Goal: Task Accomplishment & Management: Complete application form

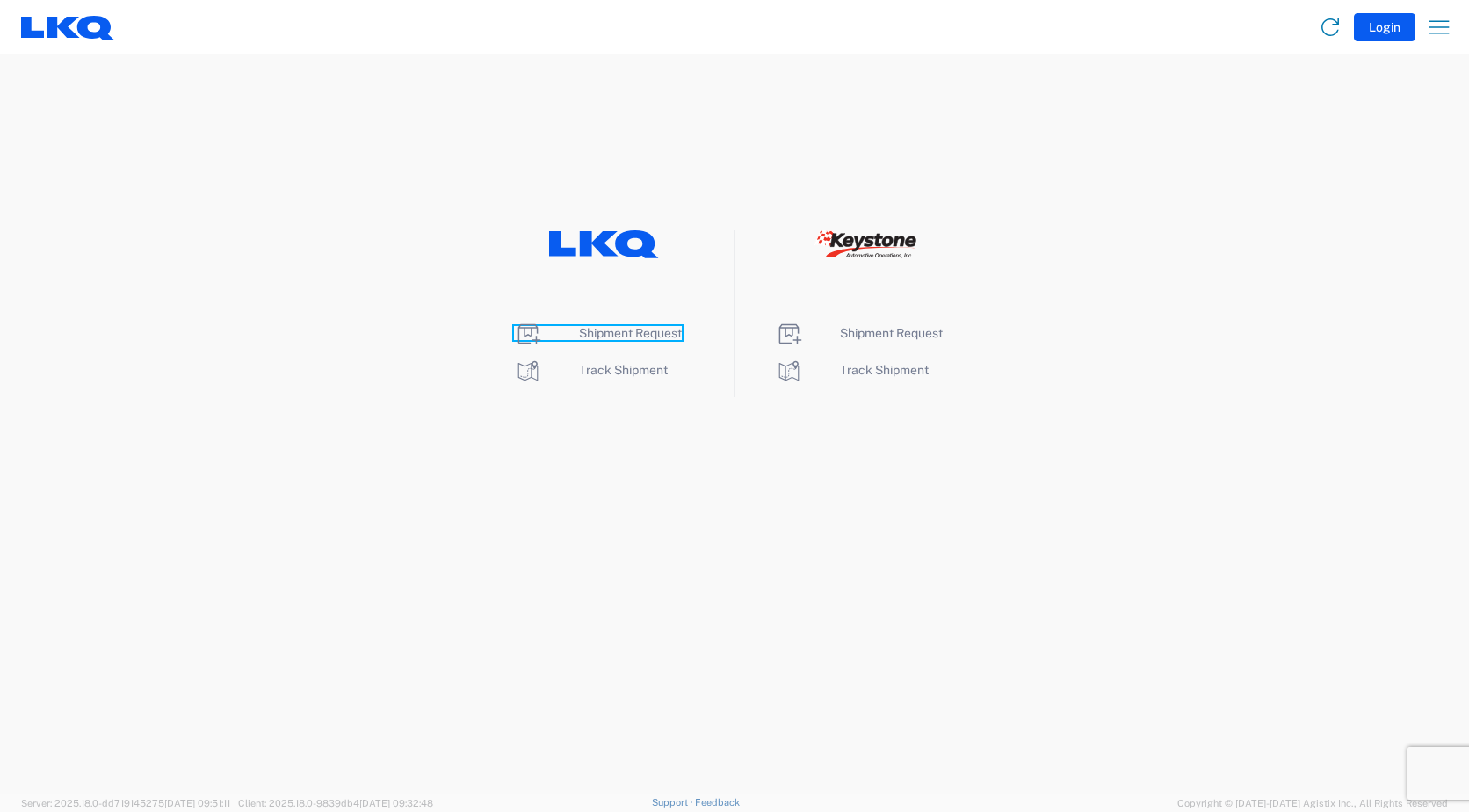
click at [608, 336] on span "Shipment Request" at bounding box center [630, 333] width 103 height 14
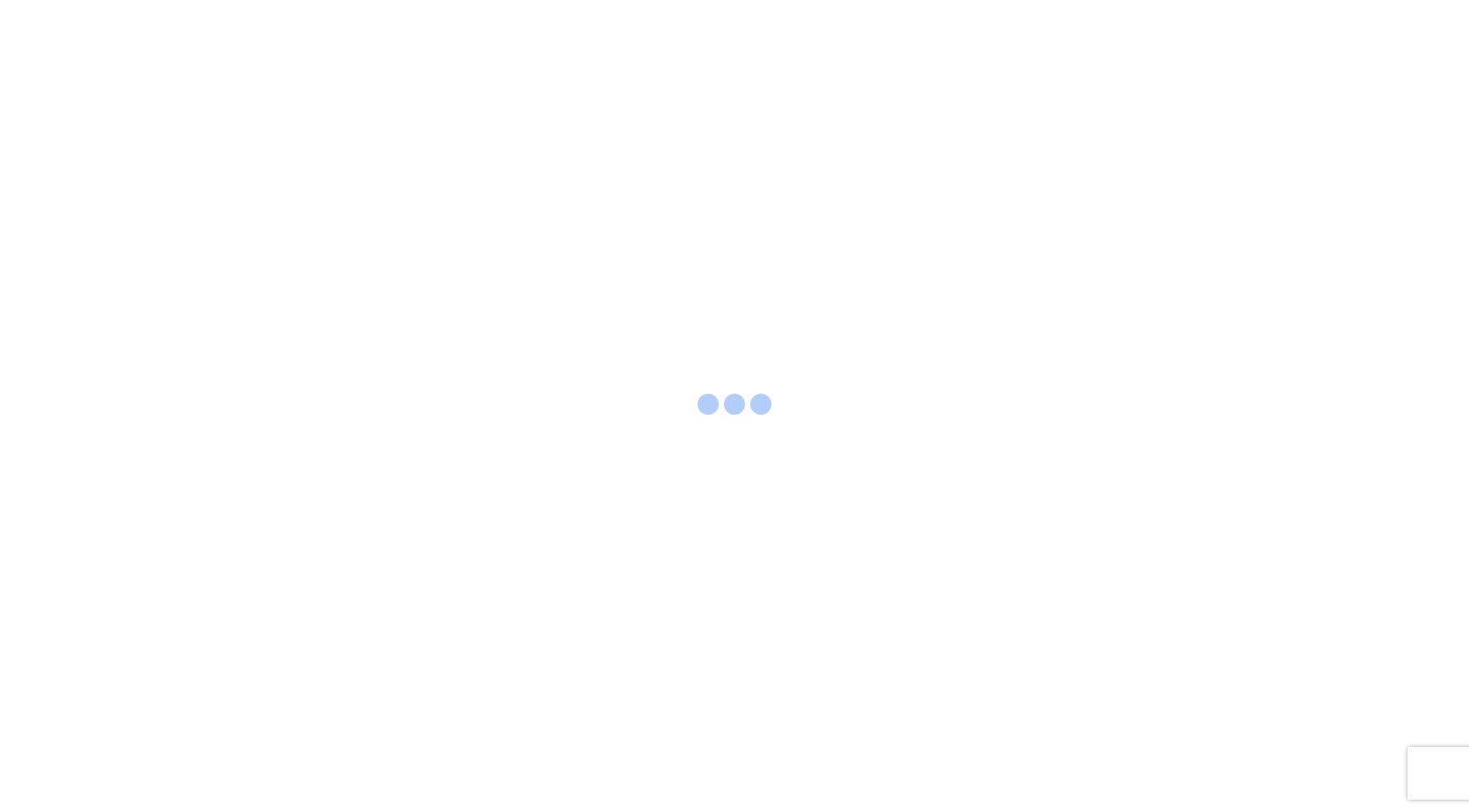
select select "FULL"
select select "LBS"
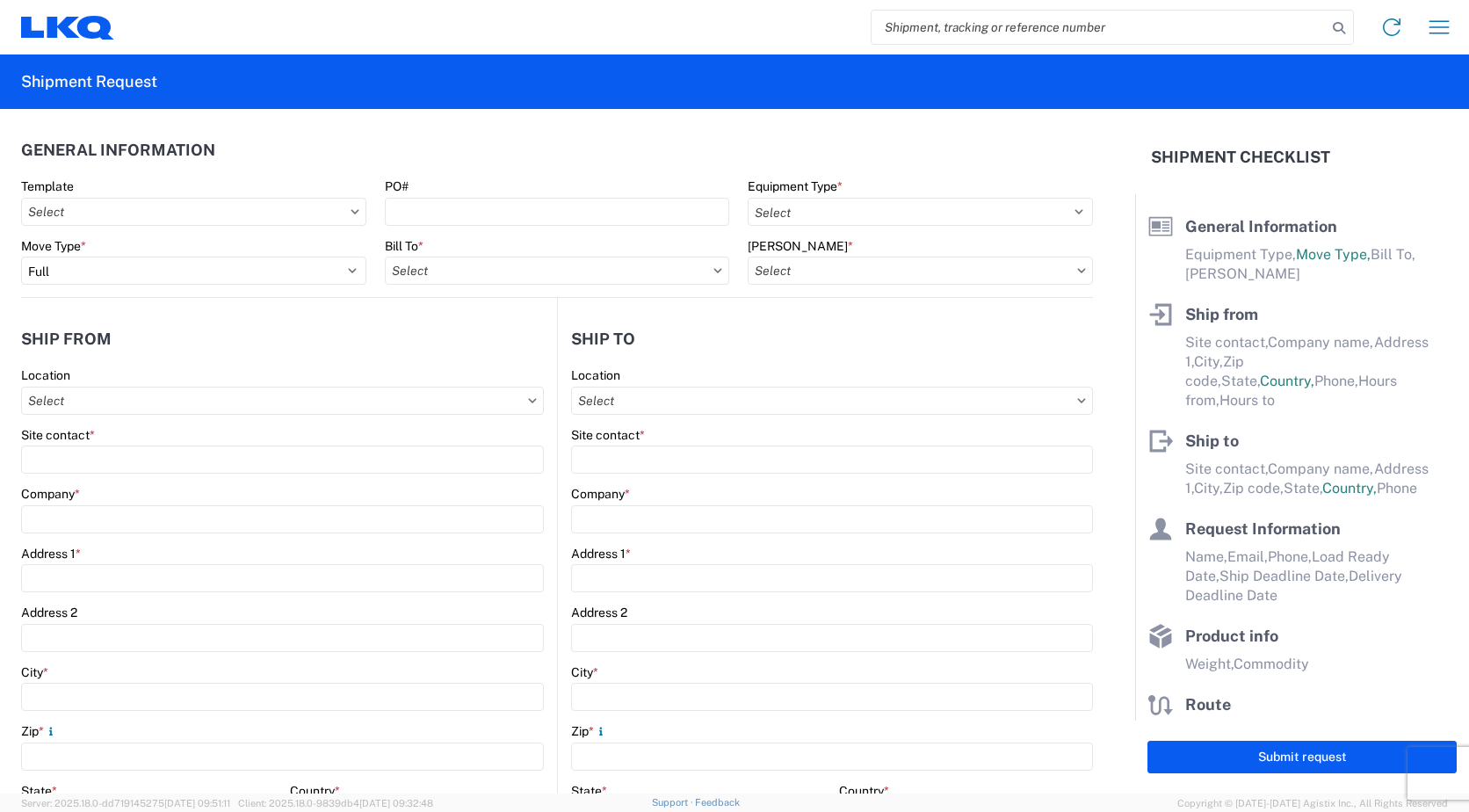
click at [352, 213] on icon at bounding box center [355, 212] width 9 height 6
click at [351, 212] on icon at bounding box center [355, 211] width 8 height 5
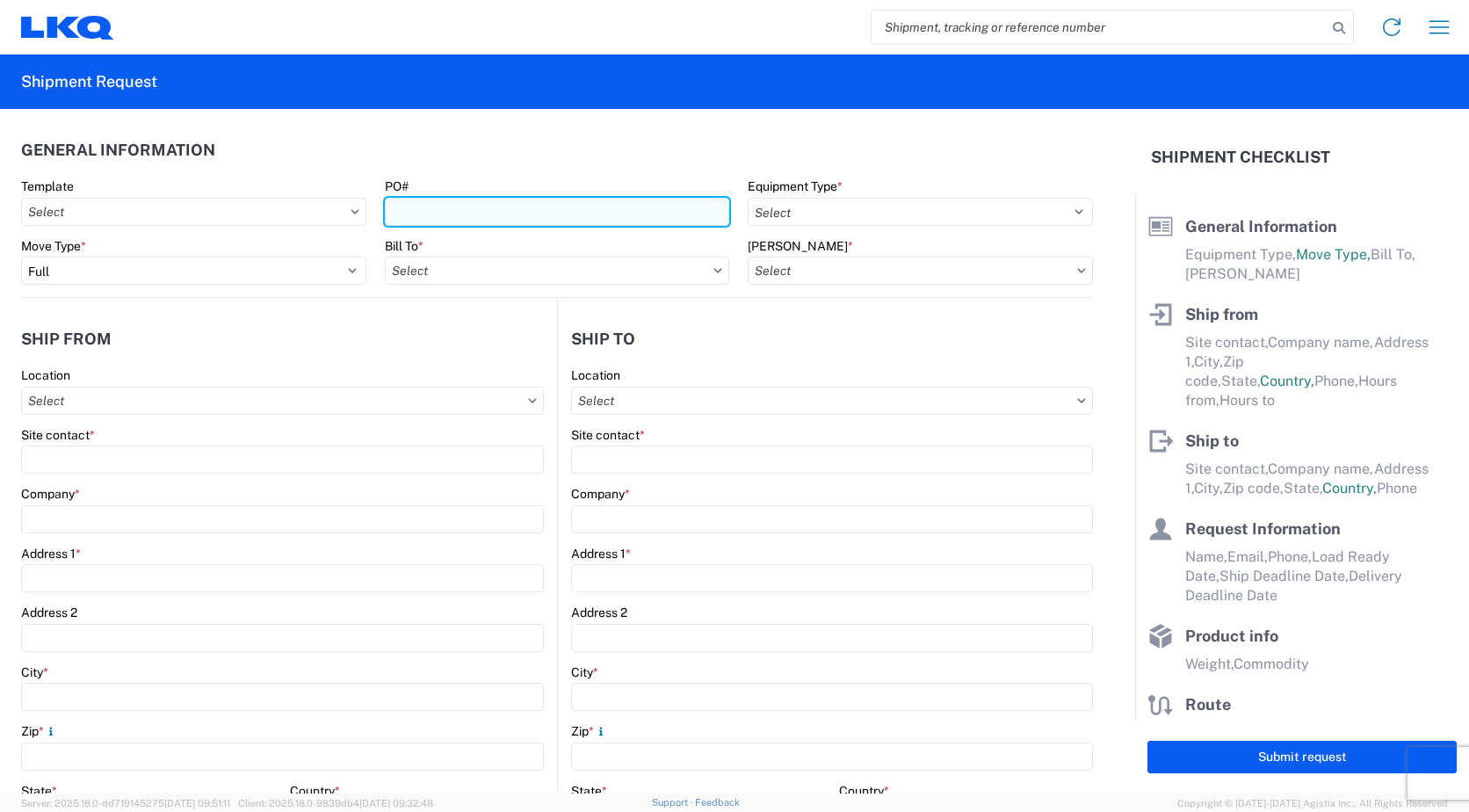
click at [405, 211] on input "PO#" at bounding box center [557, 212] width 345 height 29
type input "8340780"
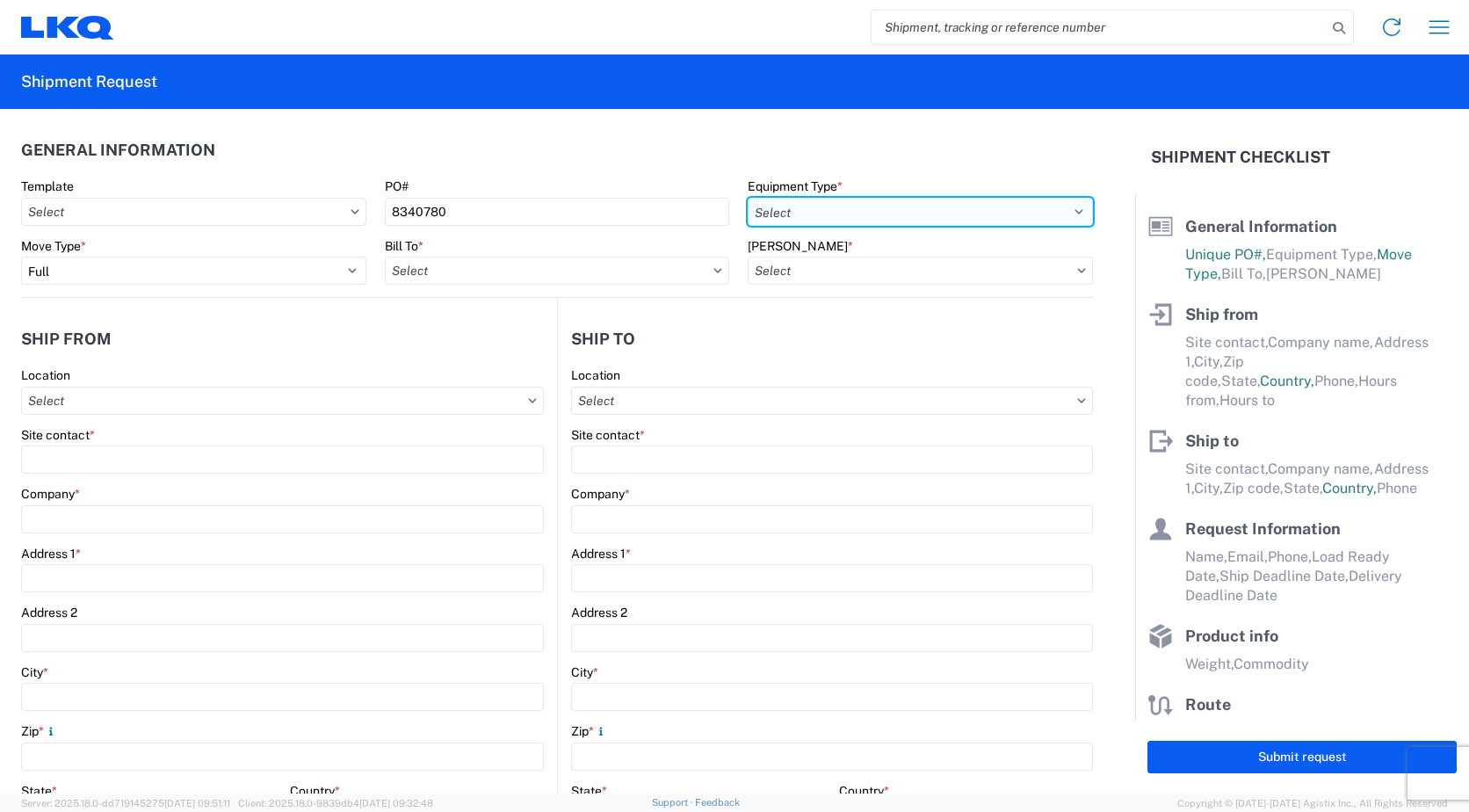
click at [1068, 215] on select "Select 53’ Dry Van Flatbed Dropdeck (van) Lowboy (flatbed) Rail" at bounding box center [919, 212] width 345 height 29
select select "STDV"
click at [747, 198] on select "Select 53’ Dry Van Flatbed Dropdeck (van) Lowboy (flatbed) Rail" at bounding box center [919, 212] width 345 height 29
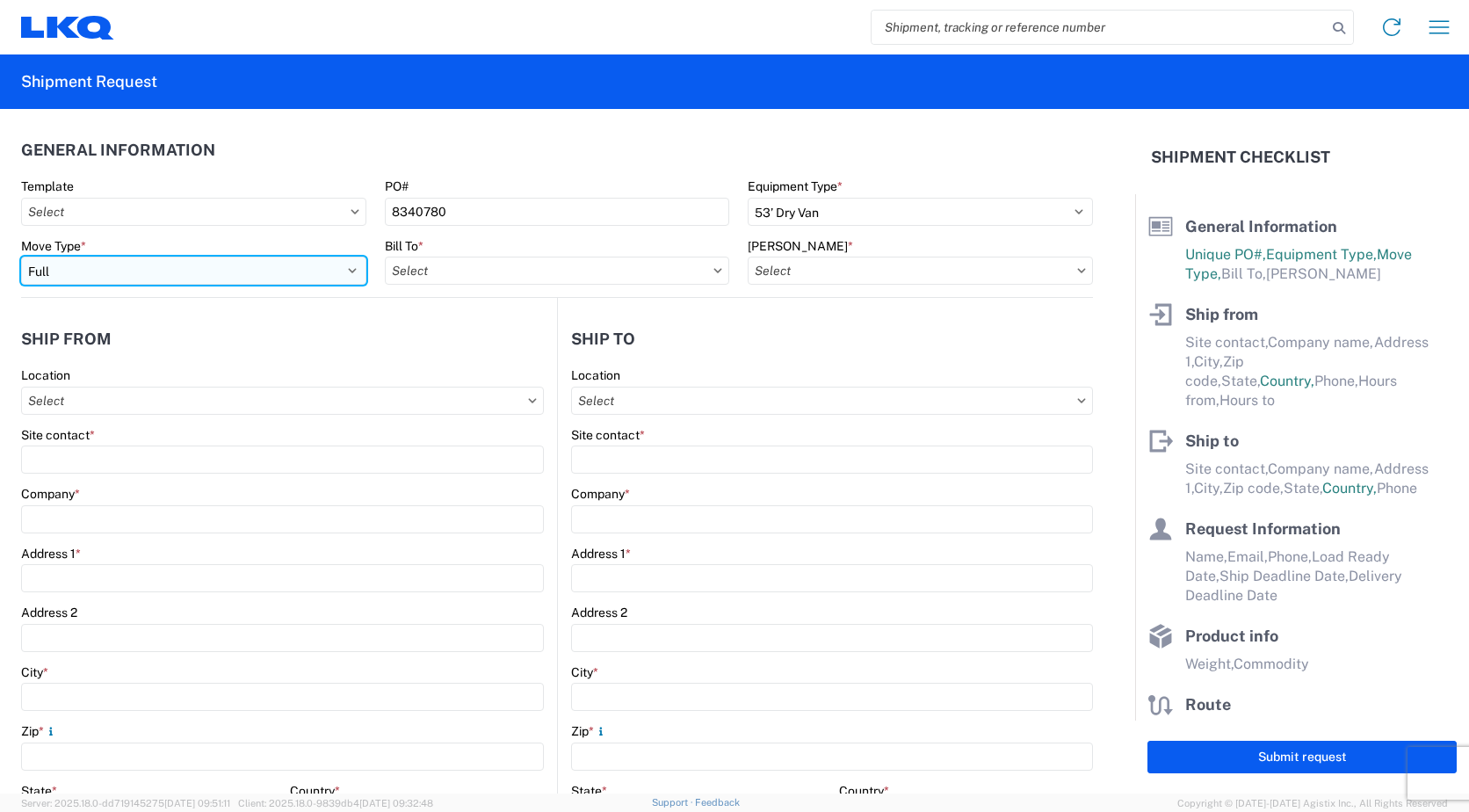
click at [350, 270] on select "Select Full Partial TL" at bounding box center [193, 271] width 345 height 29
select select "PARTIAL_TL"
click at [21, 257] on select "Select Full Partial TL" at bounding box center [193, 271] width 345 height 29
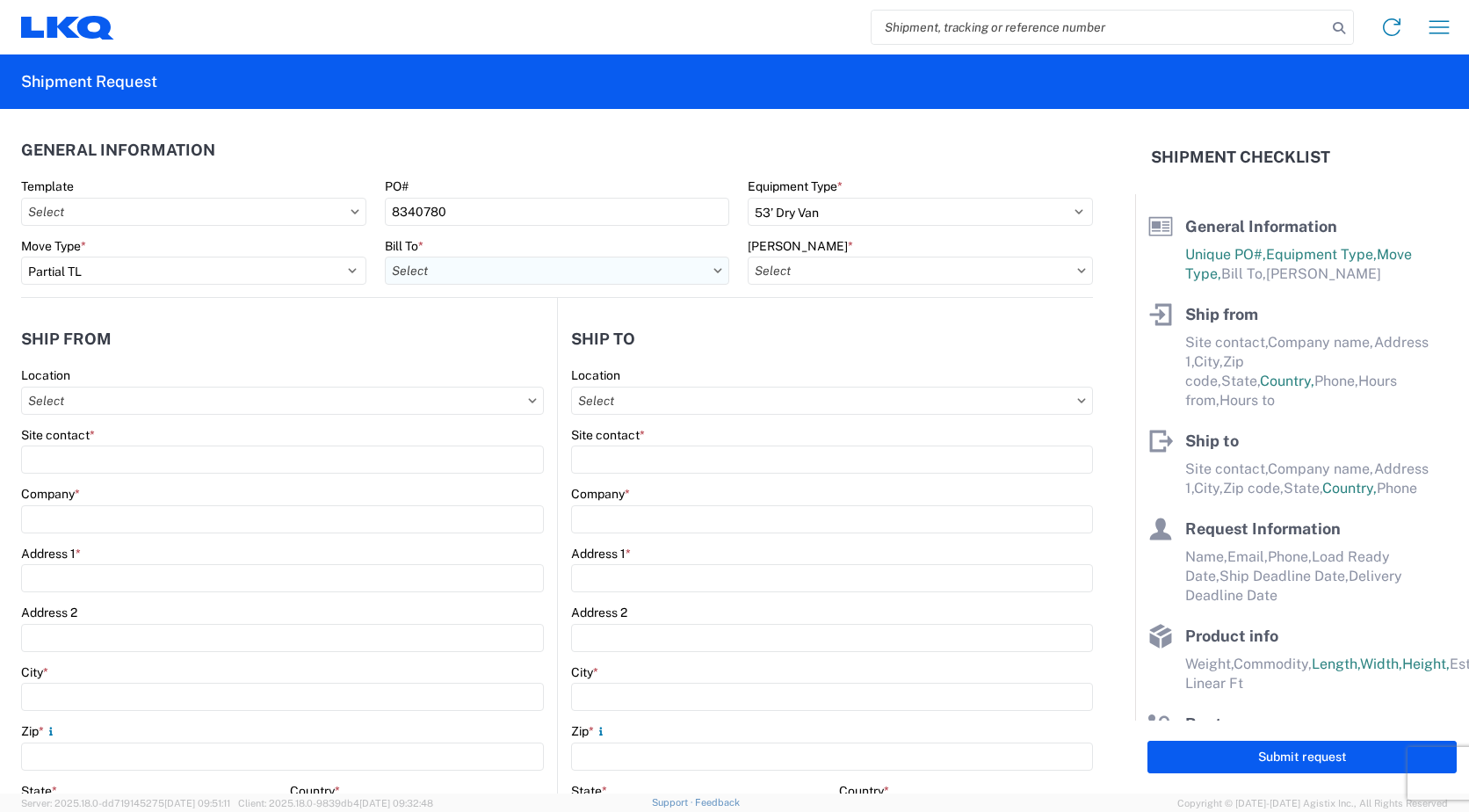
click at [714, 271] on input "Bill To *" at bounding box center [557, 271] width 345 height 29
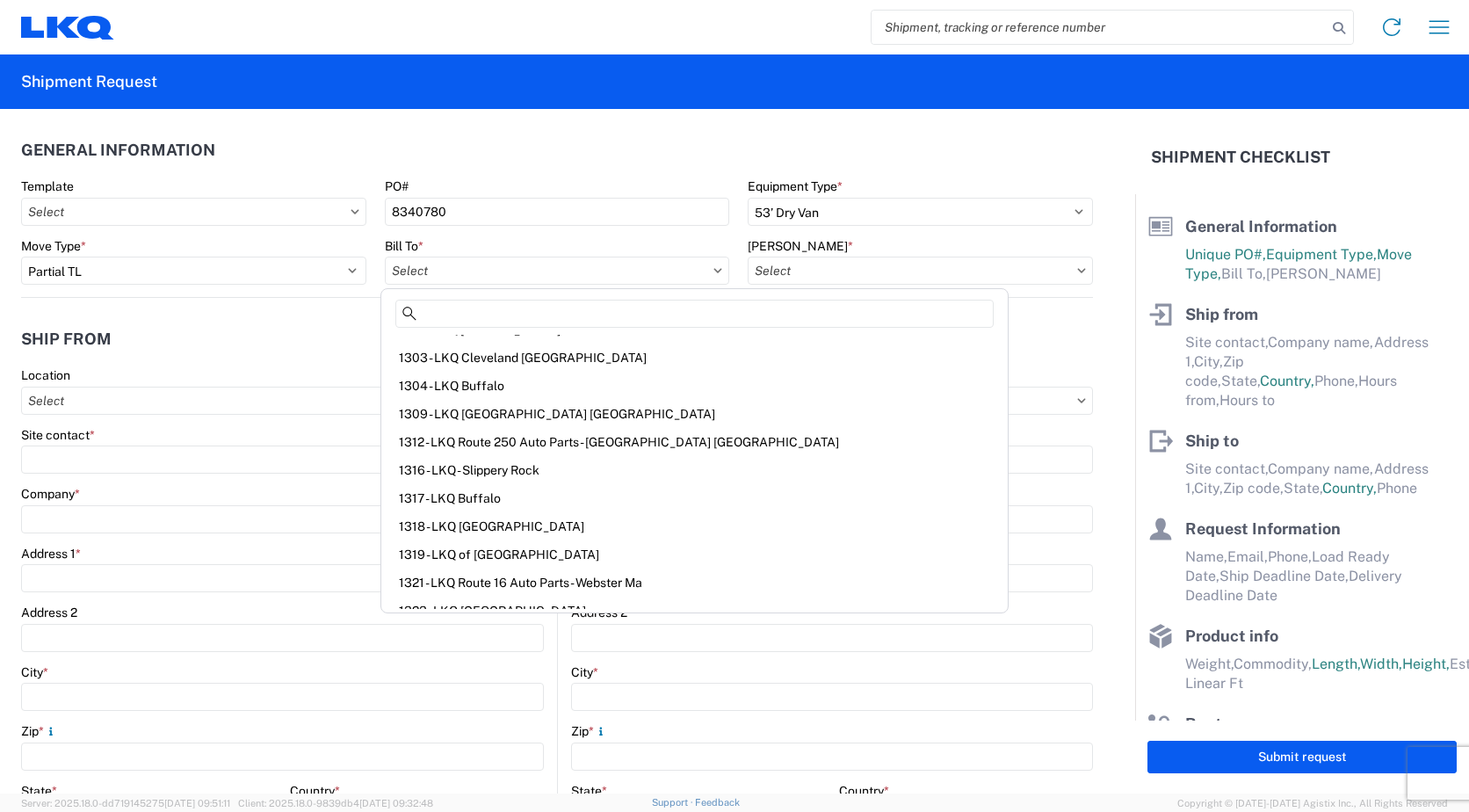
scroll to position [2898, 0]
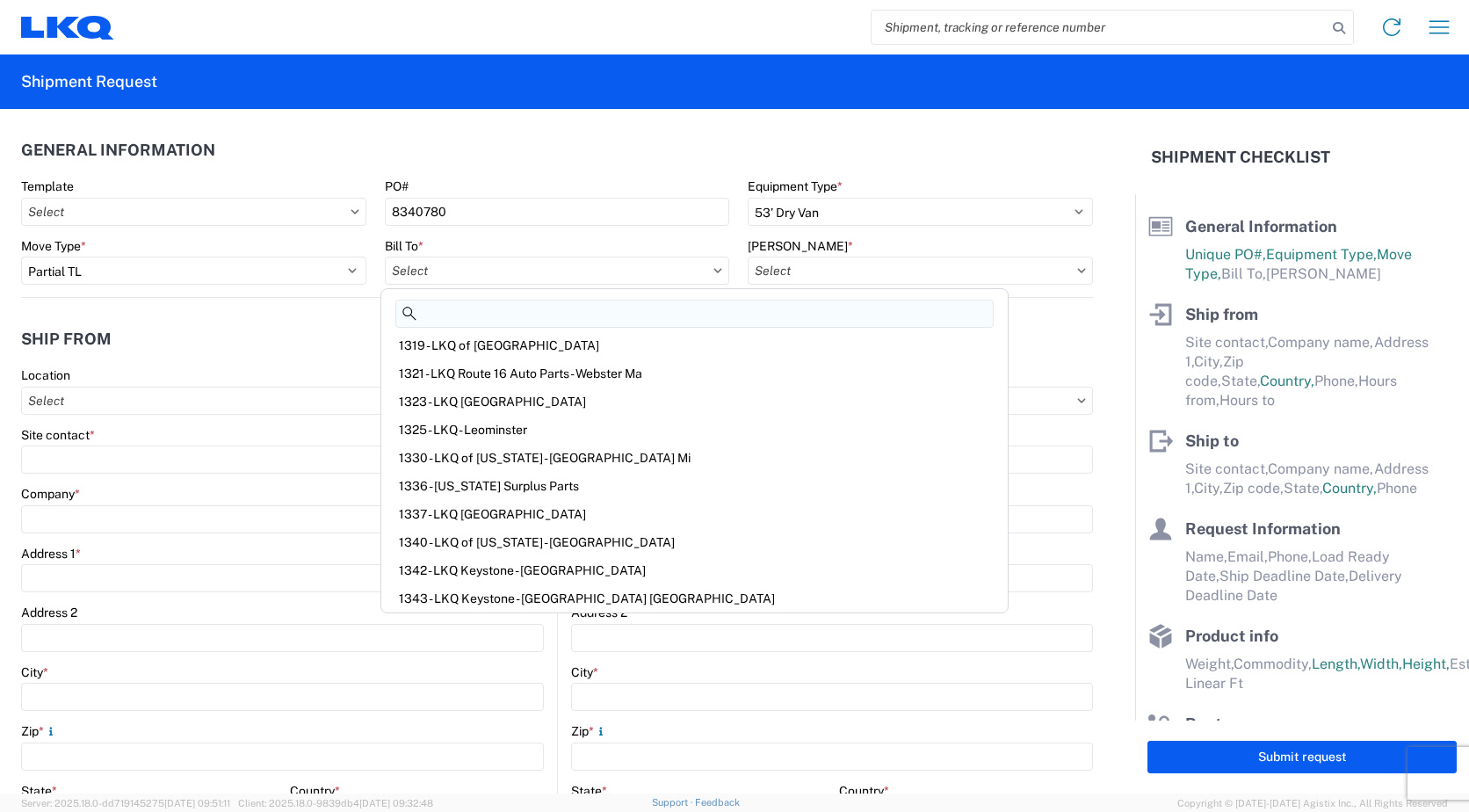
click at [732, 315] on input at bounding box center [694, 314] width 598 height 29
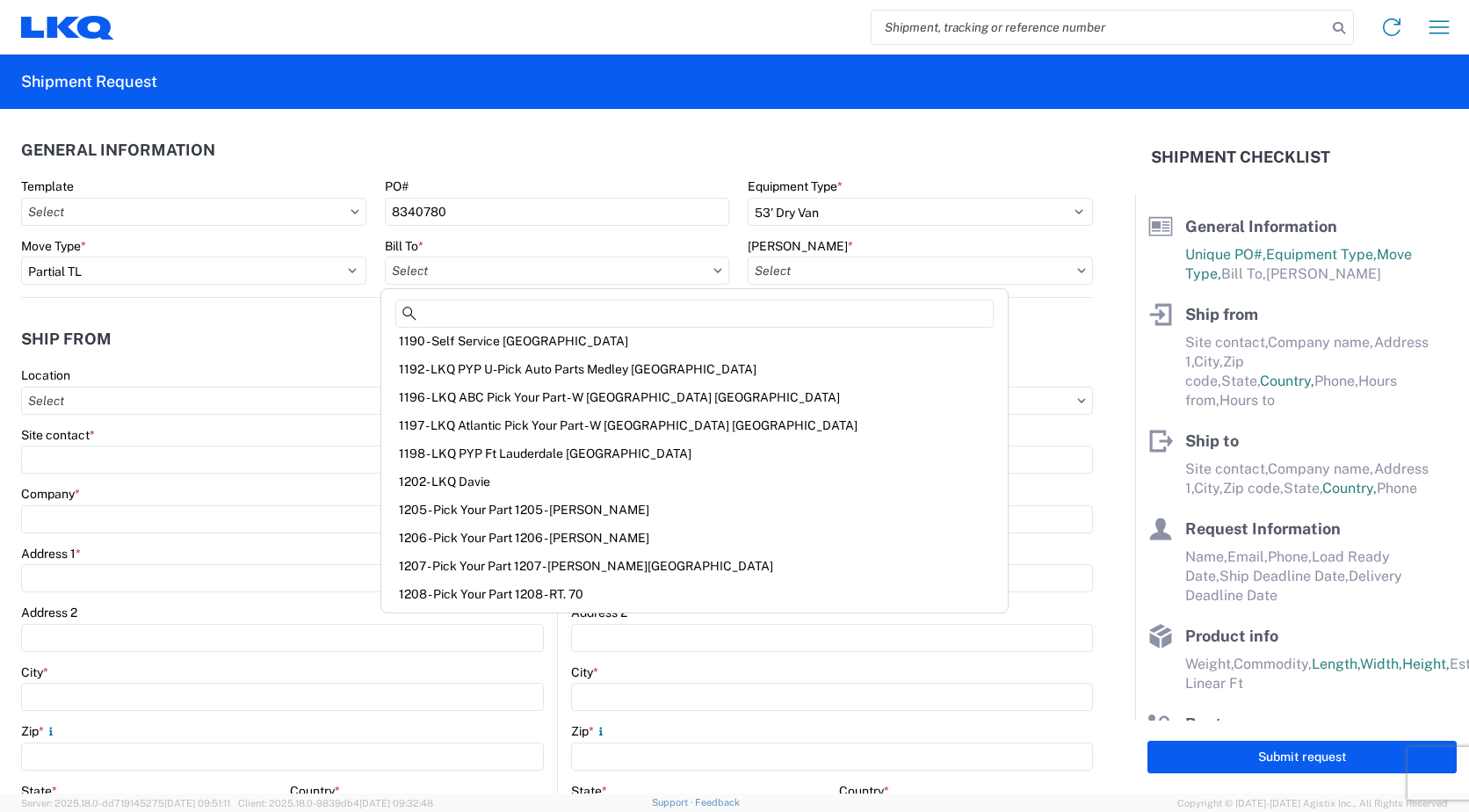
scroll to position [966, 0]
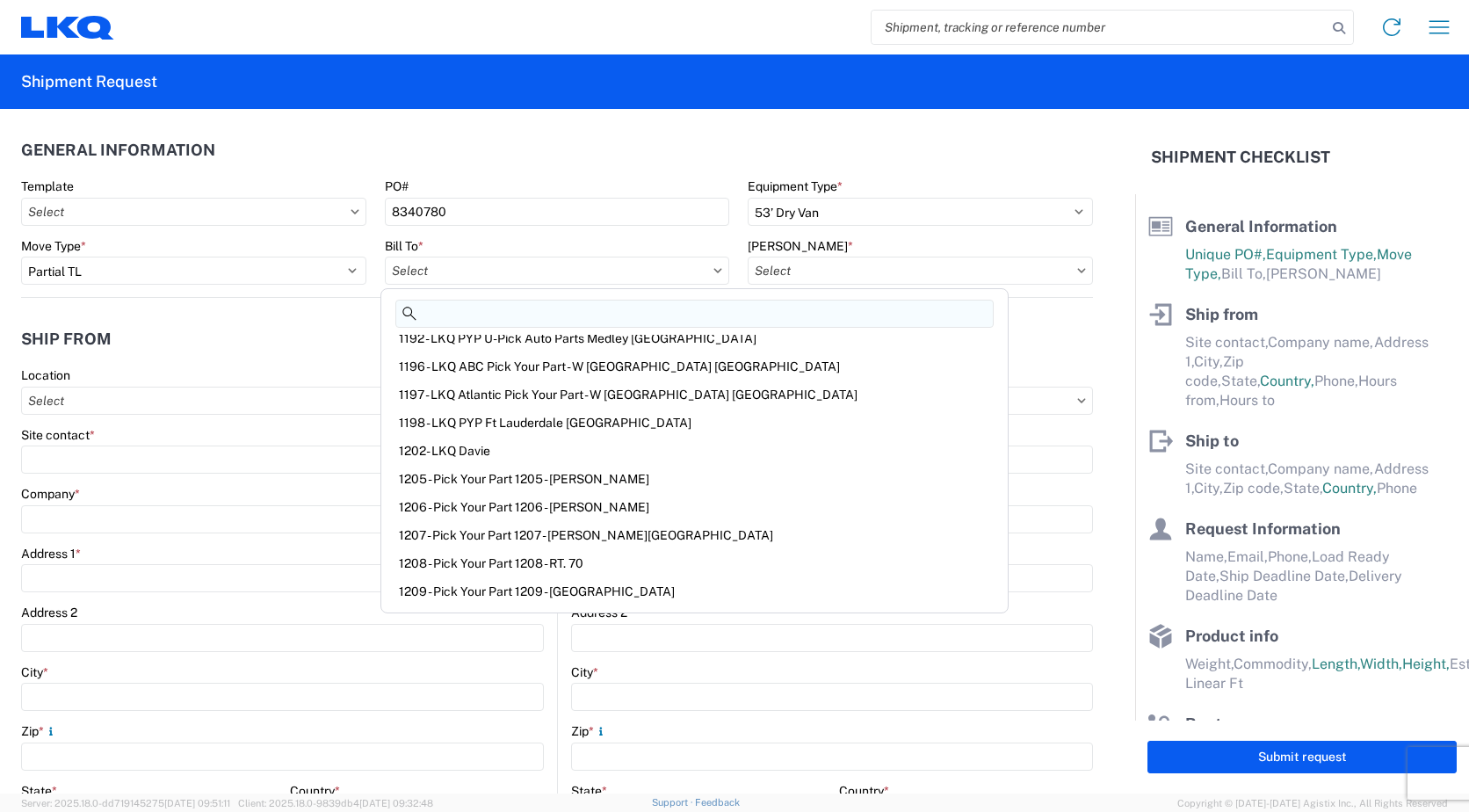
click at [539, 306] on input at bounding box center [694, 314] width 598 height 29
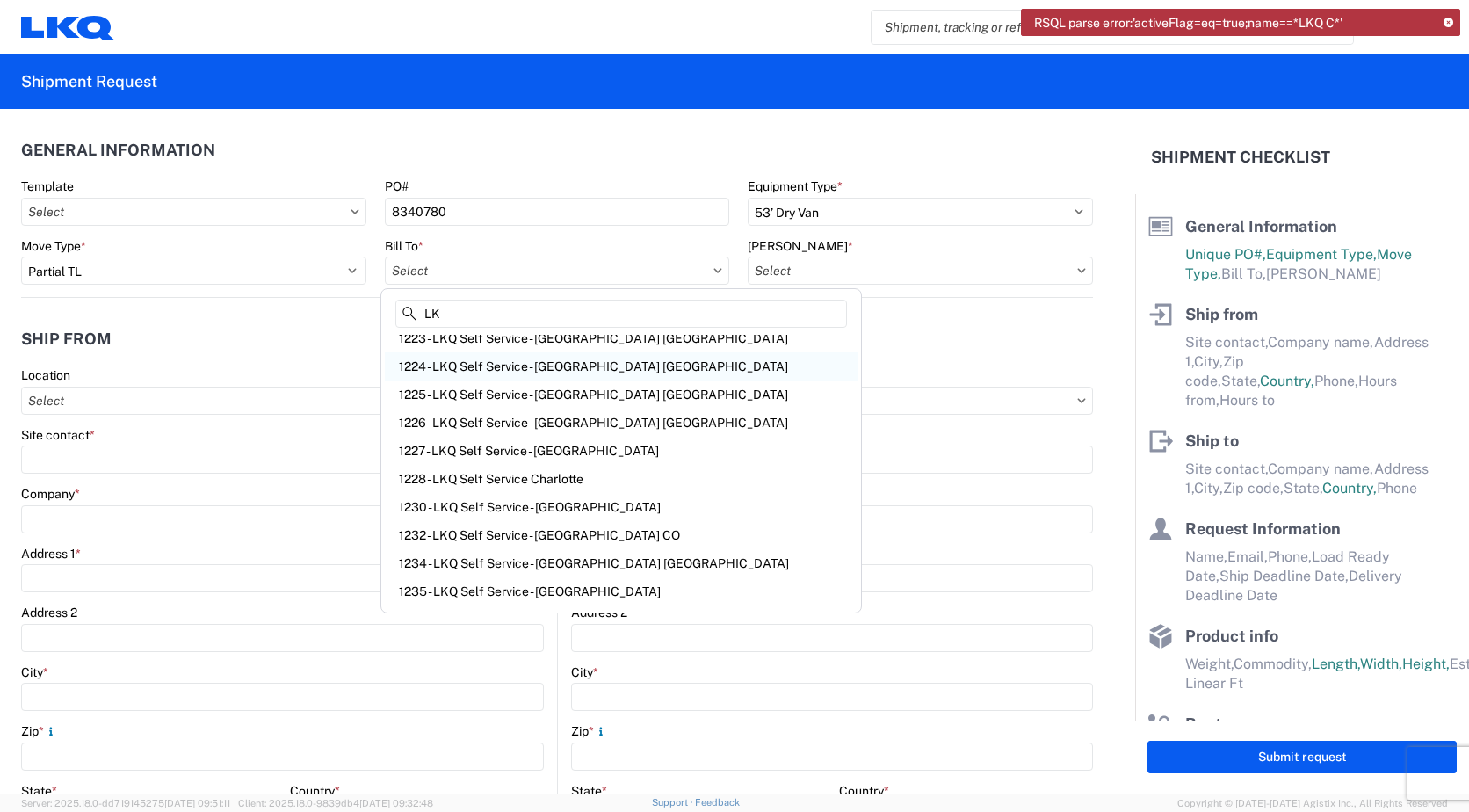
type input "L"
click at [351, 213] on icon at bounding box center [355, 212] width 9 height 6
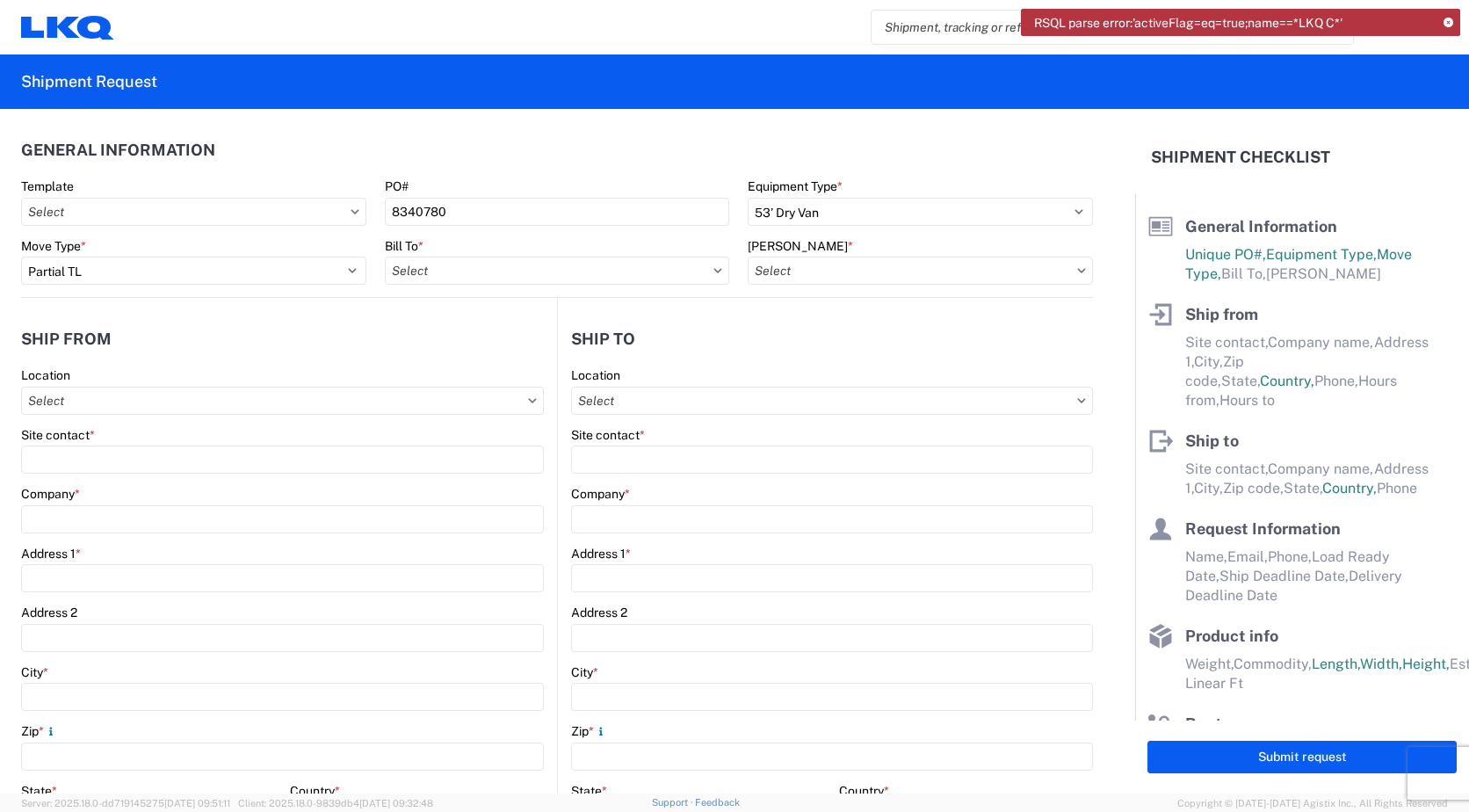
click at [351, 213] on icon at bounding box center [355, 211] width 8 height 5
click at [351, 210] on icon at bounding box center [355, 212] width 9 height 6
click at [1077, 271] on icon at bounding box center [1081, 270] width 8 height 5
click at [1077, 271] on icon at bounding box center [1081, 271] width 9 height 6
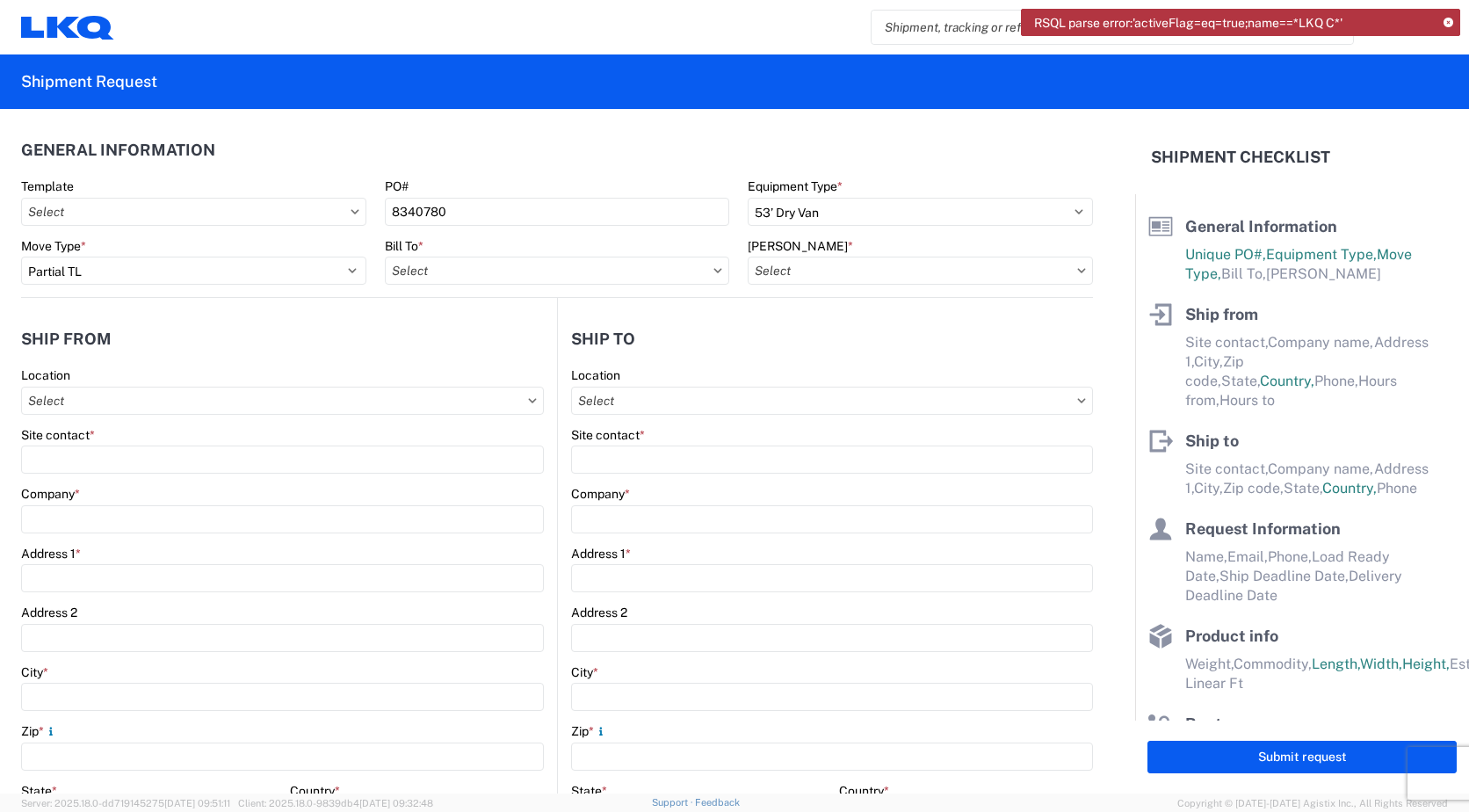
scroll to position [79, 0]
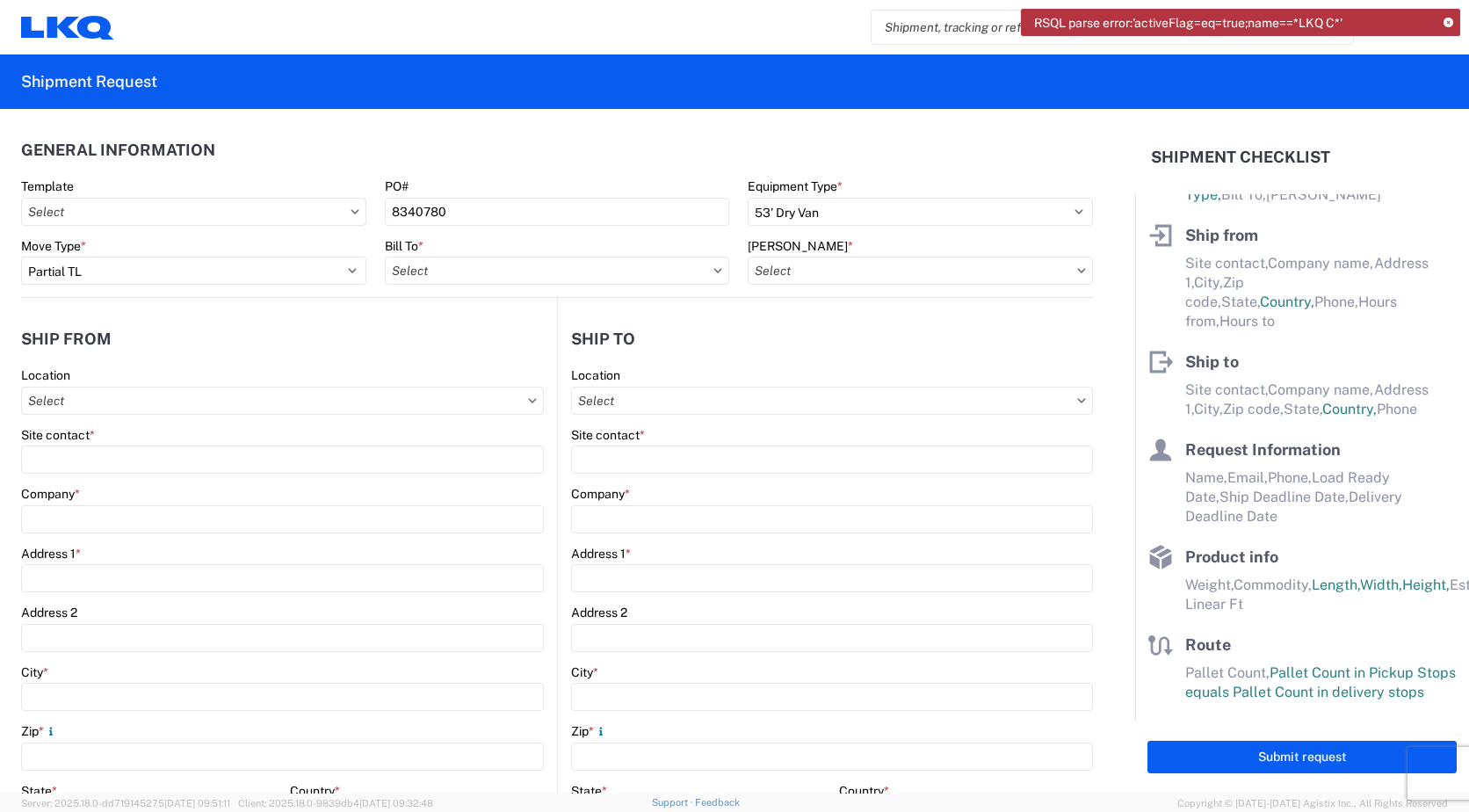
click at [1077, 272] on icon at bounding box center [1081, 271] width 9 height 6
click at [707, 276] on input "Bill To *" at bounding box center [557, 271] width 345 height 29
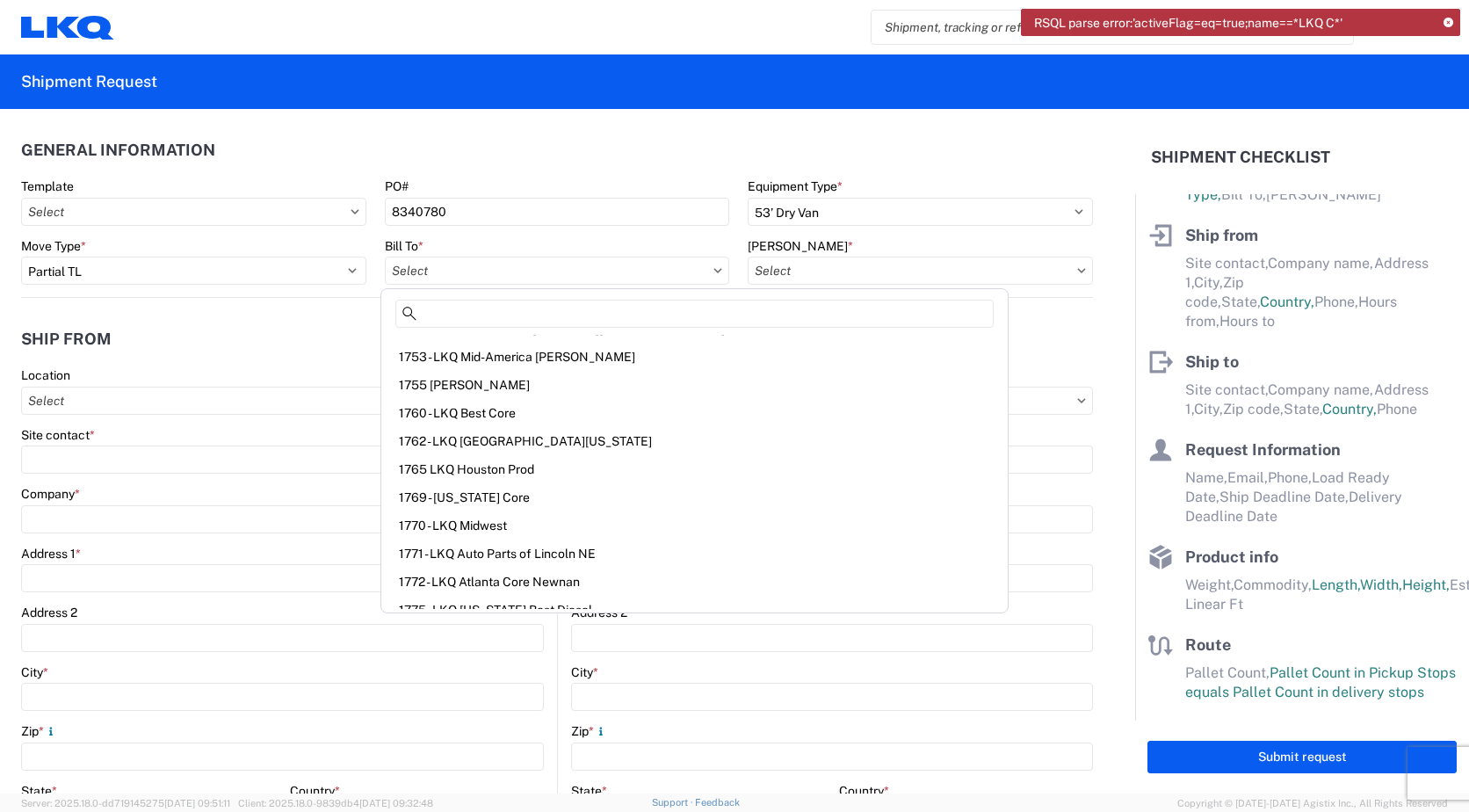
scroll to position [5217, 0]
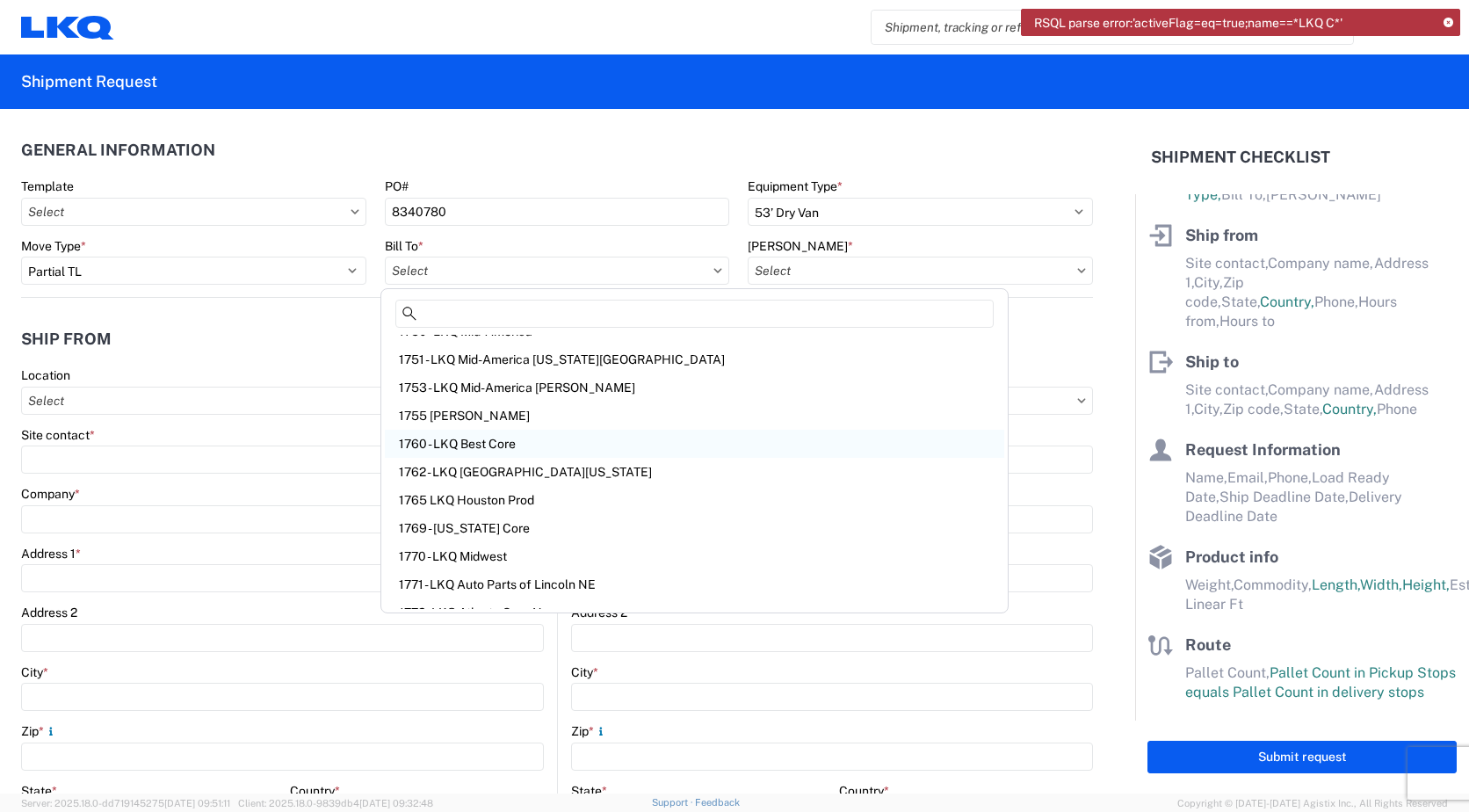
click at [477, 435] on div "1760 - LKQ Best Core" at bounding box center [694, 444] width 619 height 29
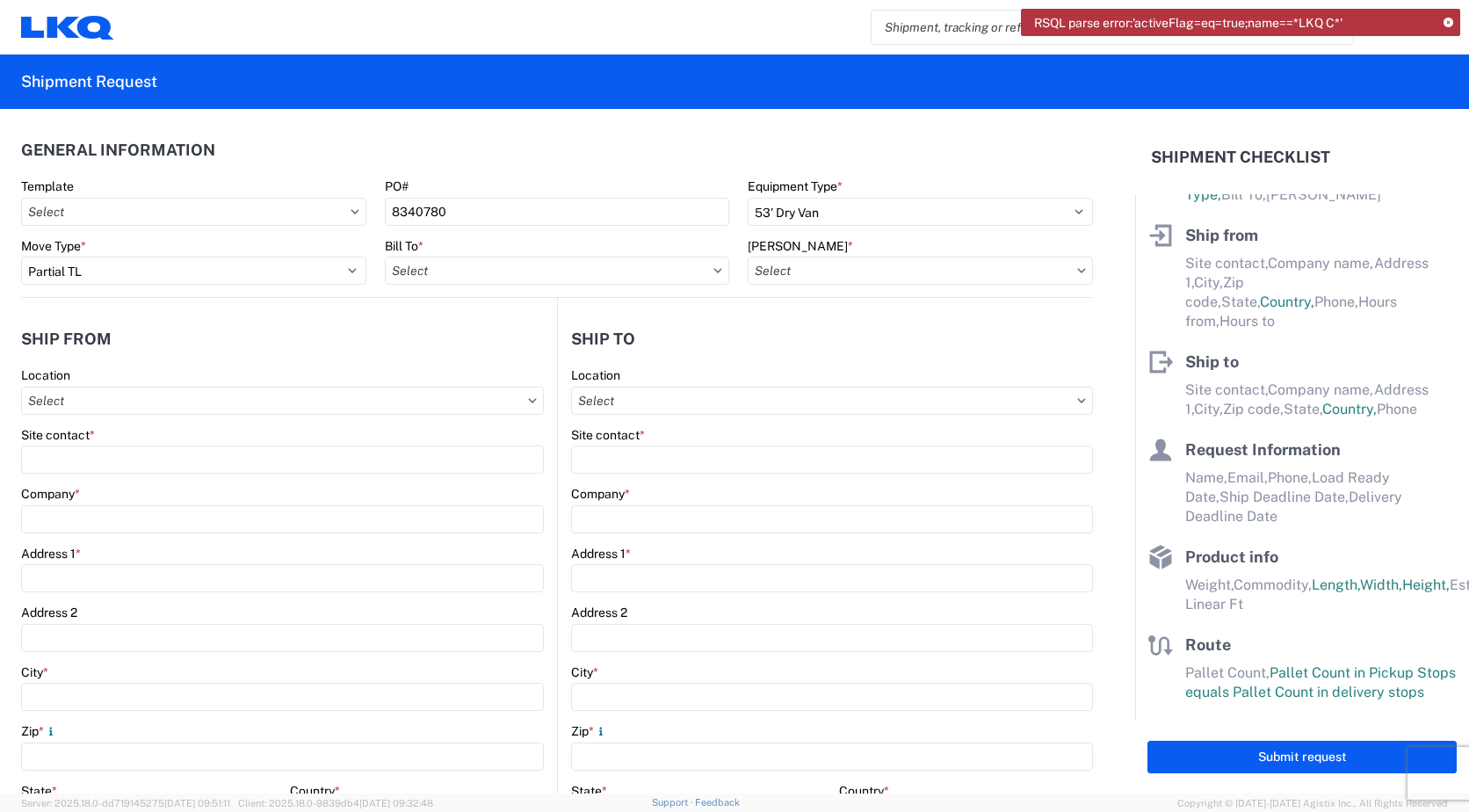
type input "1760 - LKQ Best Core"
click at [1077, 269] on icon at bounding box center [1081, 271] width 9 height 6
click at [1077, 272] on icon at bounding box center [1081, 271] width 9 height 6
click at [804, 271] on input "[PERSON_NAME] *" at bounding box center [919, 271] width 345 height 29
click at [1004, 349] on div "1760-1300-50180-0000 - 1760 Freight In - Cores" at bounding box center [897, 349] width 307 height 29
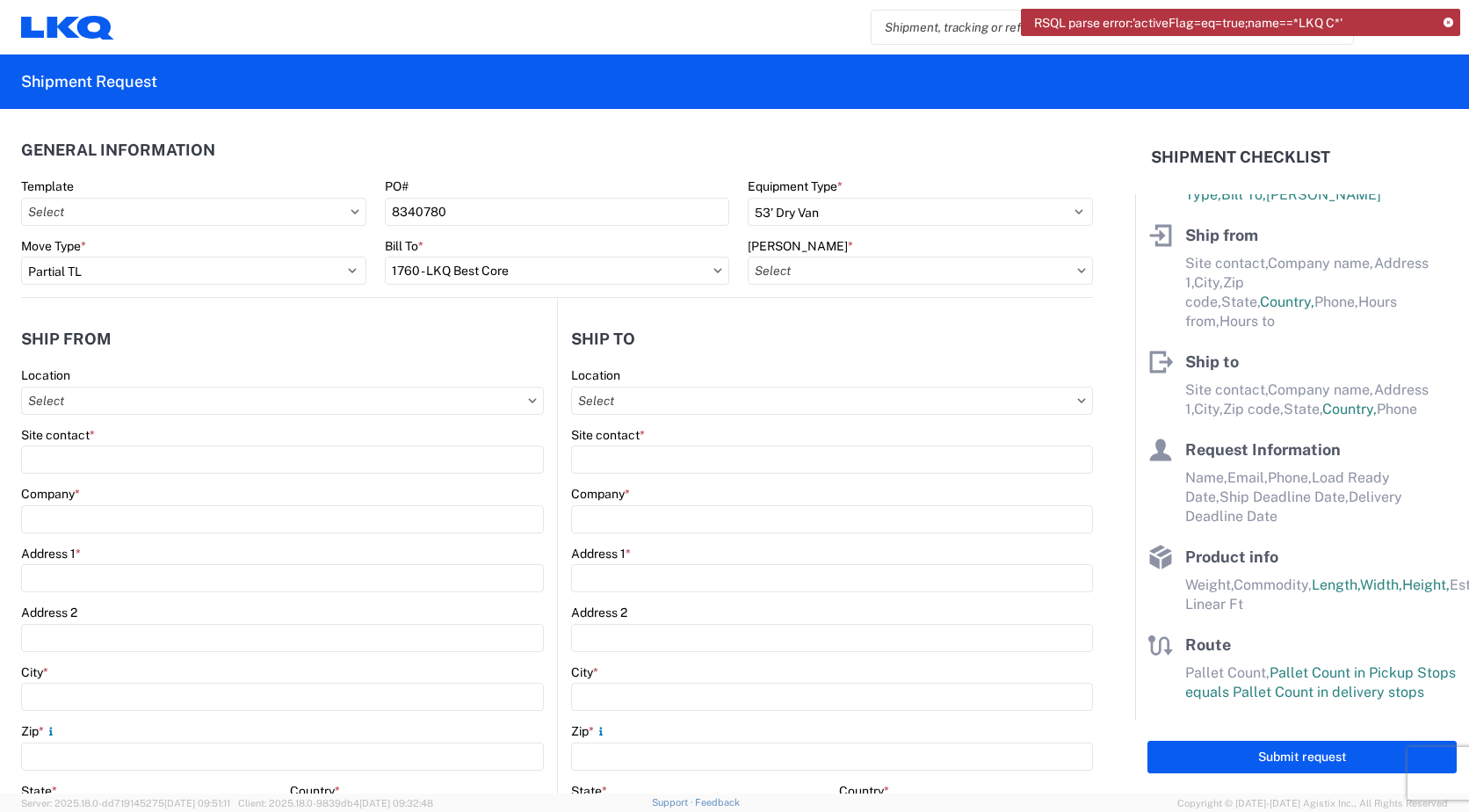
type input "1760-1300-50180-0000 - 1760 Freight In - Cores"
click at [177, 391] on input "Location" at bounding box center [282, 400] width 523 height 29
type input "DOMETIC"
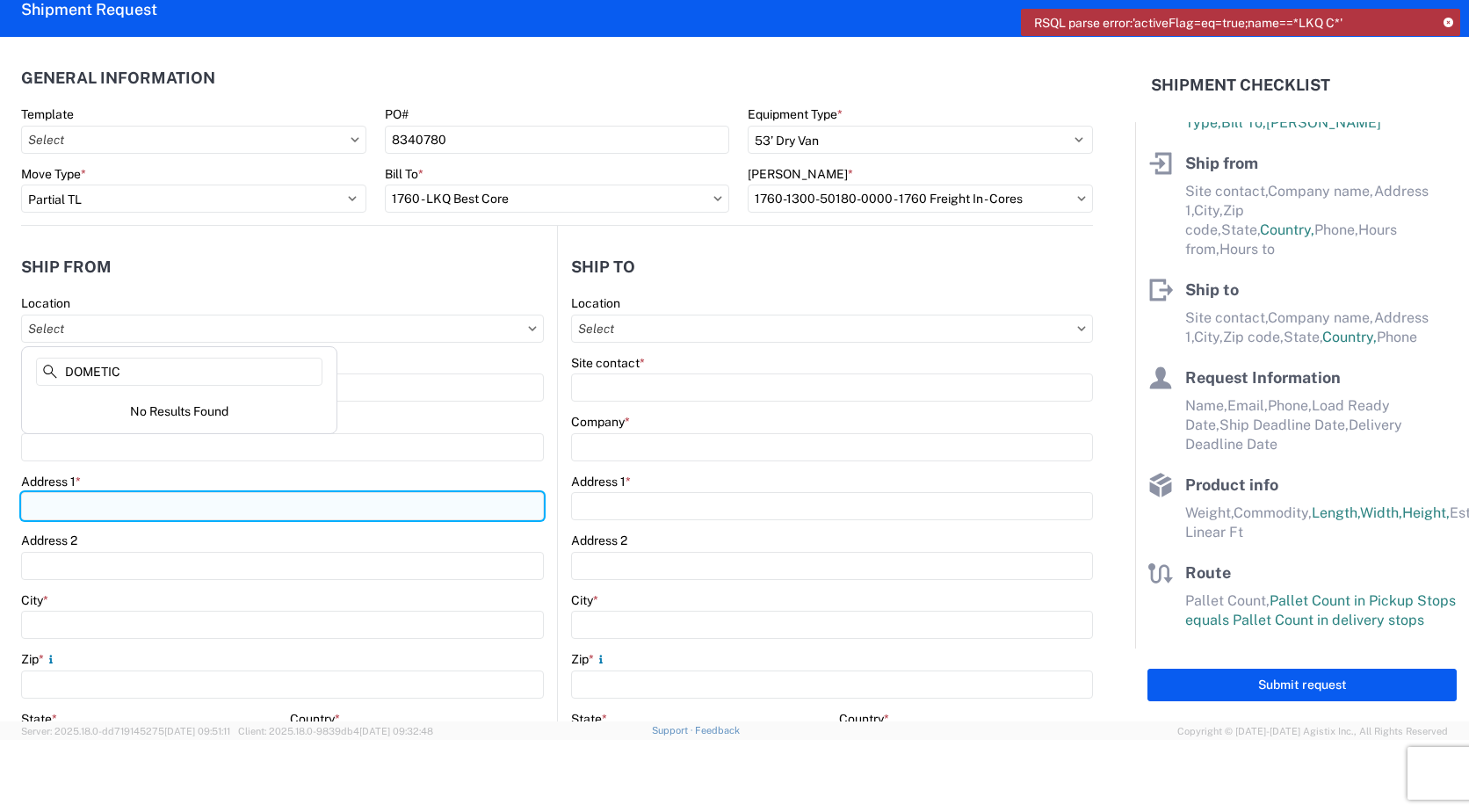
click at [89, 502] on input "Address 1 *" at bounding box center [282, 506] width 523 height 29
type input "[GEOGRAPHIC_DATA]"
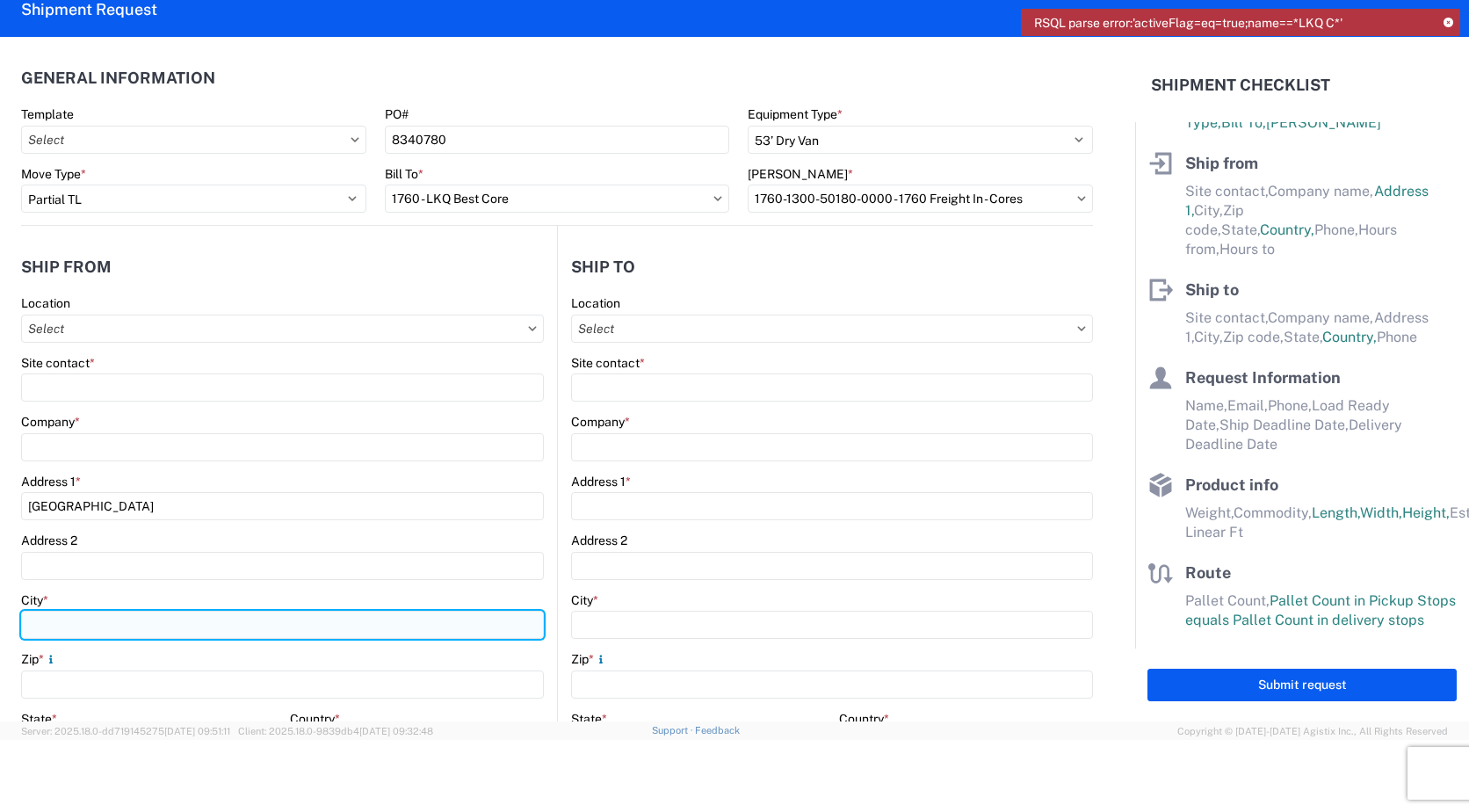
click at [68, 623] on input "City *" at bounding box center [282, 625] width 523 height 29
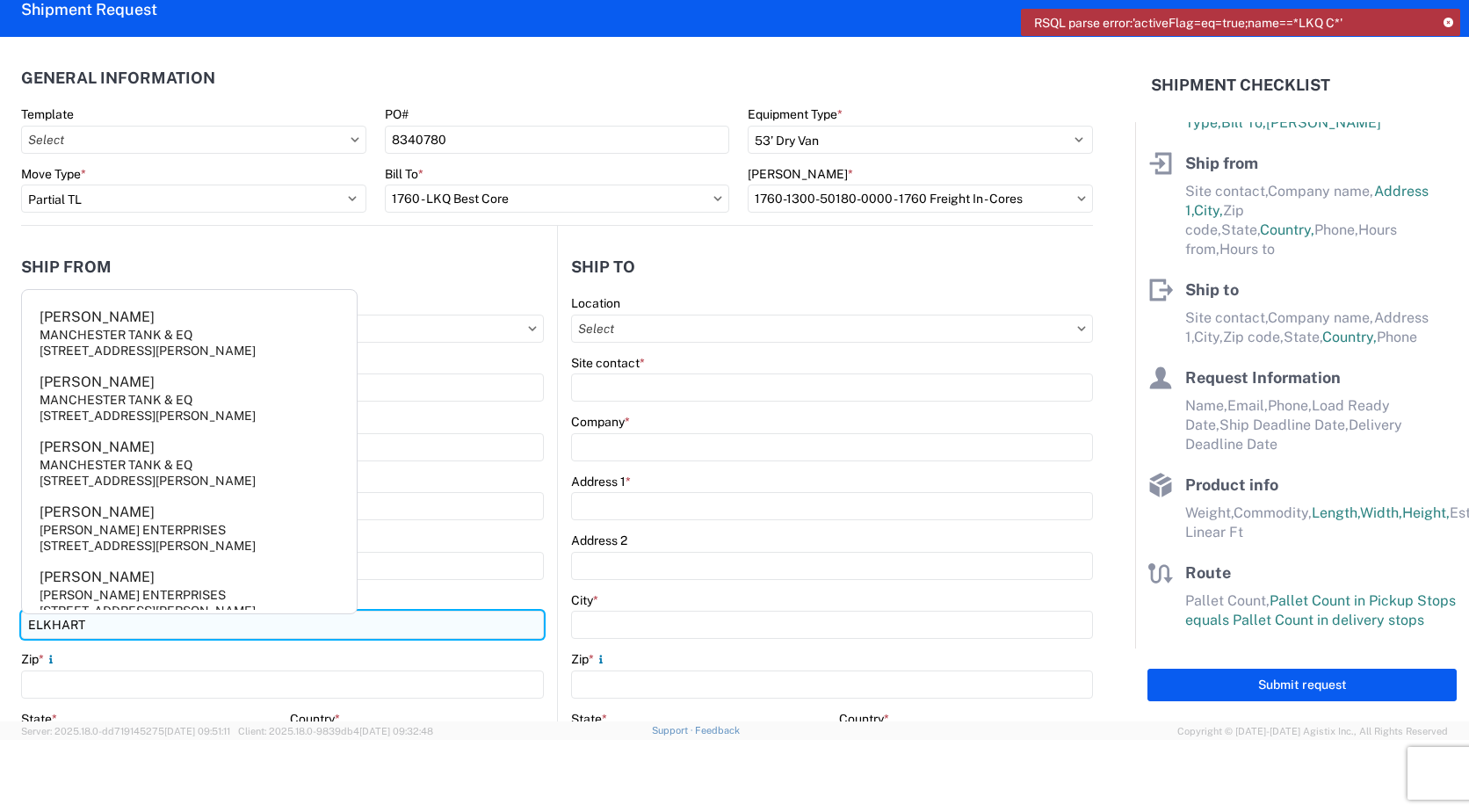
click at [445, 624] on input "ELKHART" at bounding box center [282, 625] width 523 height 29
type input "ELKHART"
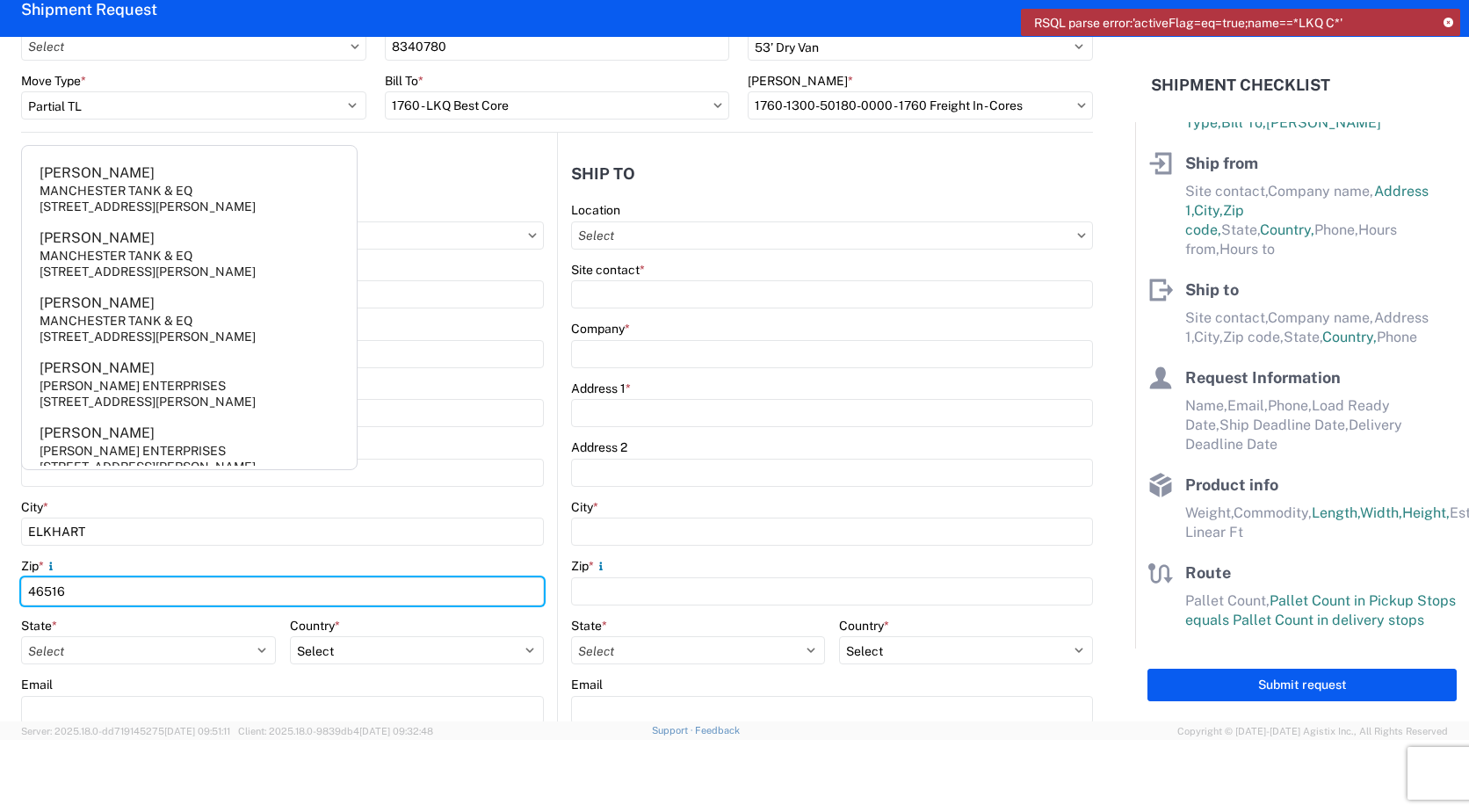
scroll to position [176, 0]
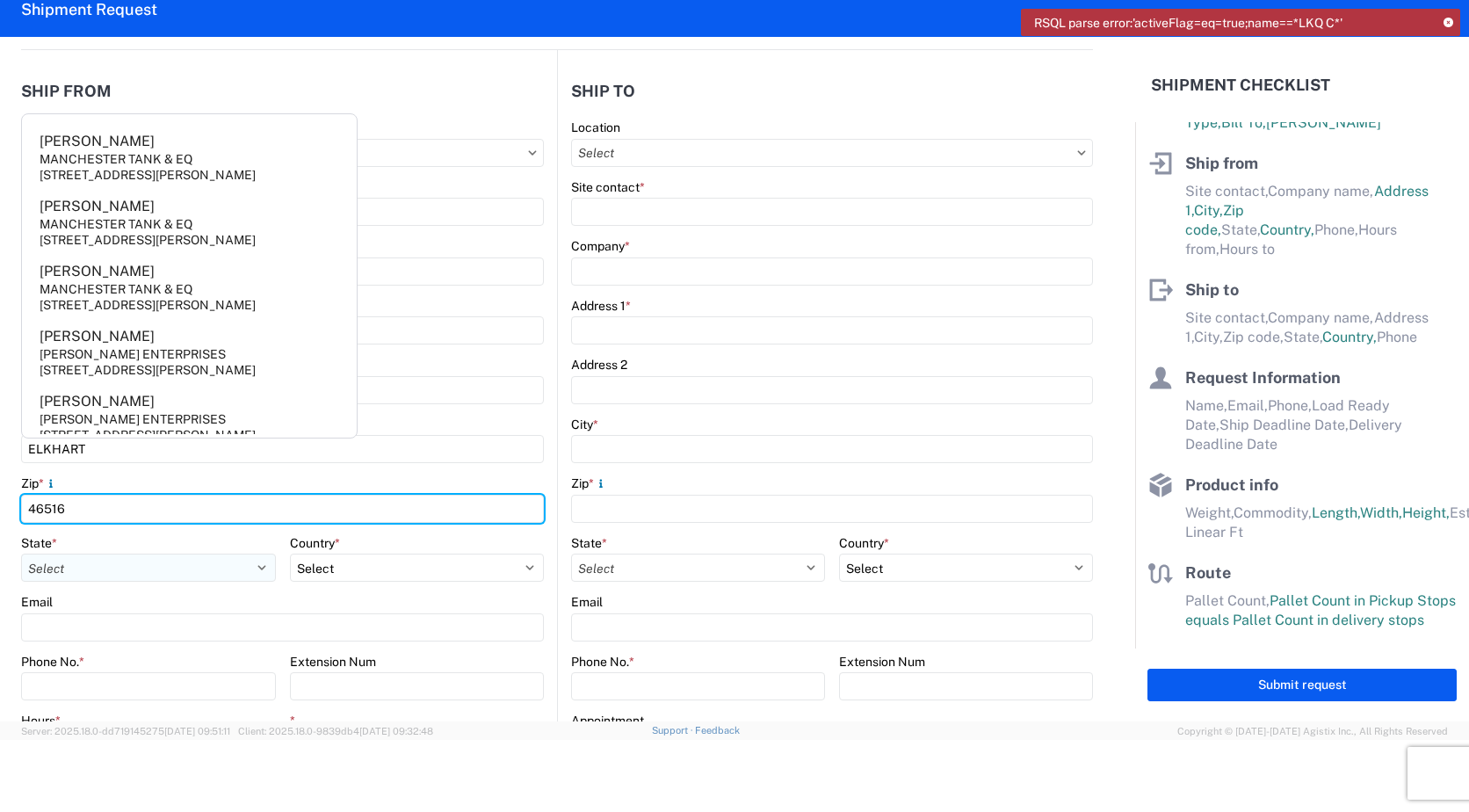
type input "46516"
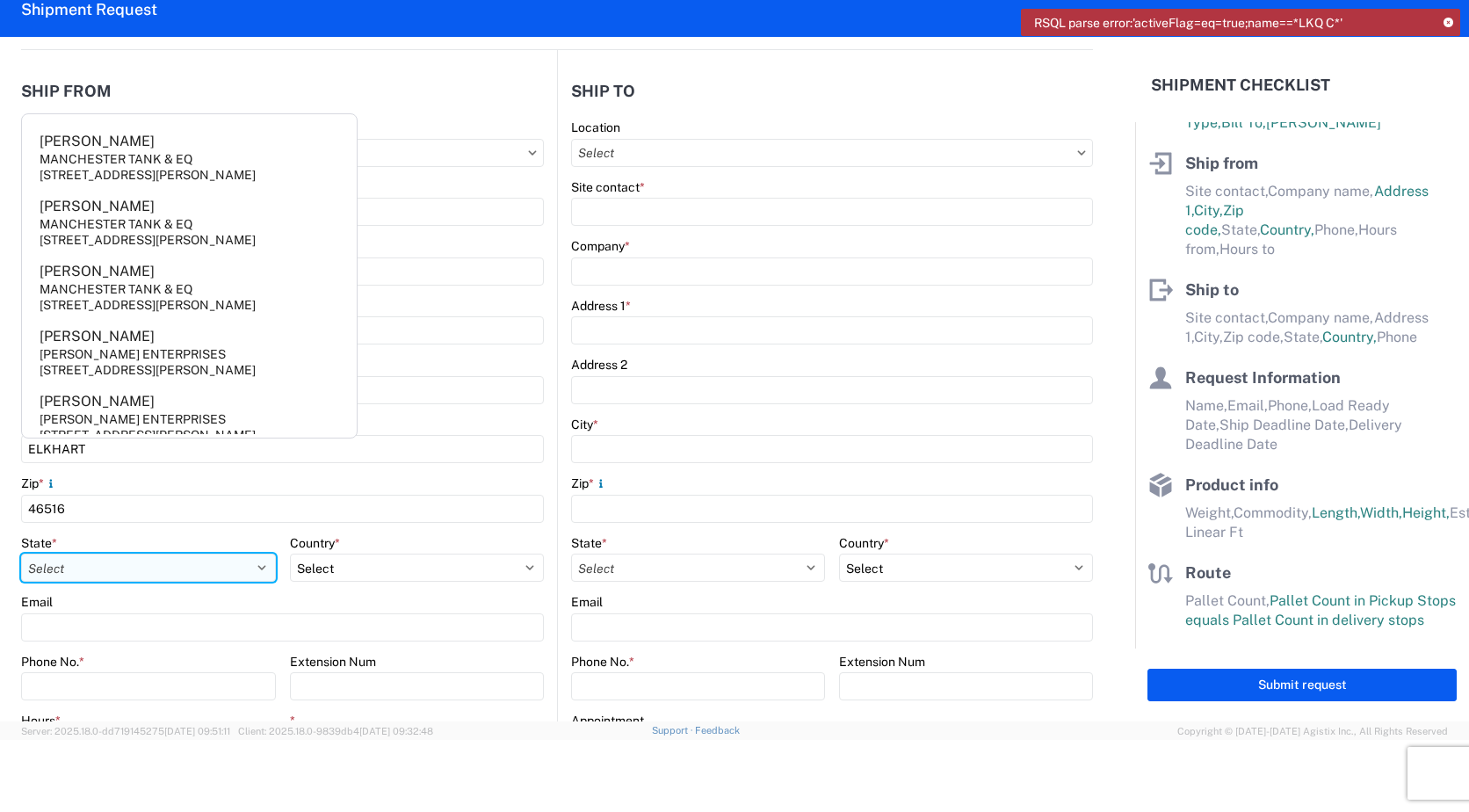
click at [27, 566] on select "Select [US_STATE] [US_STATE] [US_STATE] [US_STATE] Armed Forces Americas Armed …" at bounding box center [148, 568] width 255 height 29
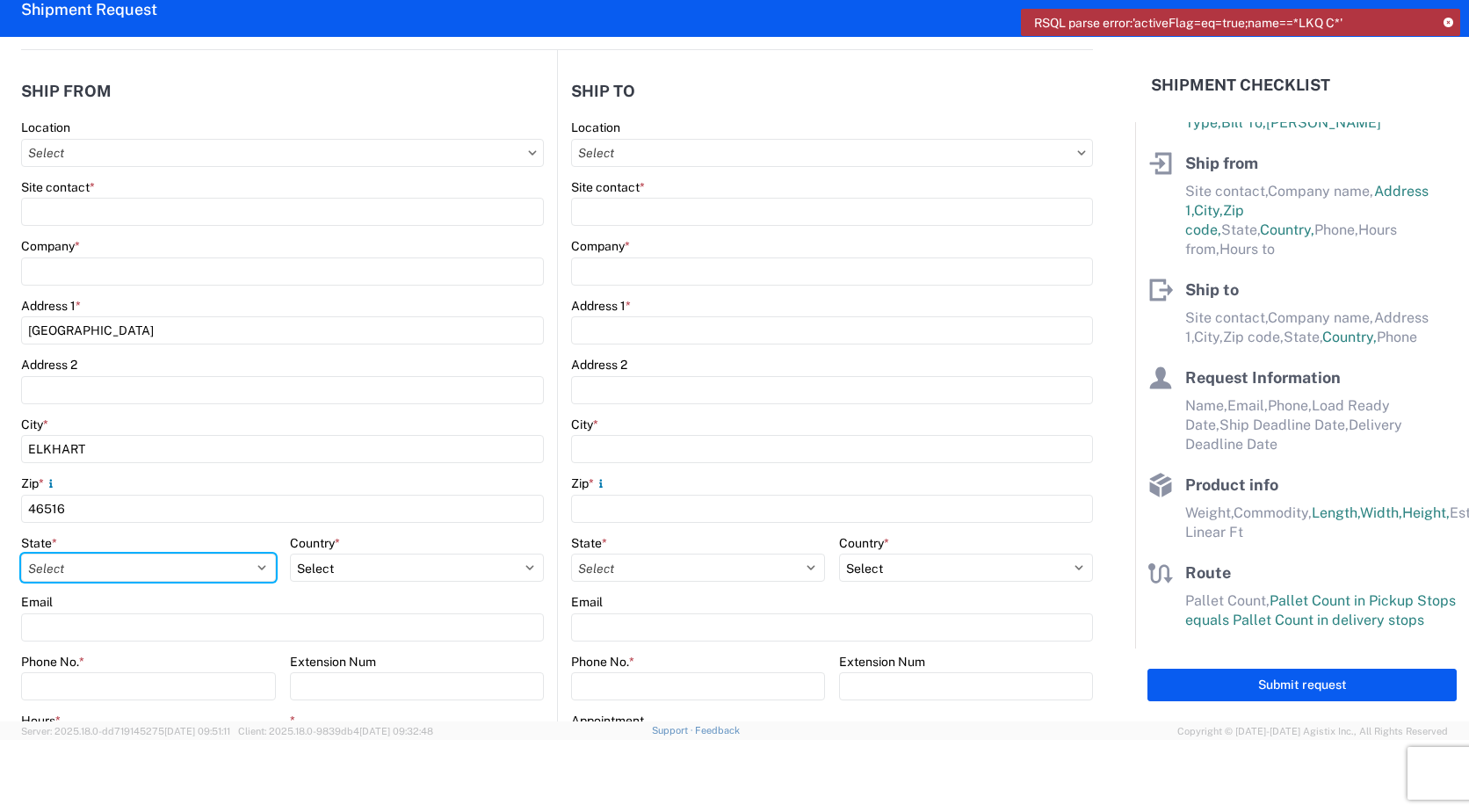
select select "IN"
click at [21, 553] on select "Select [US_STATE] [US_STATE] [US_STATE] [US_STATE] Armed Forces Americas Armed …" at bounding box center [148, 568] width 255 height 29
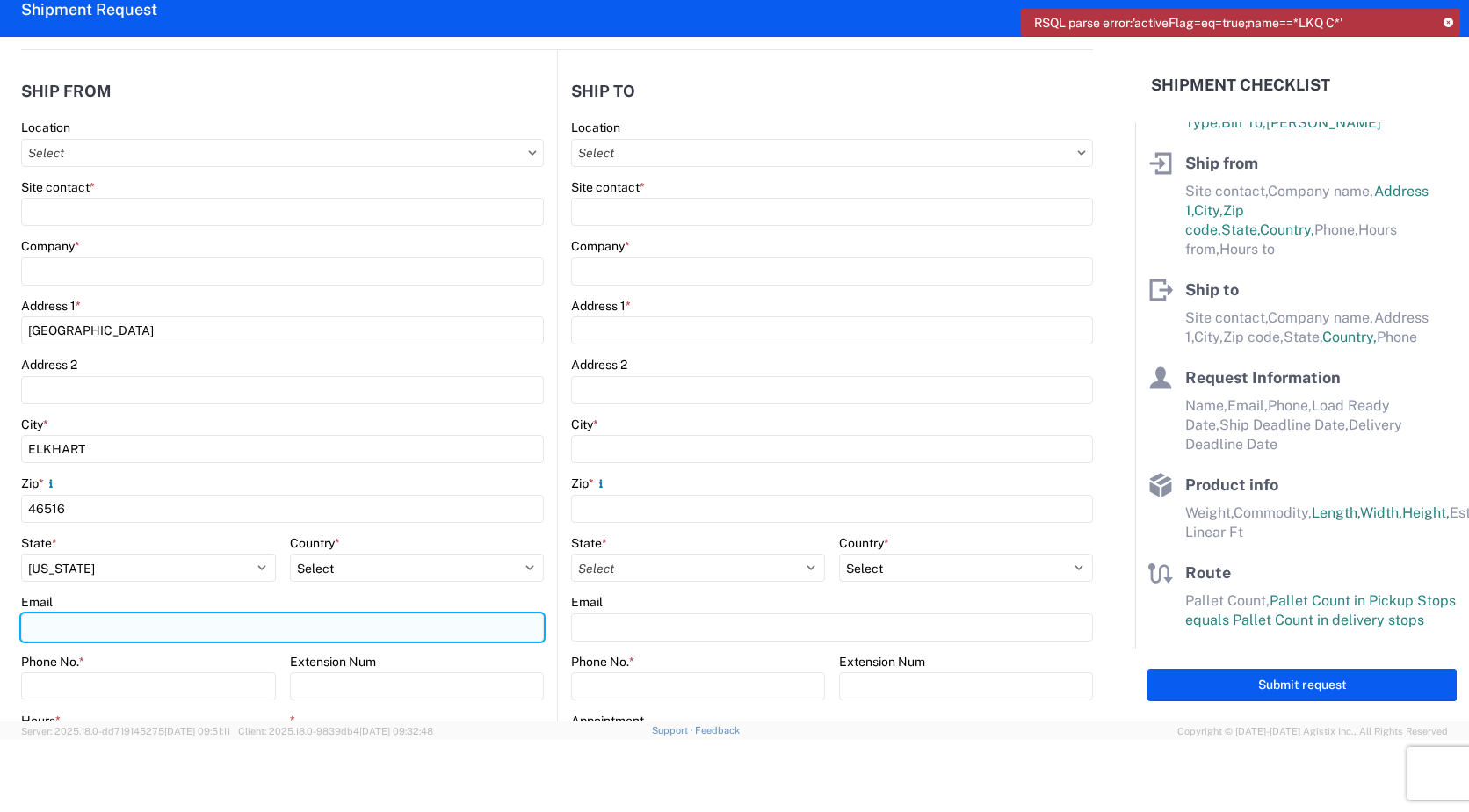
click at [104, 630] on input "Email" at bounding box center [282, 628] width 523 height 29
click at [106, 627] on input "Email" at bounding box center [282, 628] width 523 height 29
type input "[EMAIL_ADDRESS][DOMAIN_NAME]"
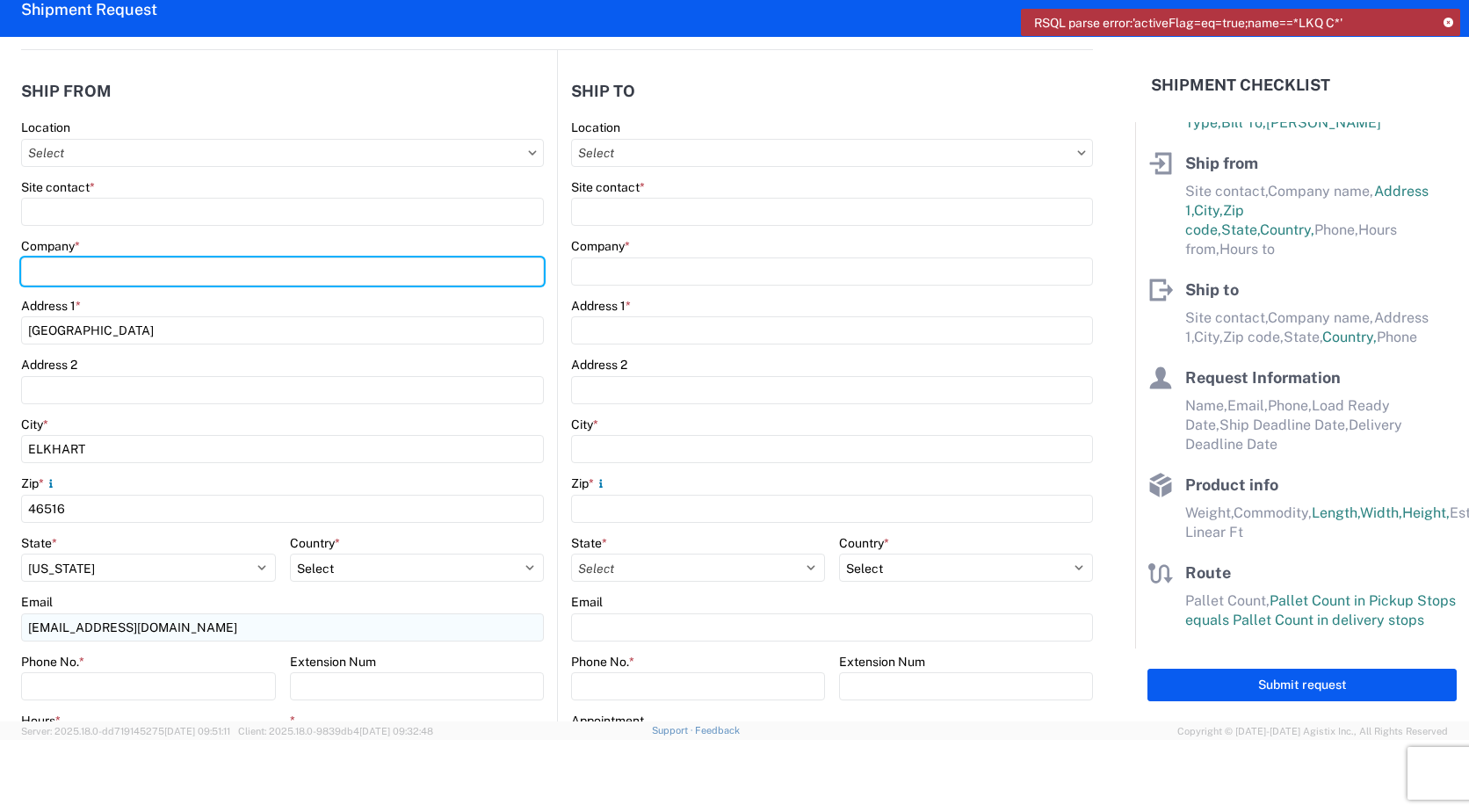
type input "DOMETIC"
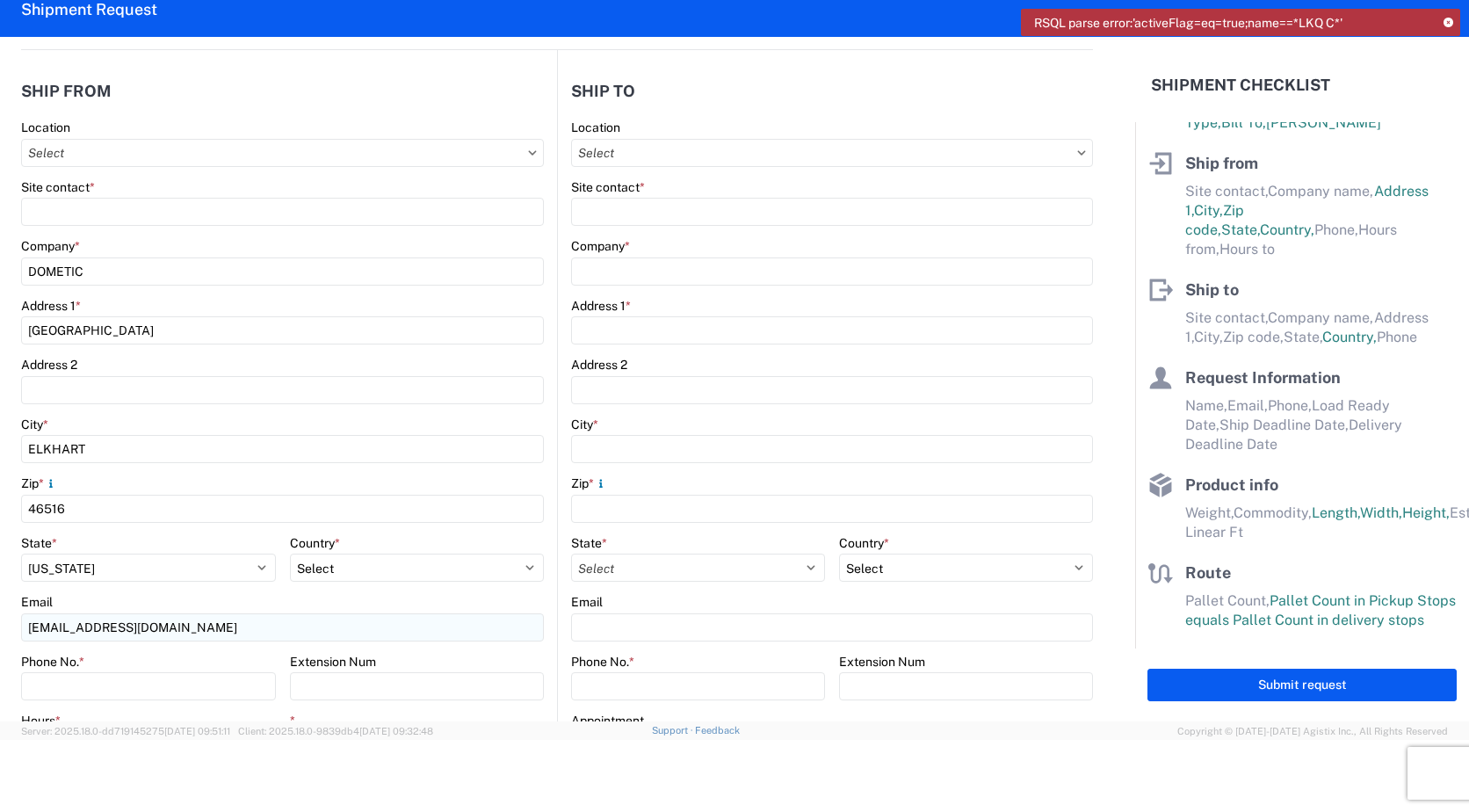
type input "5742664848"
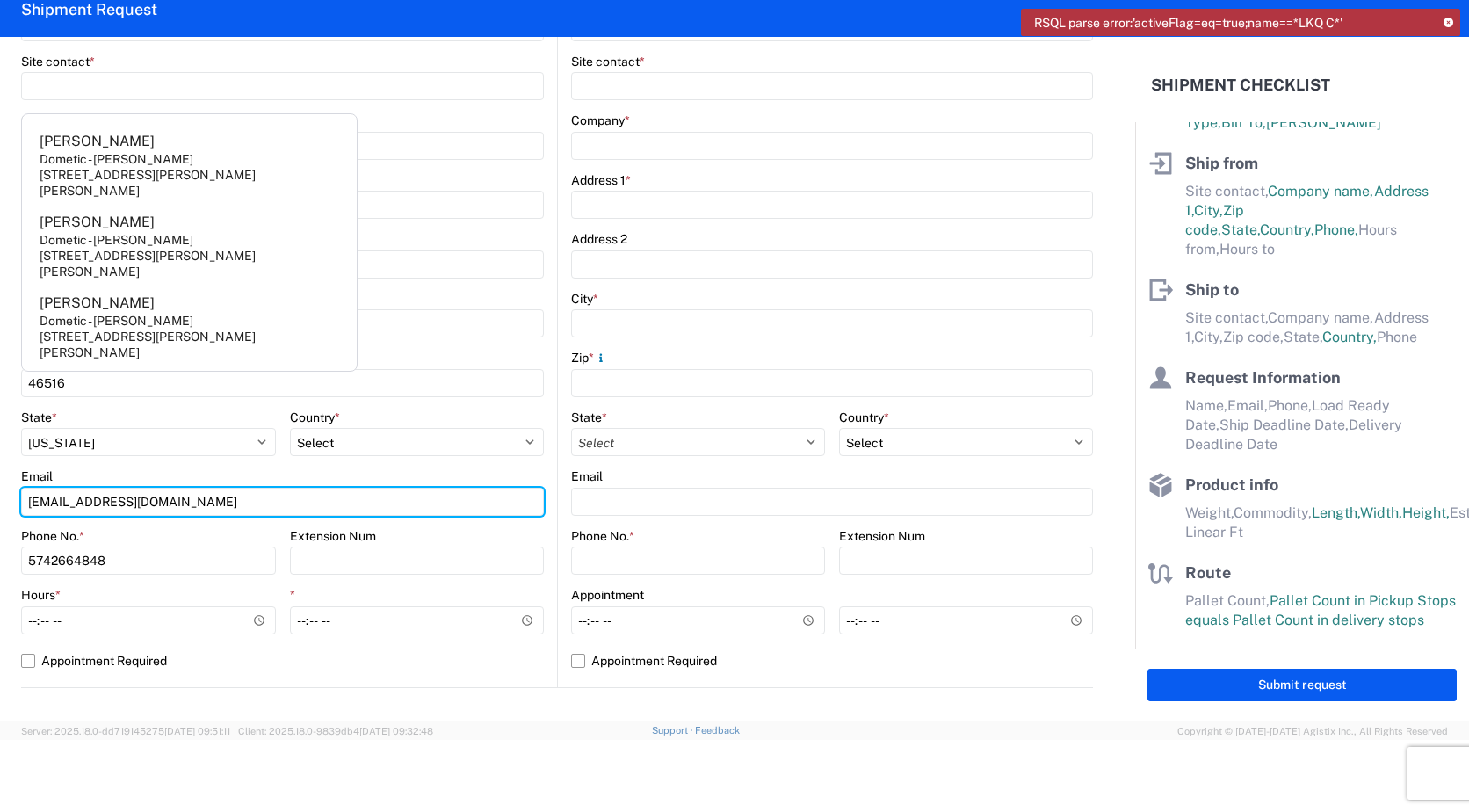
scroll to position [352, 0]
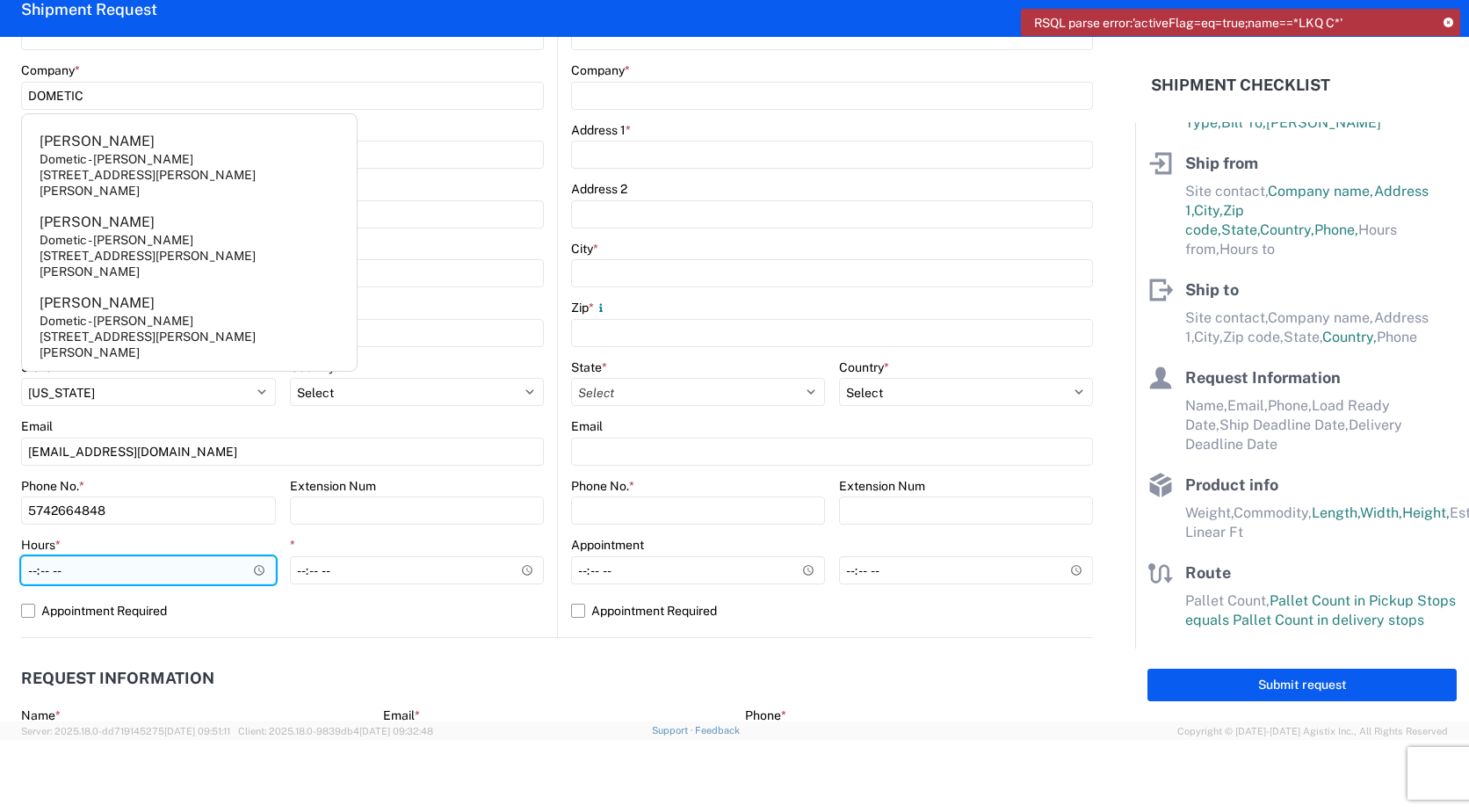
click at [258, 568] on input "Hours *" at bounding box center [148, 570] width 255 height 29
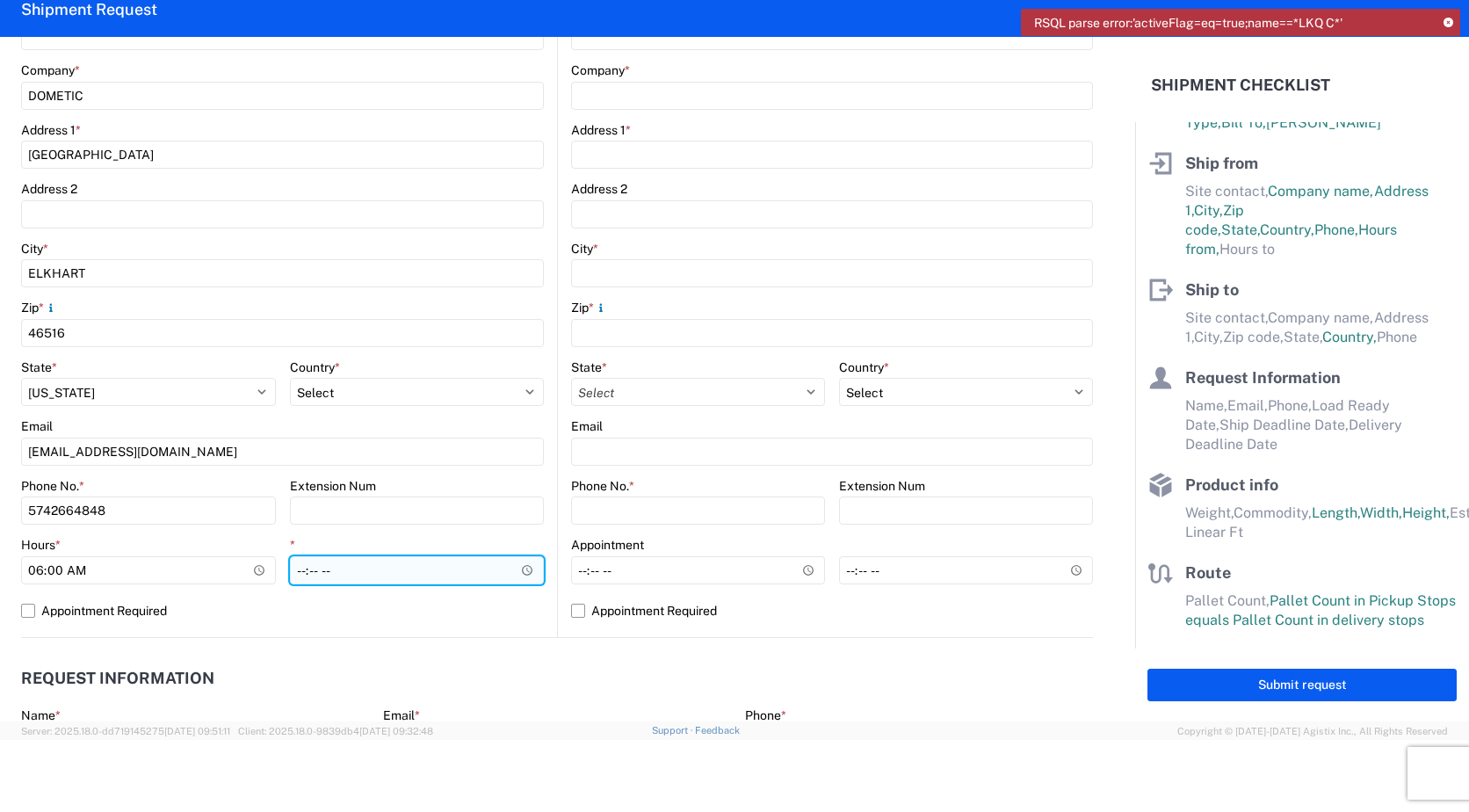
type input "06:00"
click at [524, 570] on input "*" at bounding box center [417, 570] width 255 height 29
type input "15:00"
click at [454, 607] on label "Appointment Required" at bounding box center [282, 610] width 523 height 29
click at [0, 0] on input "Appointment Required" at bounding box center [0, 0] width 0 height 0
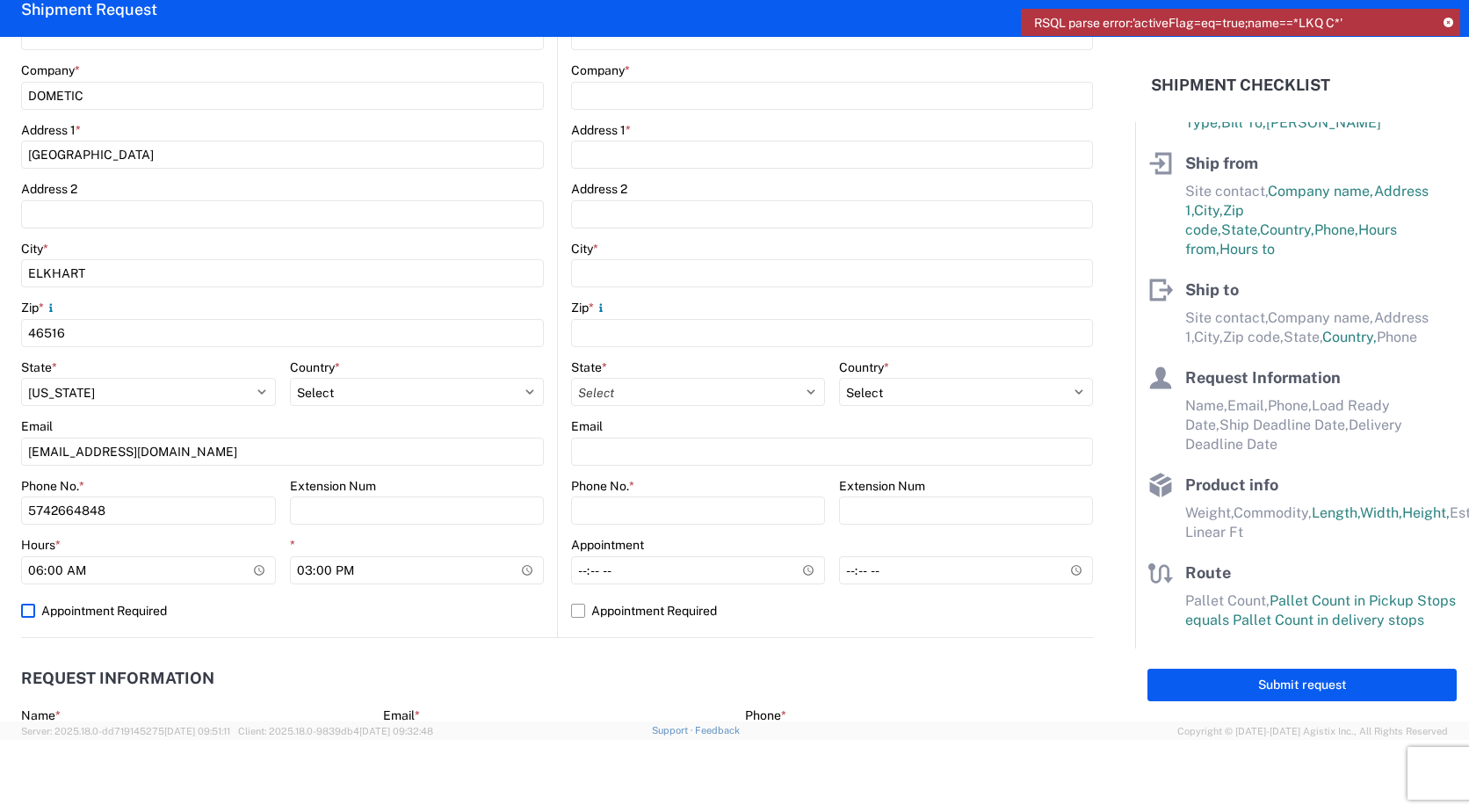
select select "US"
click at [31, 612] on label "Appointment Required" at bounding box center [282, 610] width 523 height 29
click at [0, 0] on input "Appointment Required" at bounding box center [0, 0] width 0 height 0
select select "US"
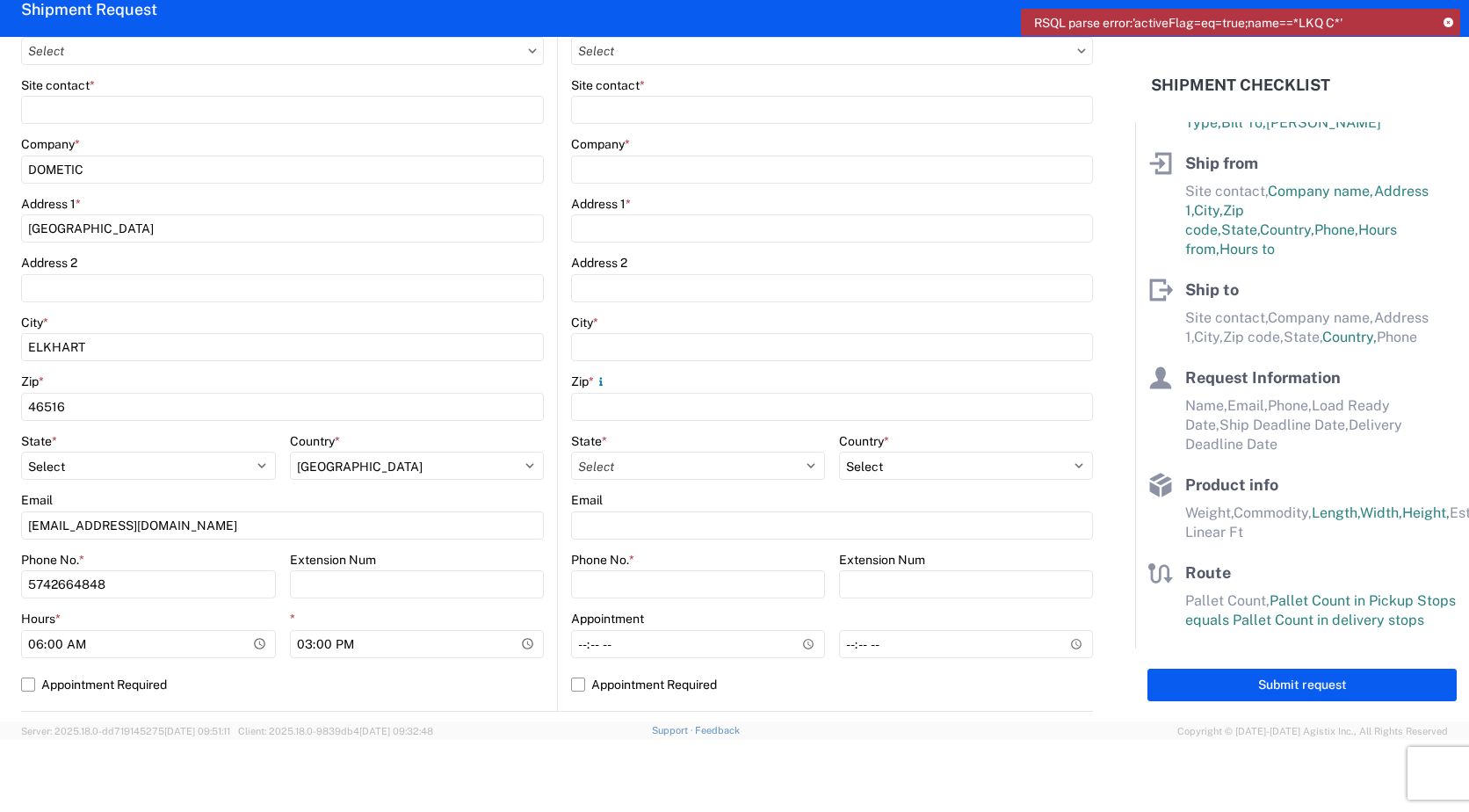
scroll to position [87, 0]
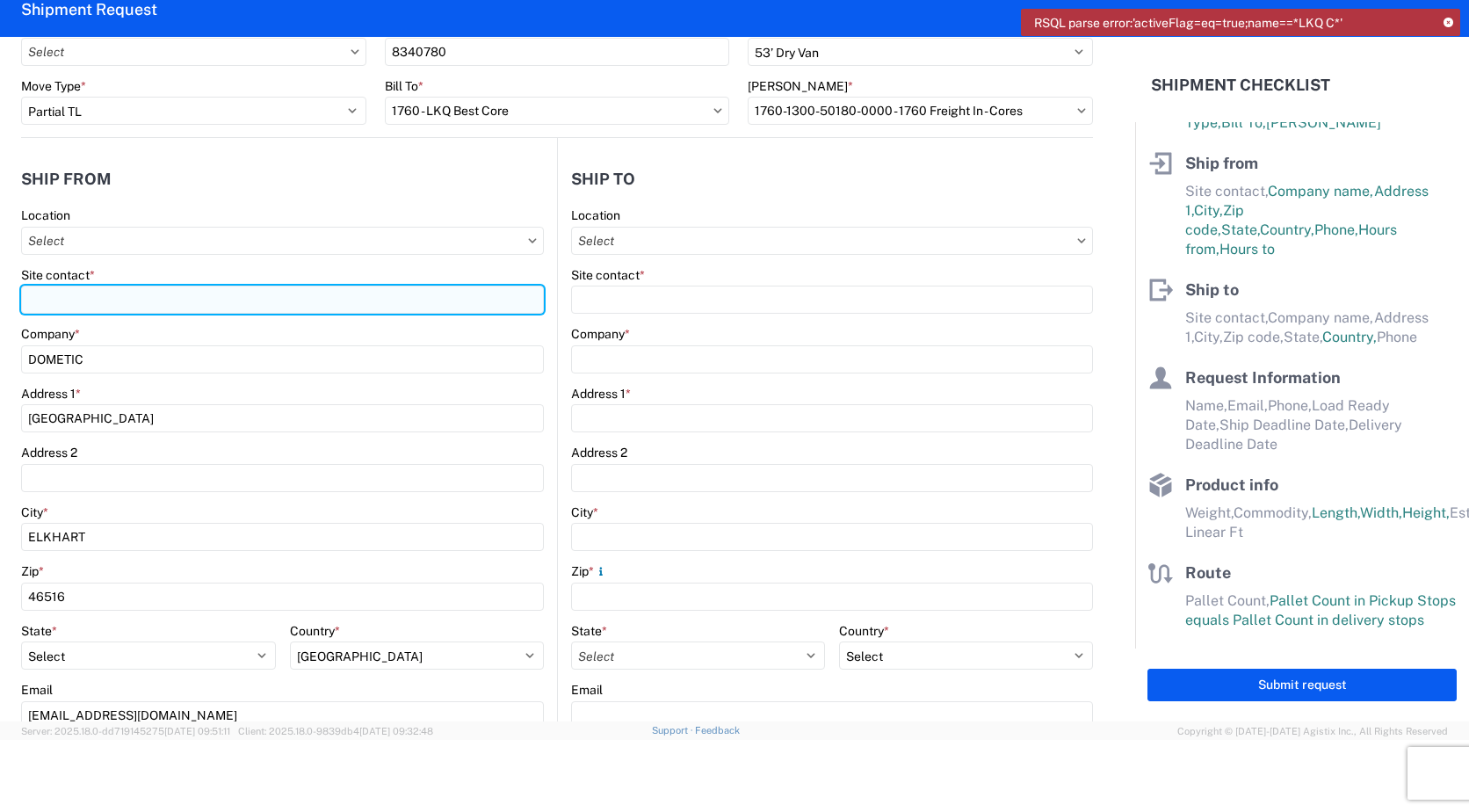
click at [75, 304] on input "Site contact *" at bounding box center [282, 300] width 523 height 29
type input "[PERSON_NAME]"
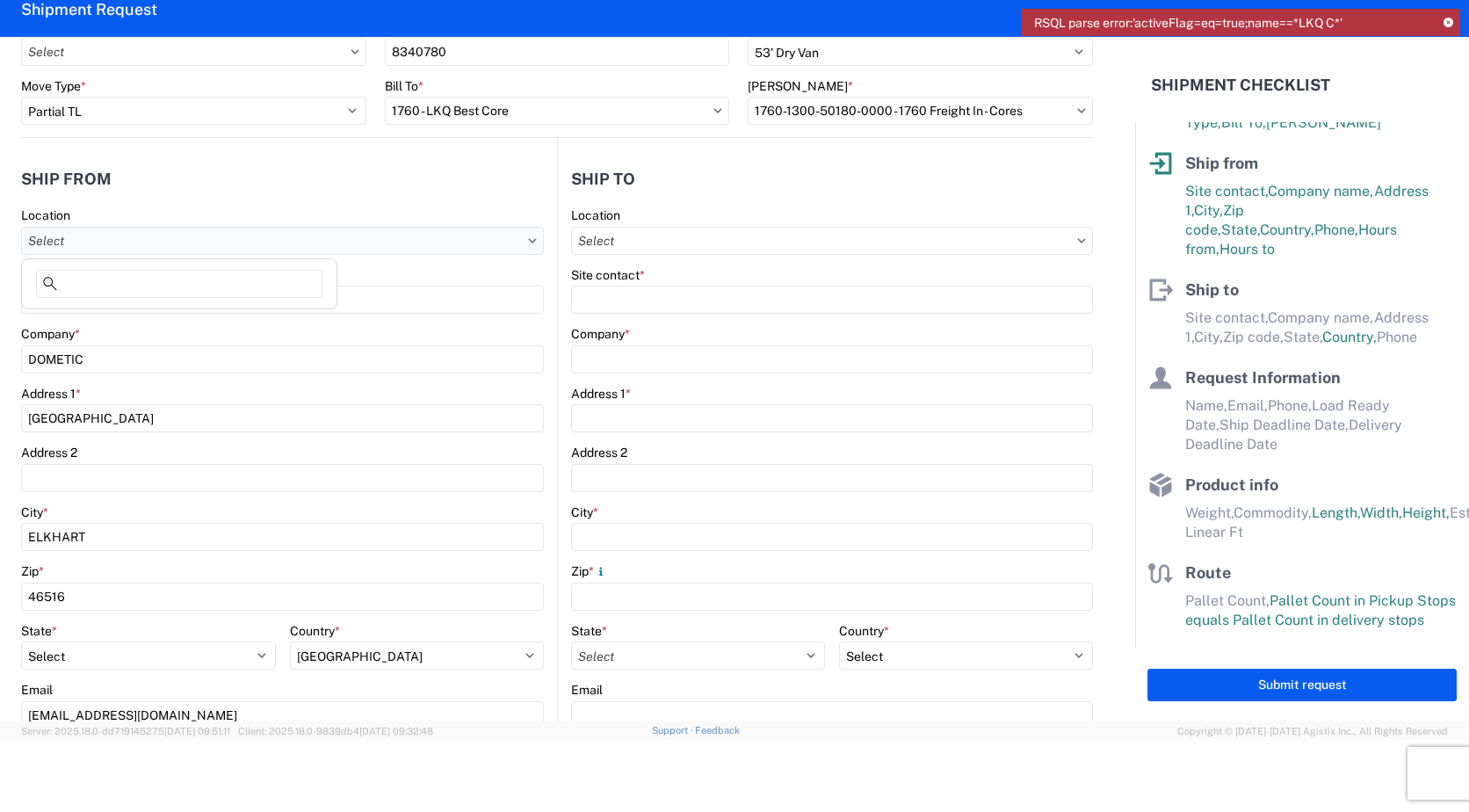
click at [319, 240] on input "Location" at bounding box center [282, 241] width 523 height 29
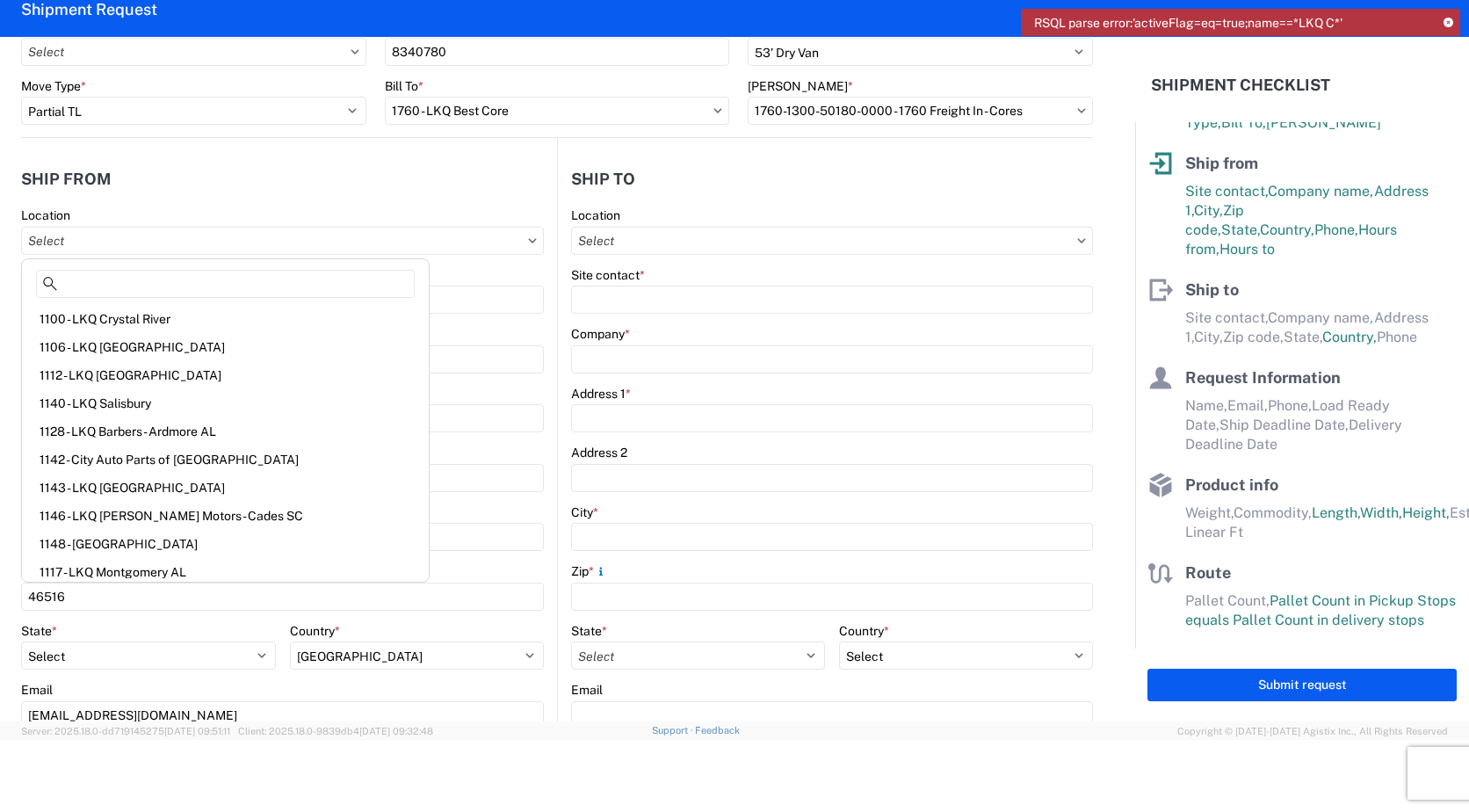
click at [330, 193] on header "Ship from" at bounding box center [289, 179] width 536 height 40
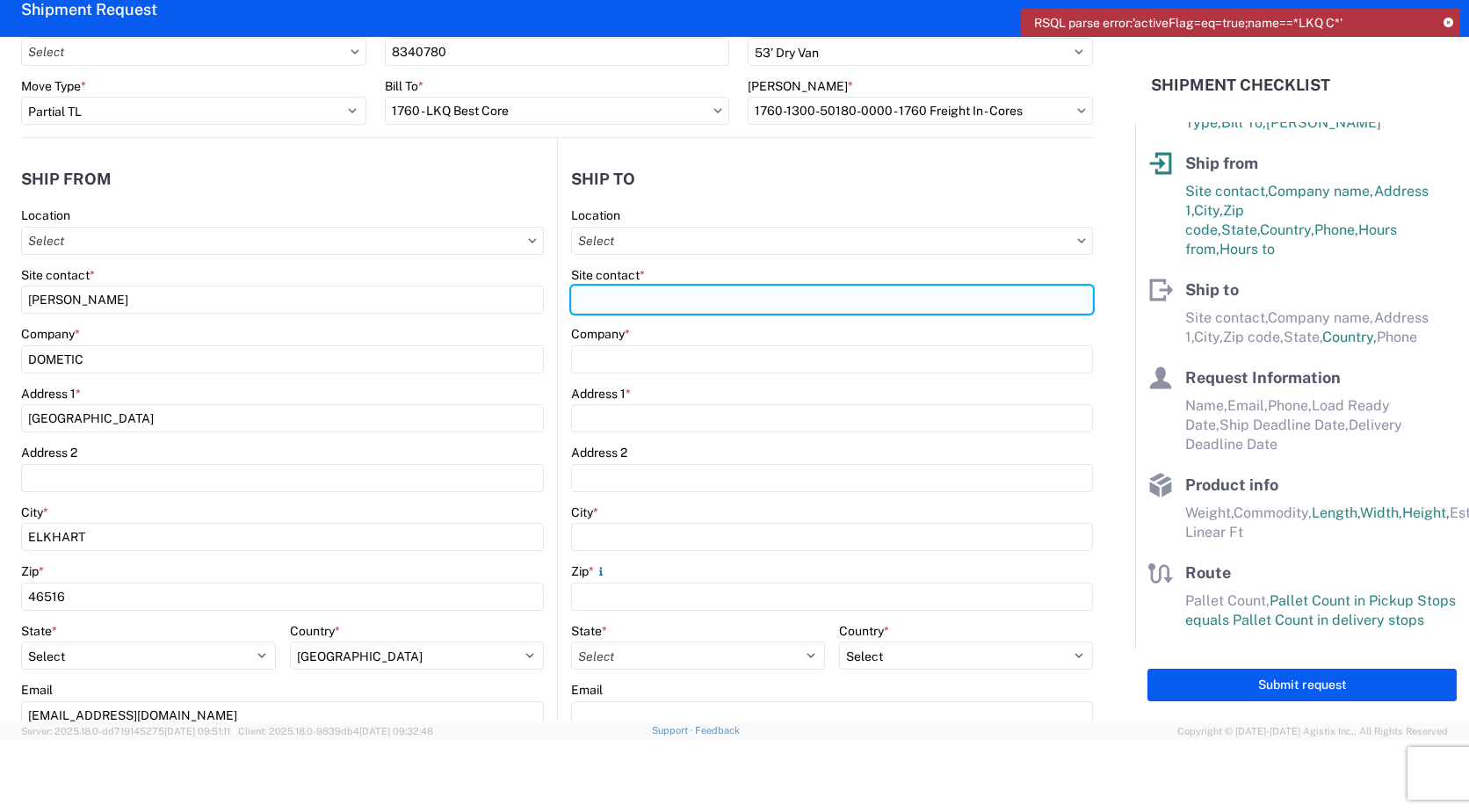
click at [686, 297] on input "Site contact *" at bounding box center [831, 300] width 522 height 29
type input "LA MESA RV - [GEOGRAPHIC_DATA]"
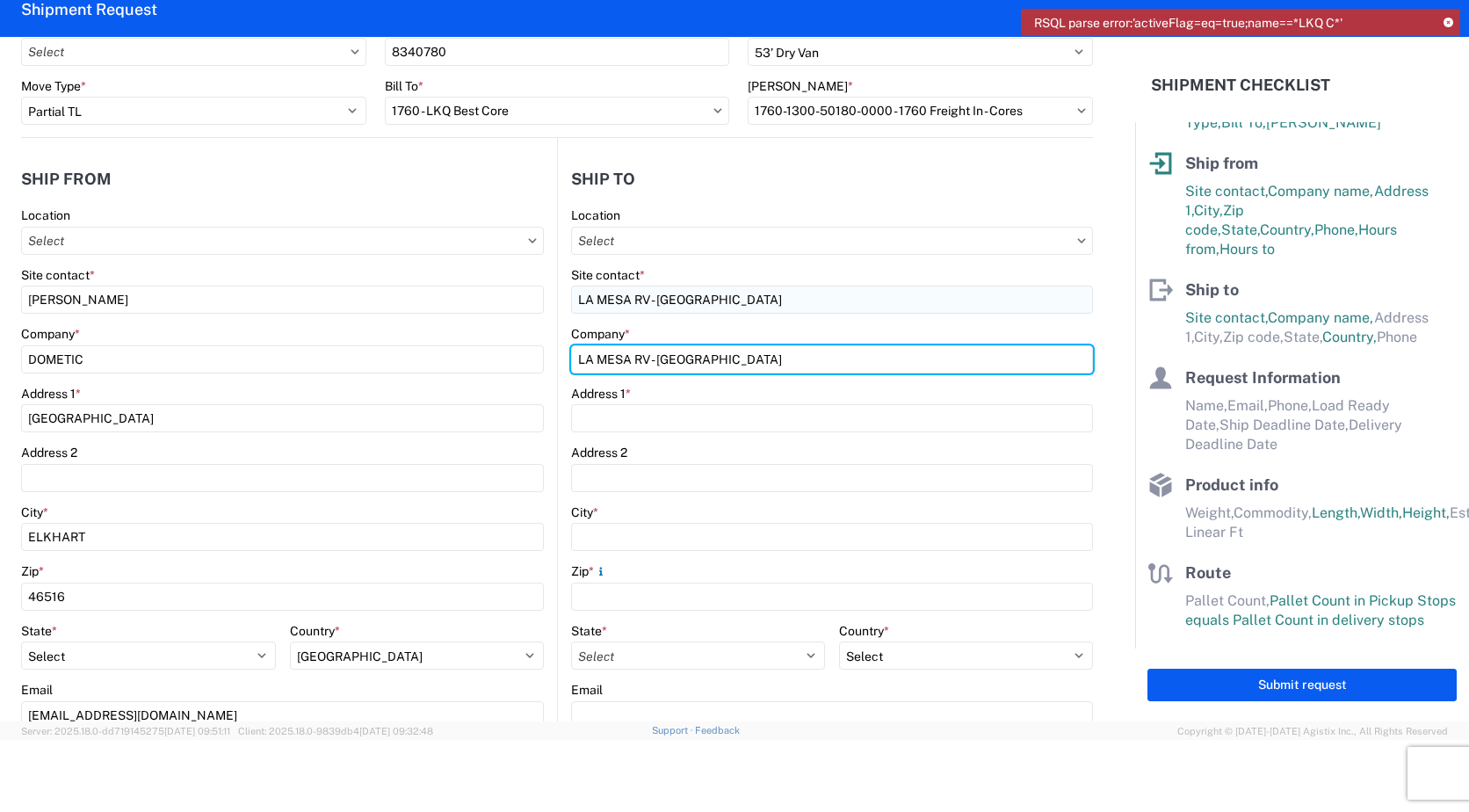
type input "LA MESA RV - [GEOGRAPHIC_DATA]"
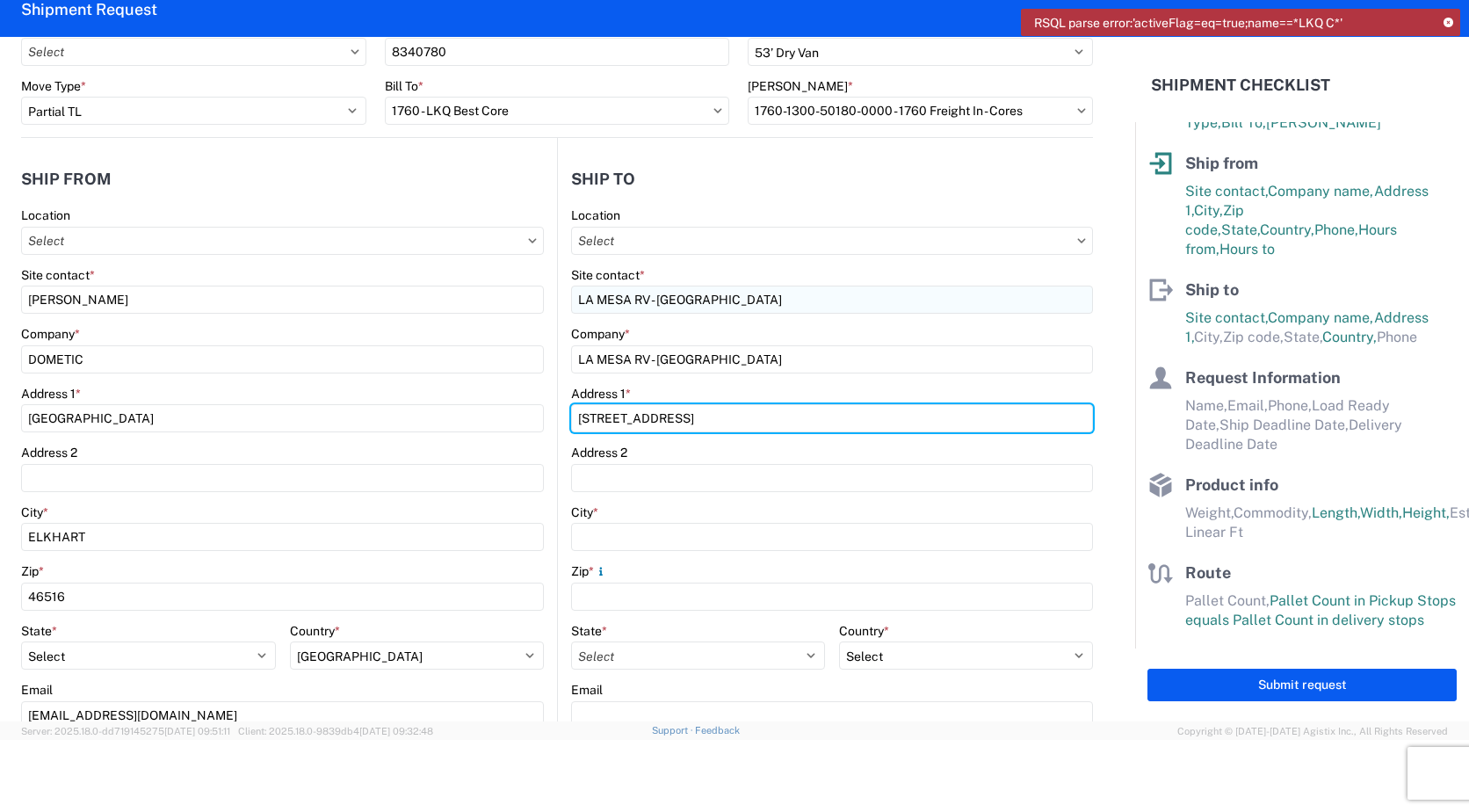
type input "[STREET_ADDRESS]"
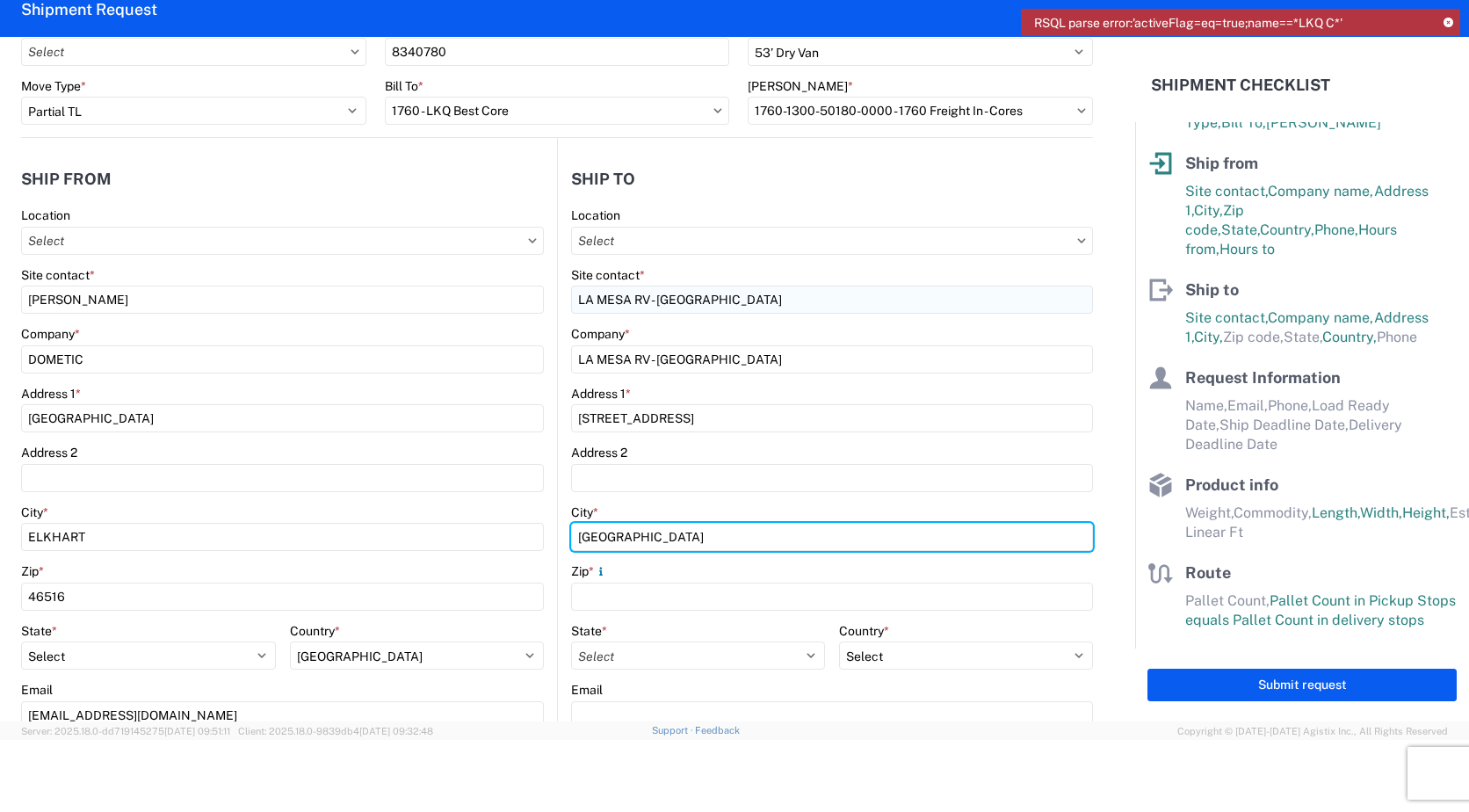
type input "[GEOGRAPHIC_DATA]"
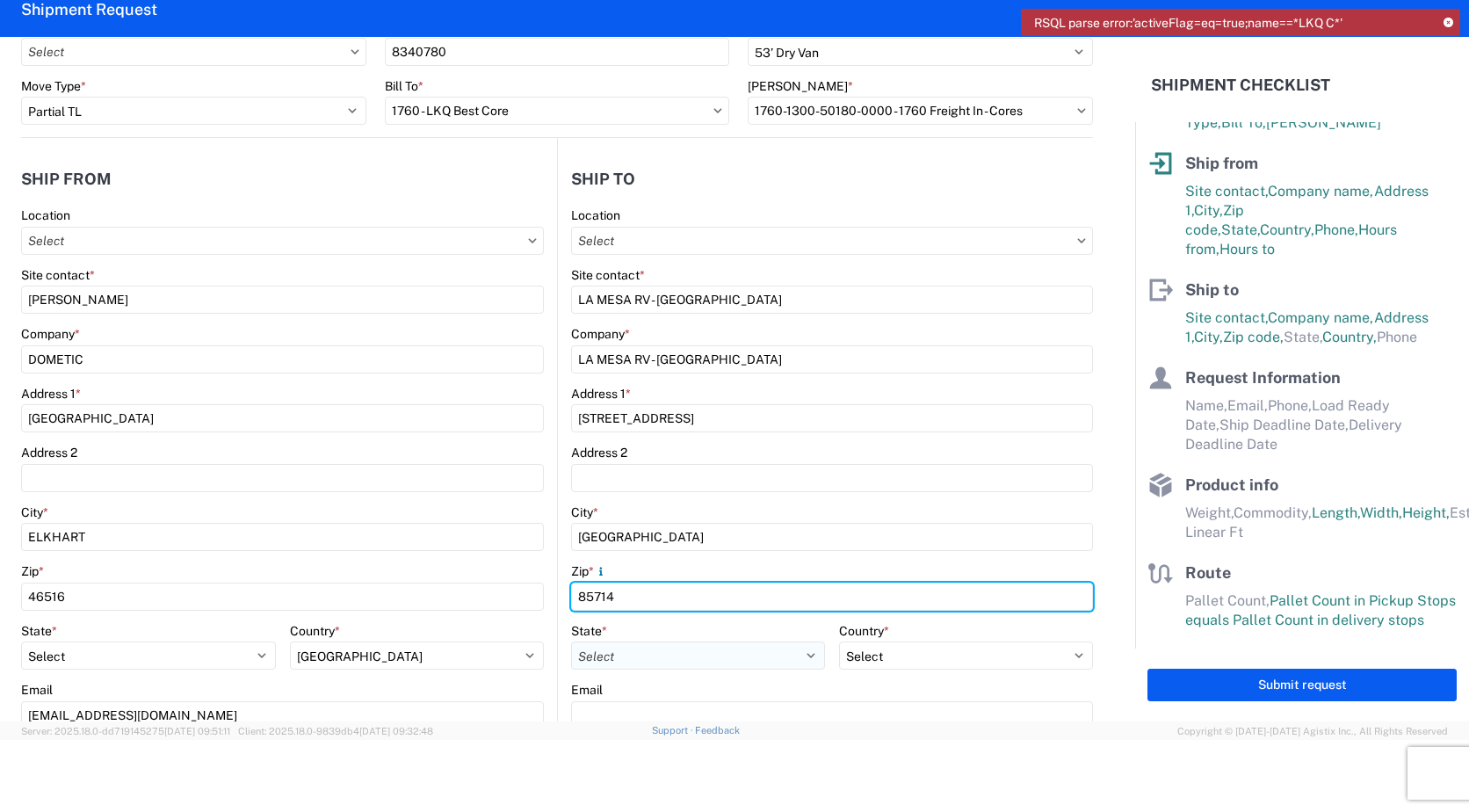
type input "85714"
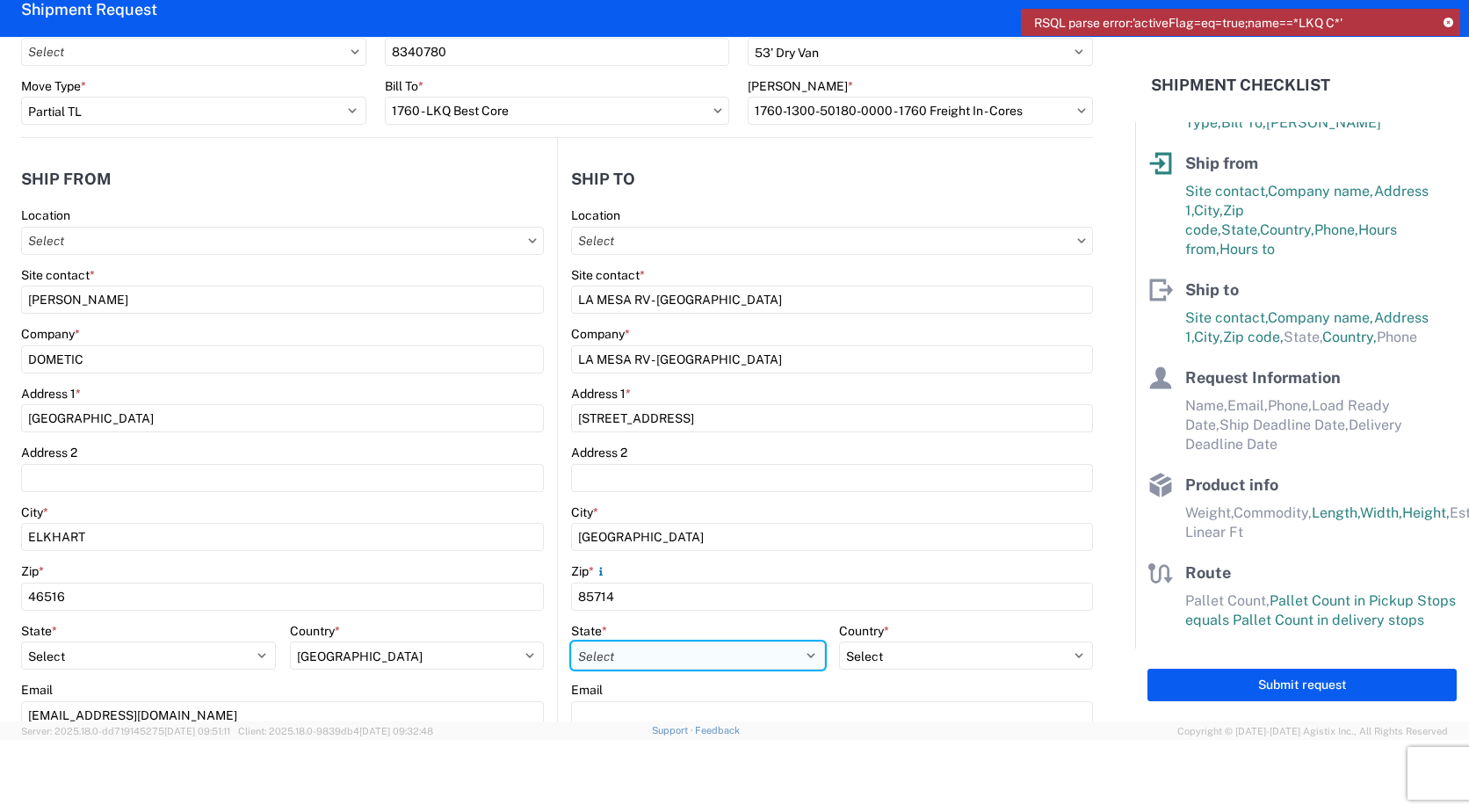
click at [755, 658] on select "Select [US_STATE] [US_STATE] [US_STATE] [US_STATE] Armed Forces Americas Armed …" at bounding box center [697, 655] width 254 height 29
select select "AZ"
click at [570, 641] on select "Select [US_STATE] [US_STATE] [US_STATE] [US_STATE] Armed Forces Americas Armed …" at bounding box center [697, 655] width 254 height 29
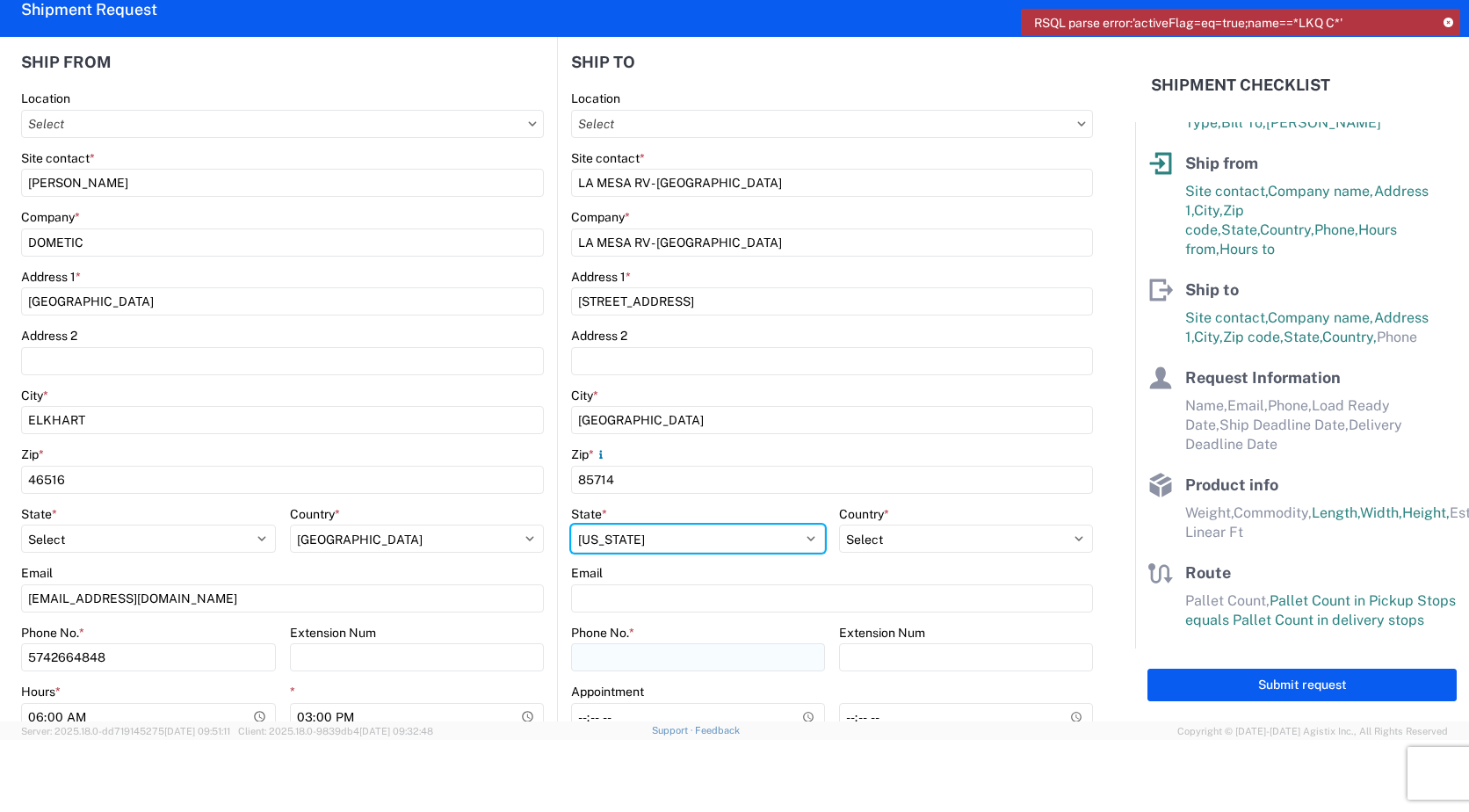
scroll to position [263, 0]
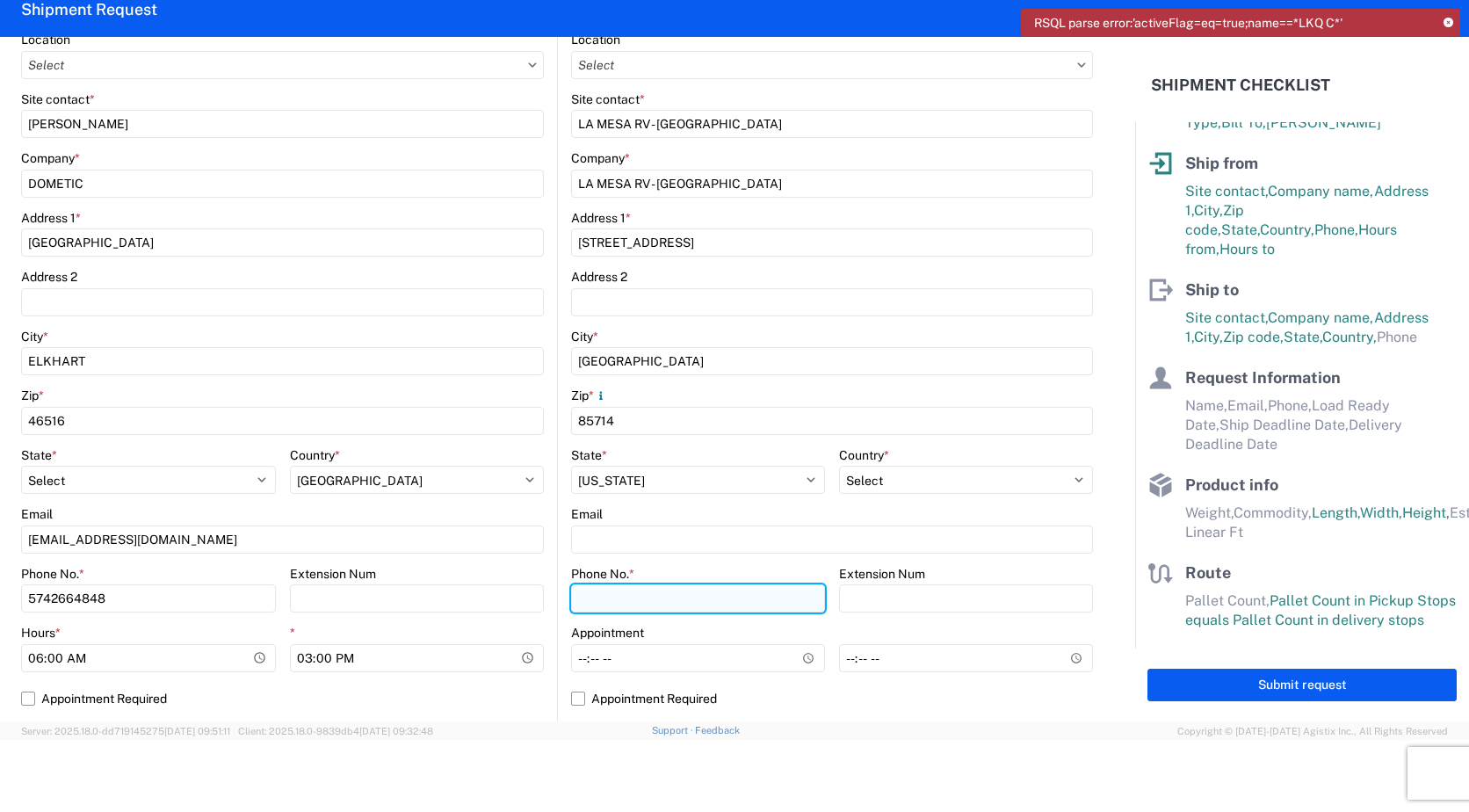
click at [632, 590] on input "Phone No. *" at bounding box center [697, 598] width 254 height 29
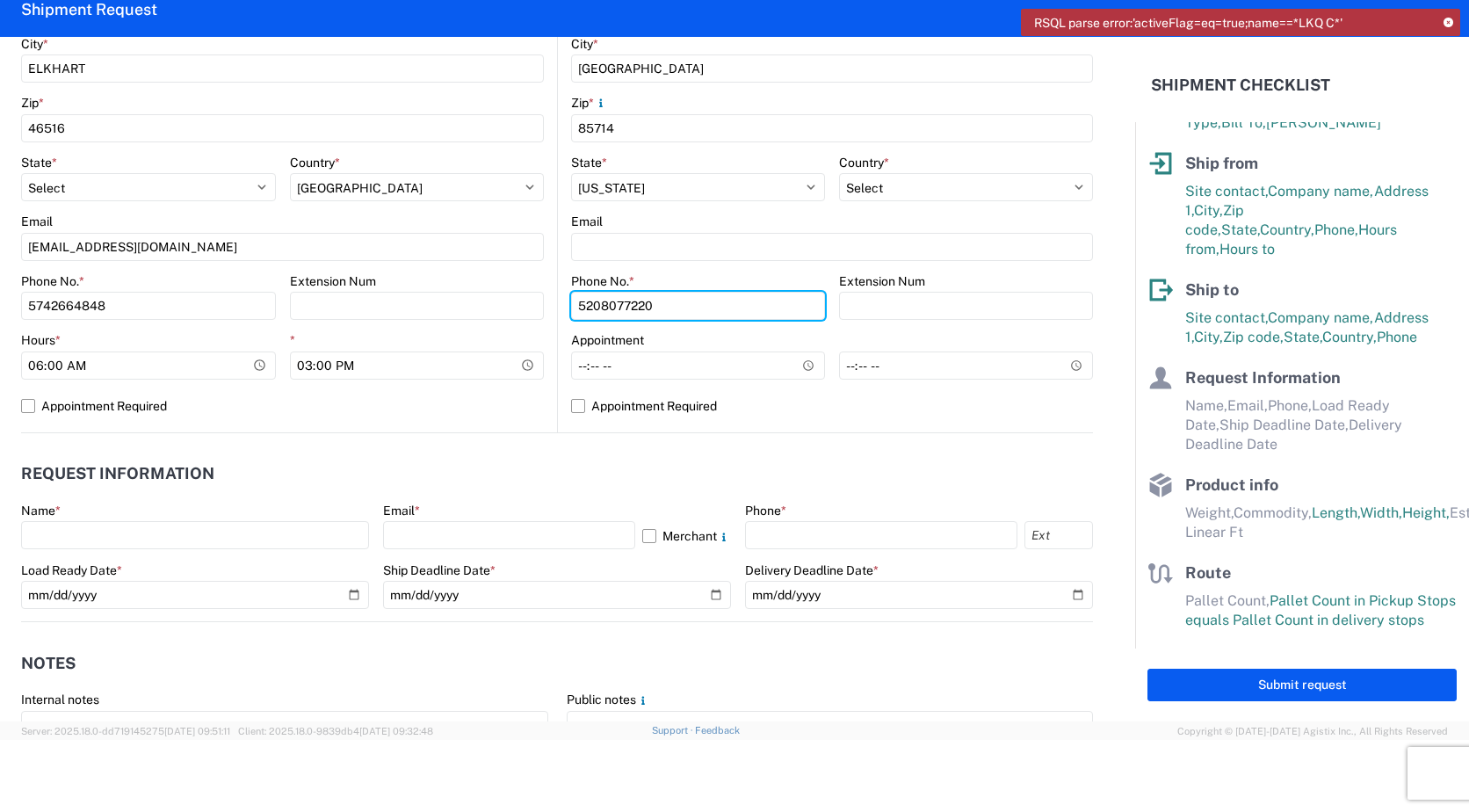
scroll to position [615, 0]
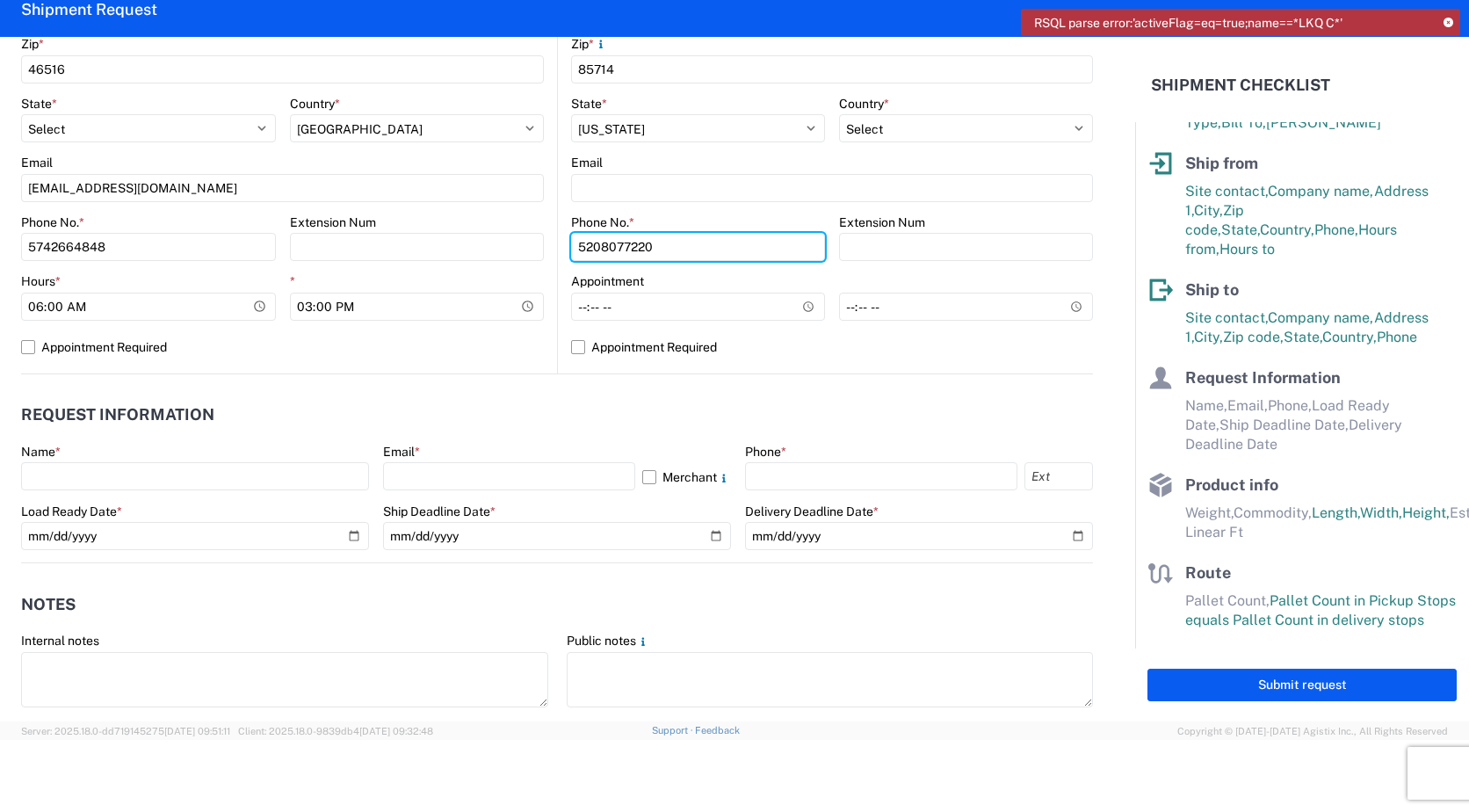
type input "5208077220"
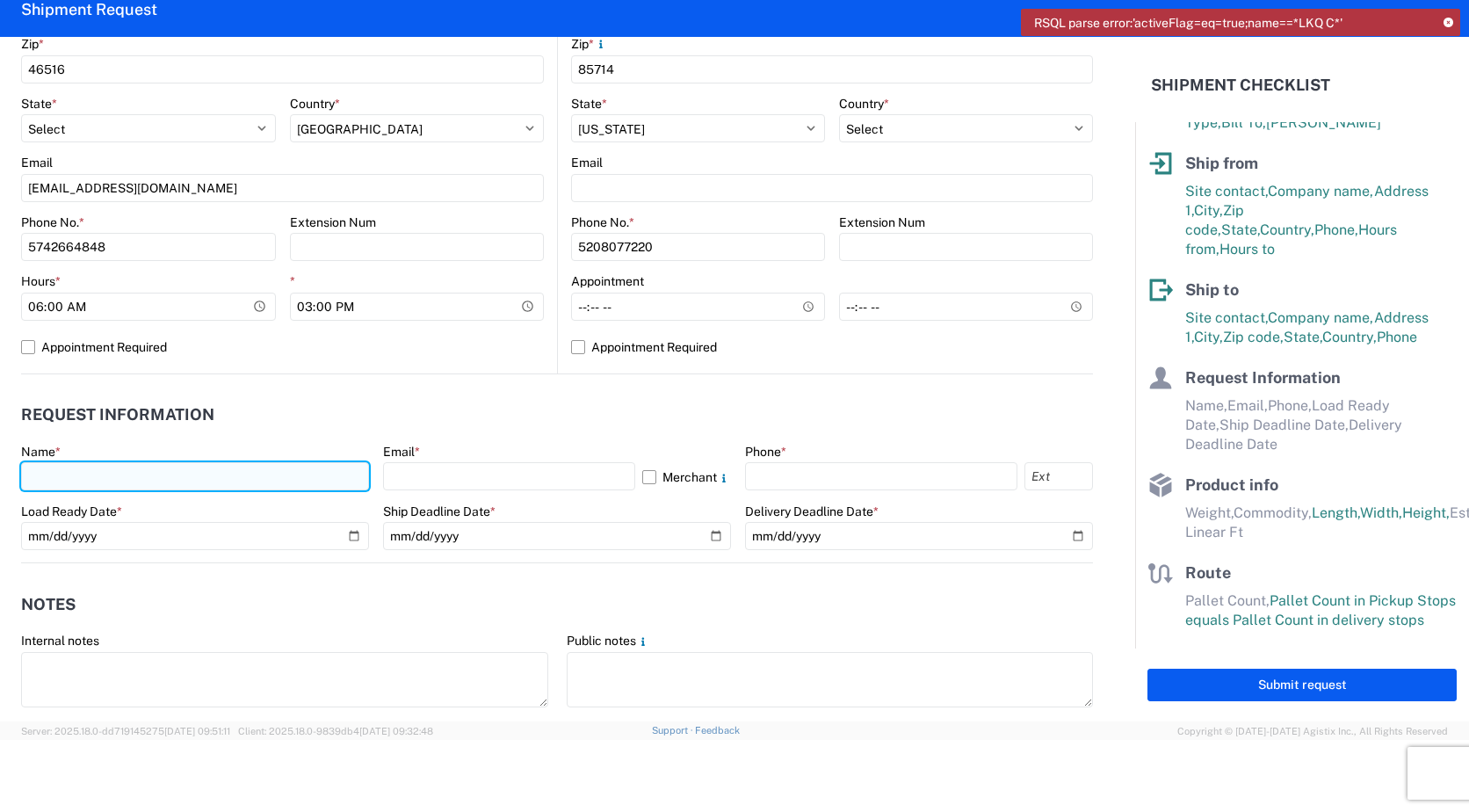
click at [156, 484] on input "text" at bounding box center [195, 476] width 348 height 29
type input "[PERSON_NAME]"
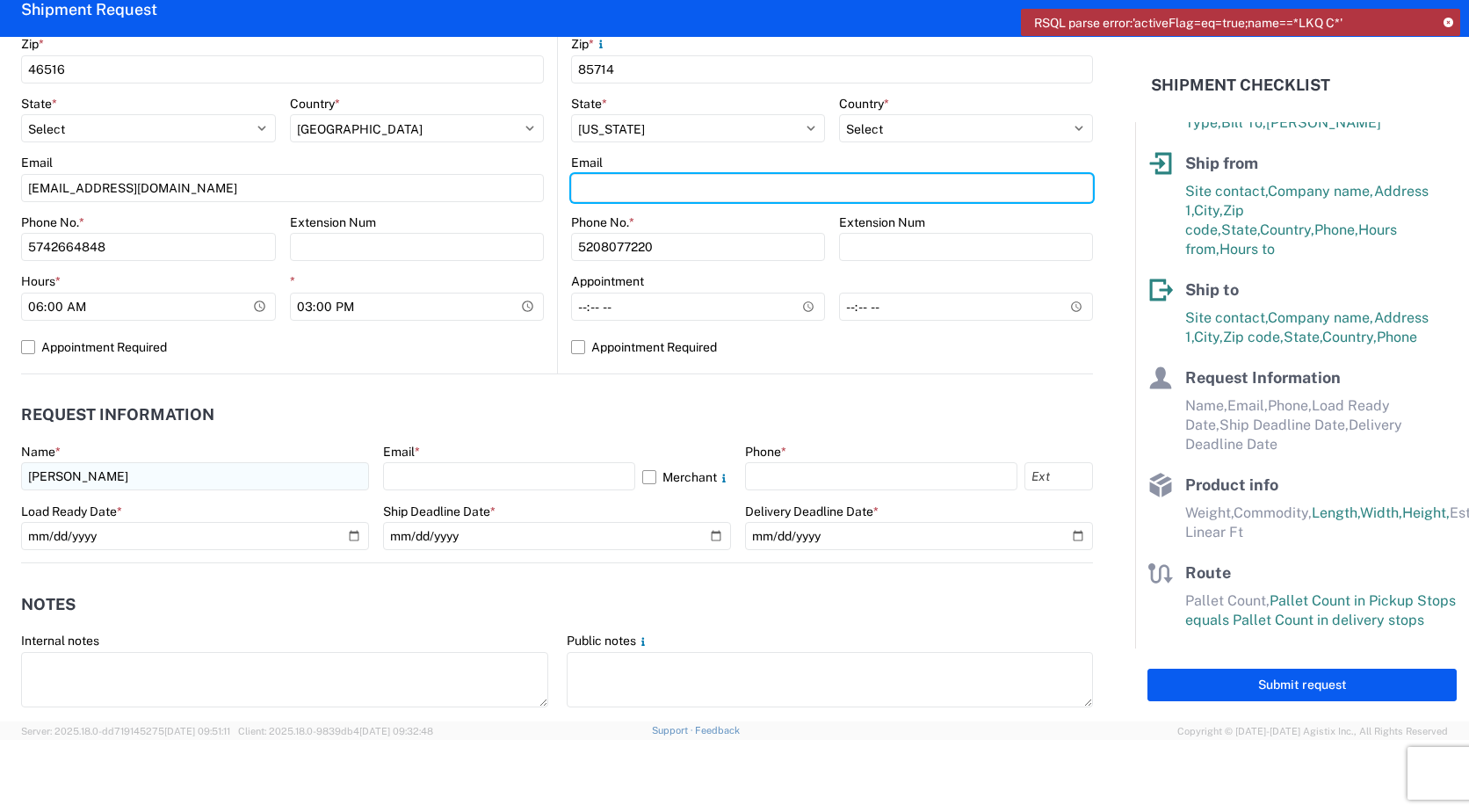
type input "[EMAIL_ADDRESS][DOMAIN_NAME]"
drag, startPoint x: 736, startPoint y: 187, endPoint x: 521, endPoint y: 197, distance: 215.2
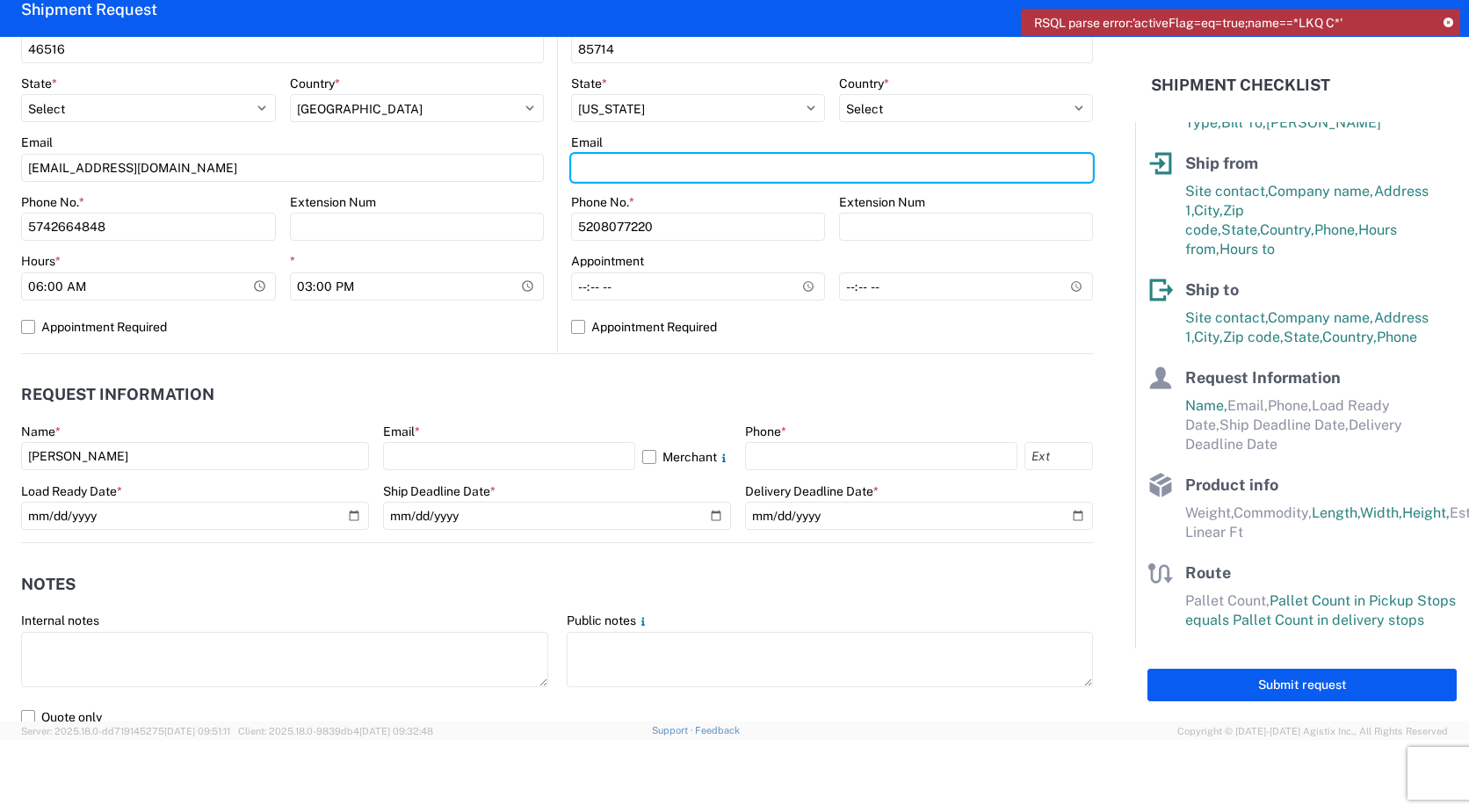
scroll to position [790, 0]
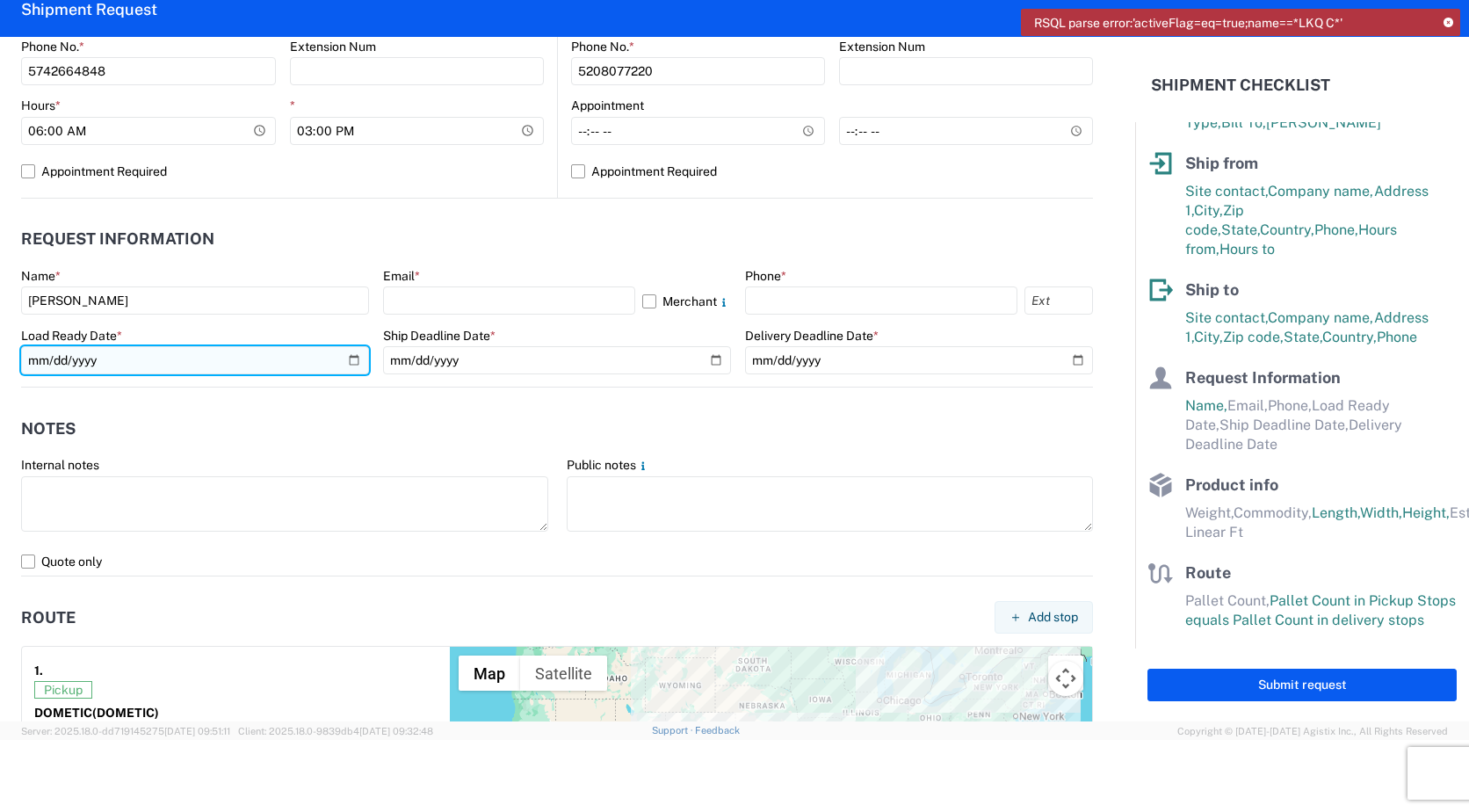
click at [348, 357] on input "date" at bounding box center [195, 360] width 348 height 29
type input "[DATE]"
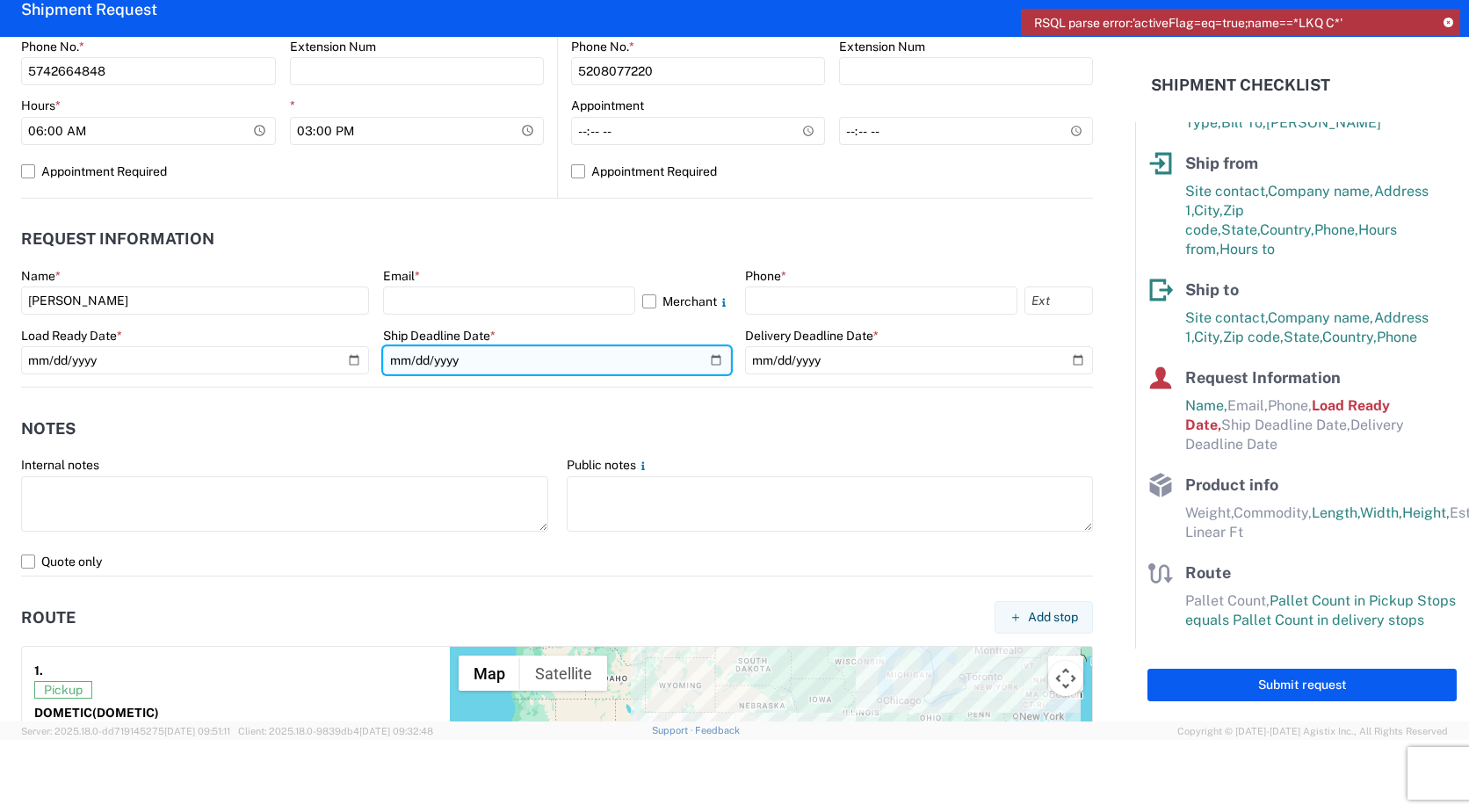
click at [706, 356] on input "date" at bounding box center [557, 360] width 348 height 29
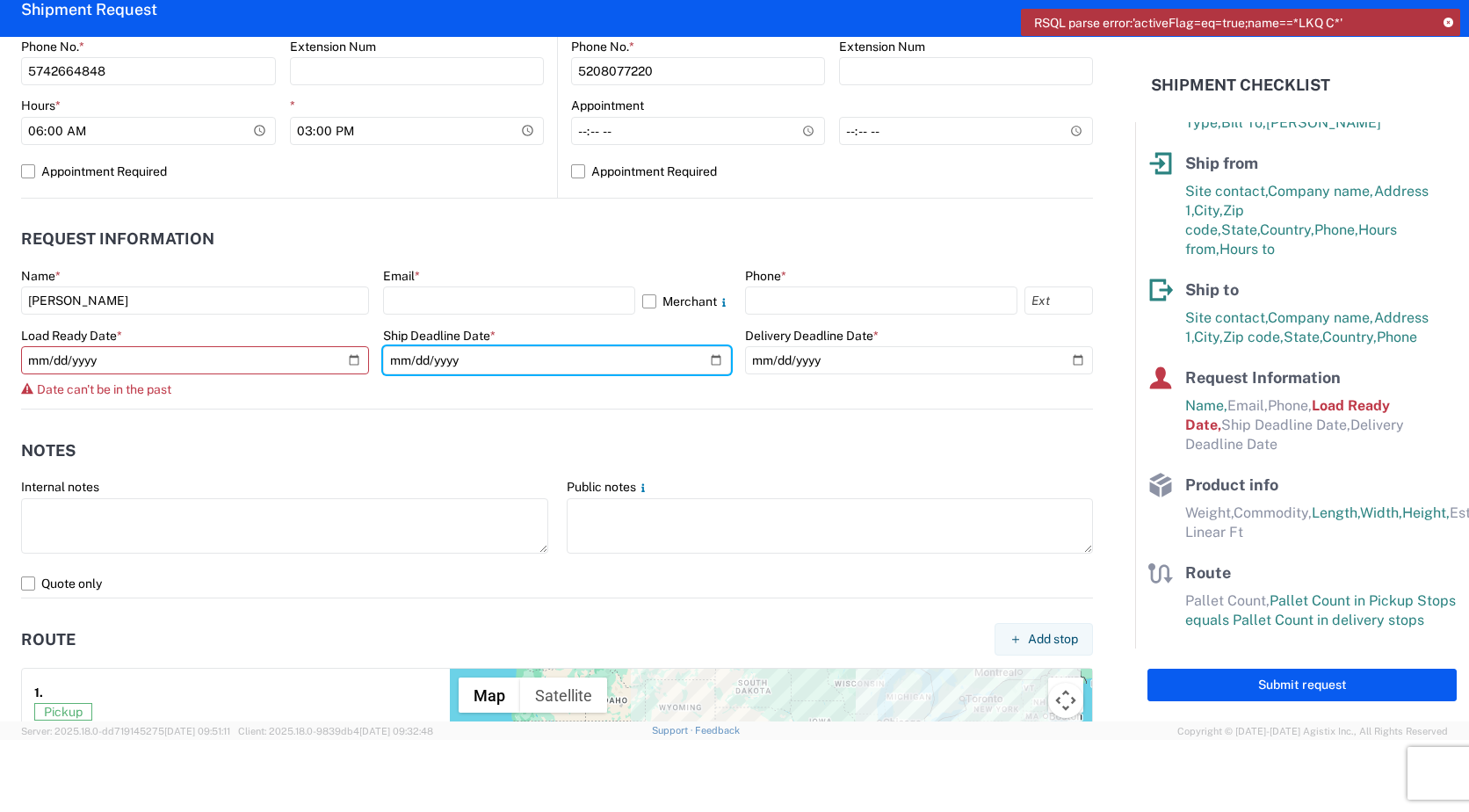
type input "[DATE]"
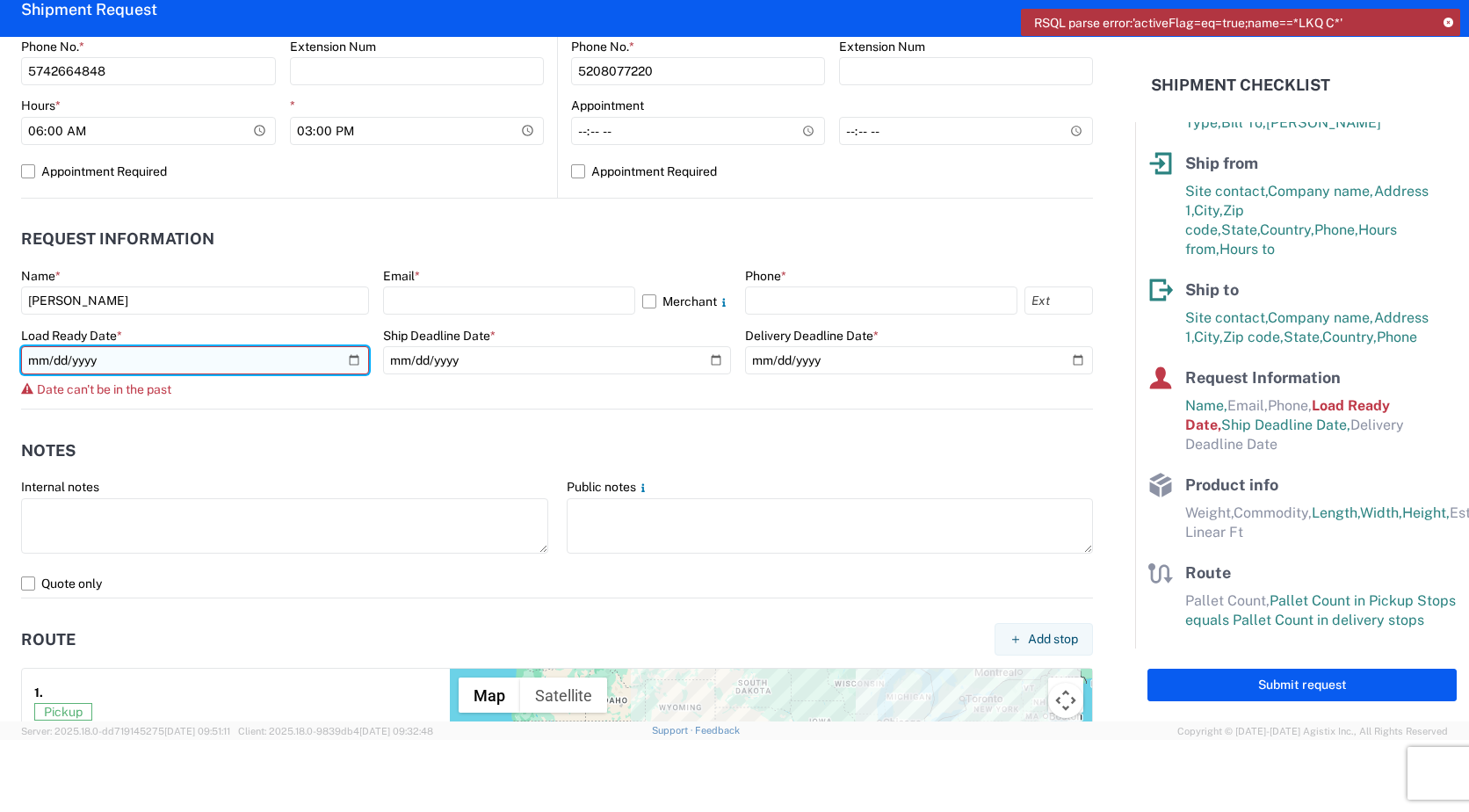
click at [351, 361] on input "[DATE]" at bounding box center [195, 360] width 348 height 29
type input "[DATE]"
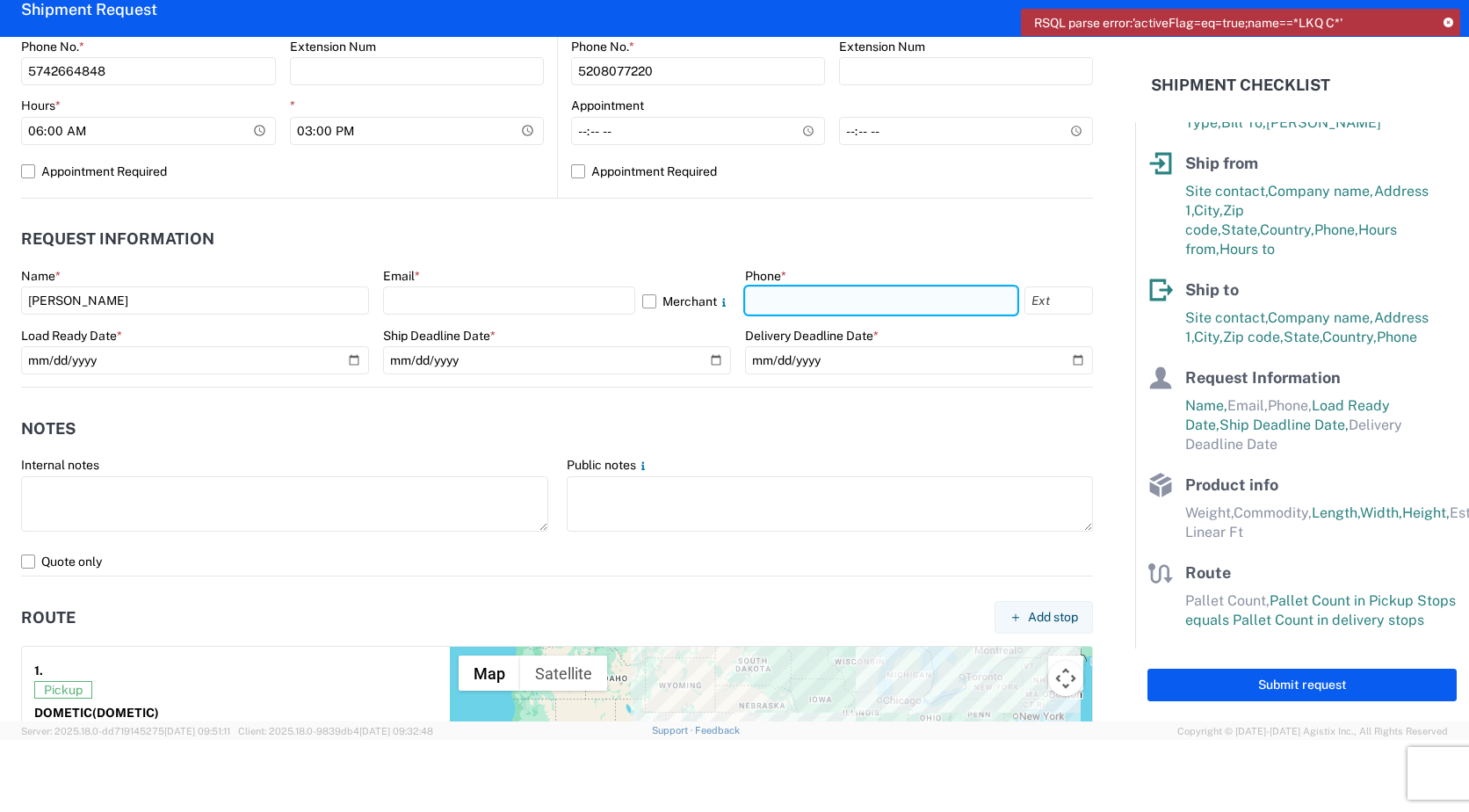
click at [850, 297] on input "text" at bounding box center [880, 300] width 272 height 29
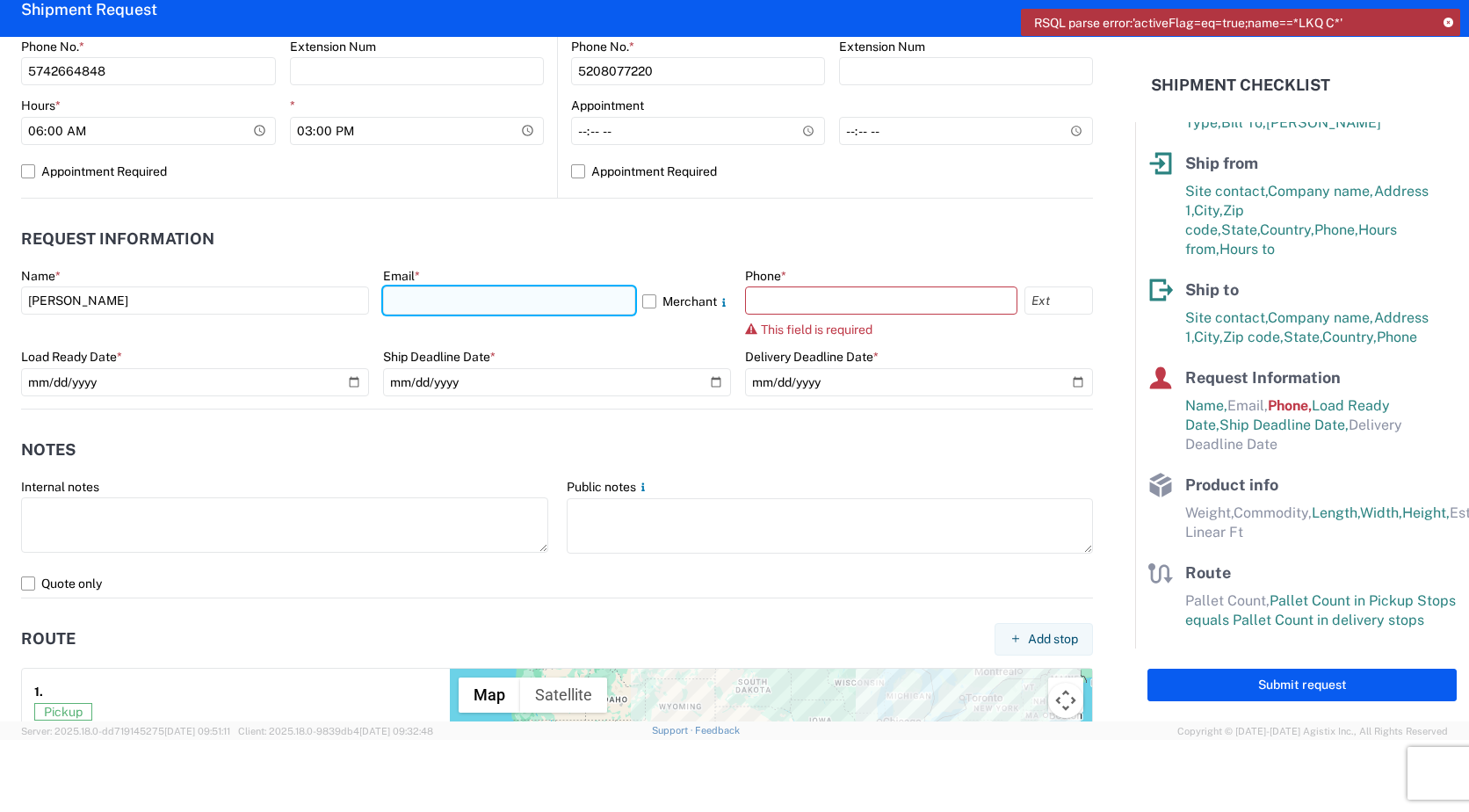
click at [515, 290] on input "text" at bounding box center [509, 300] width 252 height 29
type input "[EMAIL_ADDRESS][DOMAIN_NAME]"
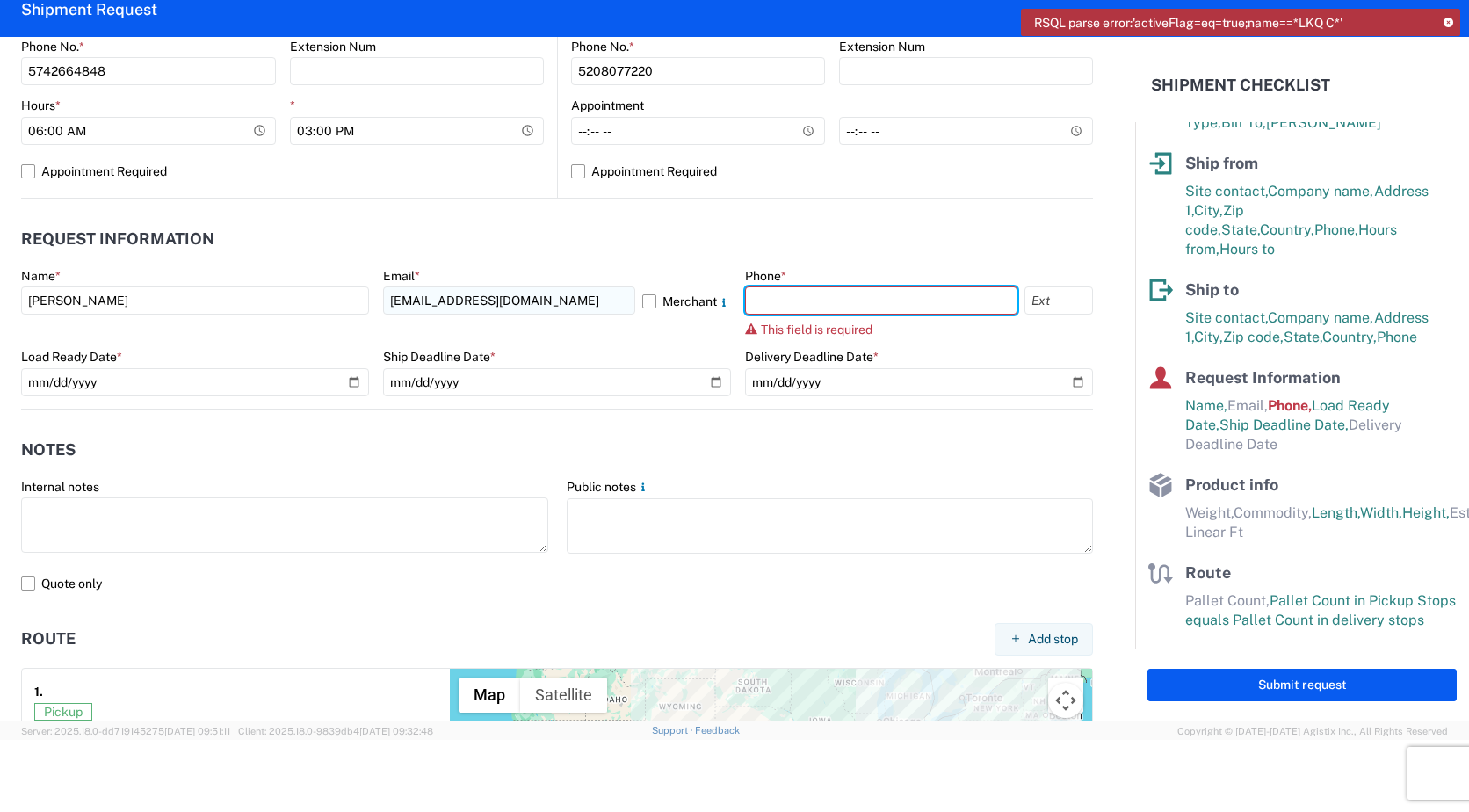
type input "5742664848"
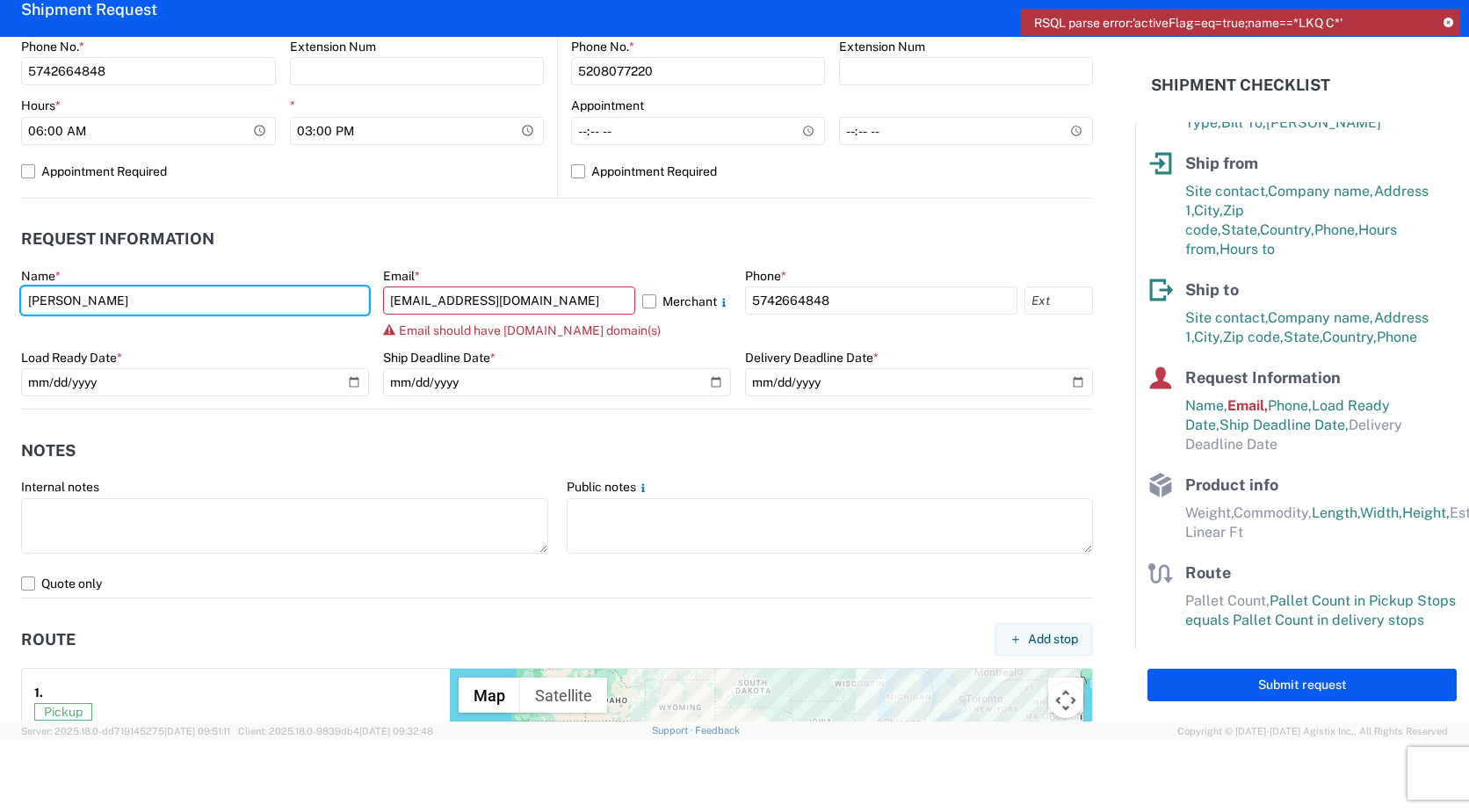
drag, startPoint x: 145, startPoint y: 309, endPoint x: -37, endPoint y: 313, distance: 182.0
click at [0, 313] on html "RSQL parse error:'activeFlag=eq=true;name==*LKQ C*' Home Shipment request Shipm…" at bounding box center [734, 406] width 1469 height 812
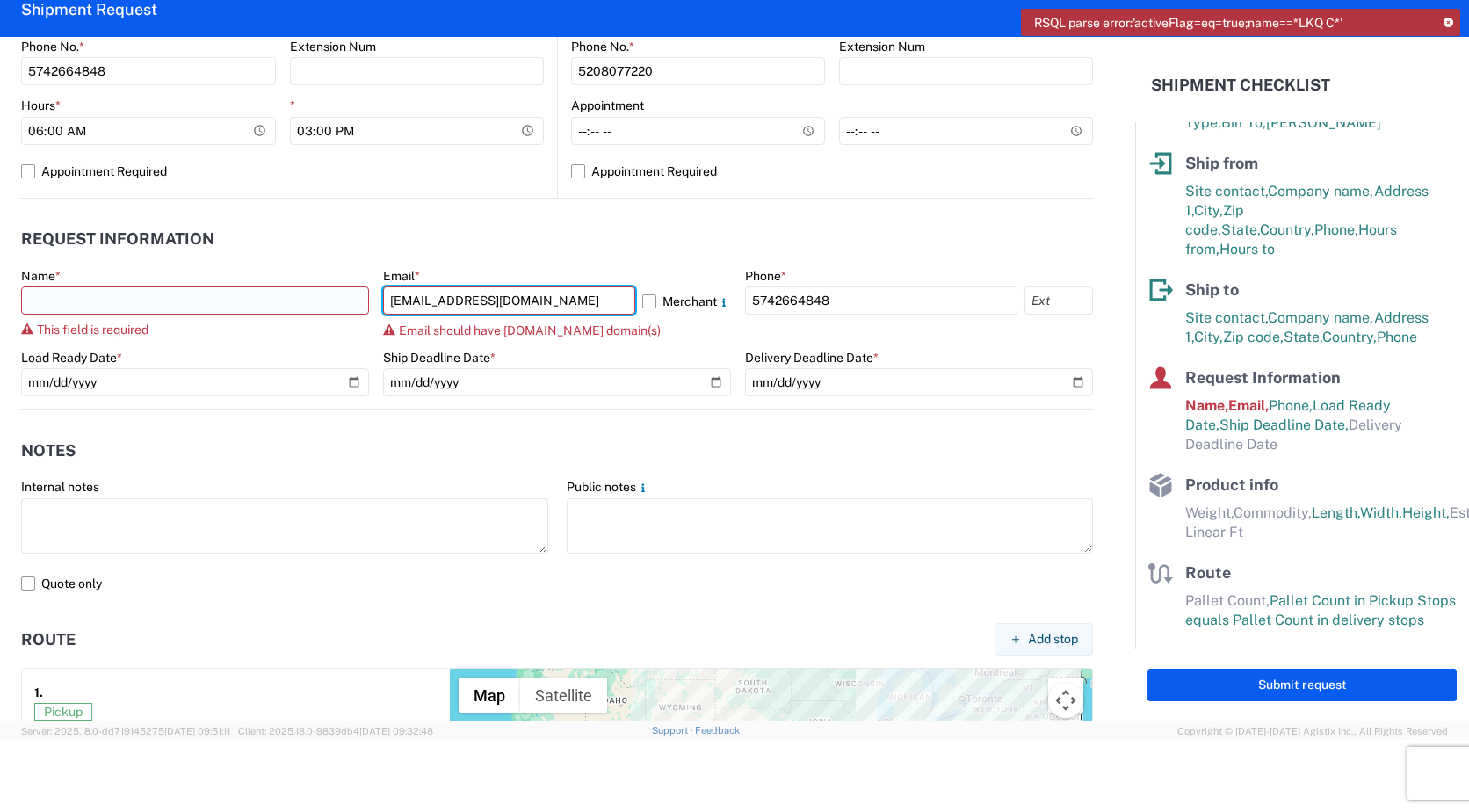
drag, startPoint x: 567, startPoint y: 304, endPoint x: 219, endPoint y: 294, distance: 348.1
click at [219, 294] on div "Name * This field is required Email * [EMAIL_ADDRESS][DOMAIN_NAME] Merchant Ema…" at bounding box center [556, 338] width 1072 height 141
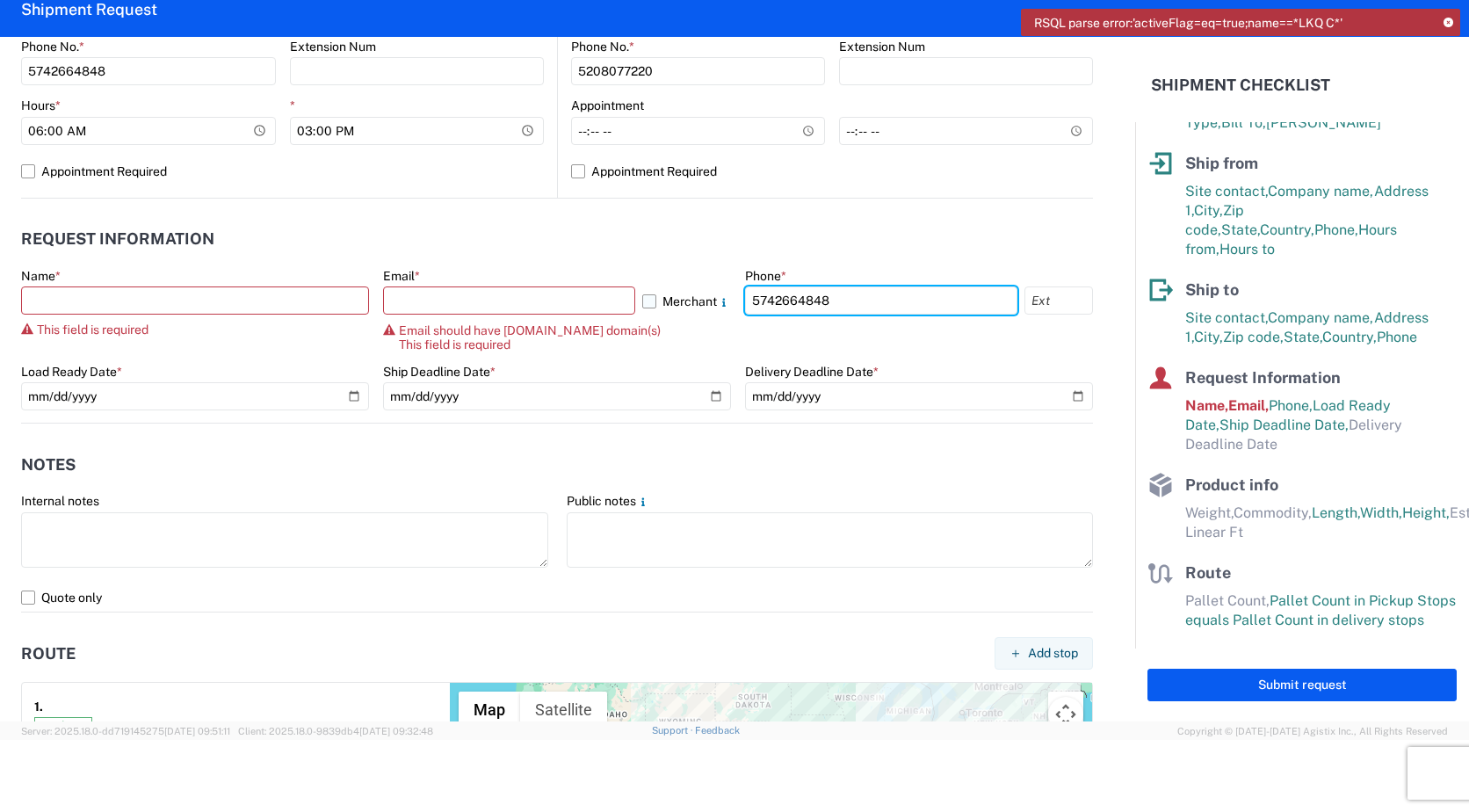
drag, startPoint x: 879, startPoint y: 303, endPoint x: 685, endPoint y: 315, distance: 194.4
click at [685, 315] on div "Name * This field is required Email * Merchant Email should have [DOMAIN_NAME] …" at bounding box center [556, 345] width 1072 height 155
click at [292, 466] on header "Notes" at bounding box center [556, 464] width 1072 height 40
click at [260, 221] on header "Request Information" at bounding box center [556, 240] width 1072 height 40
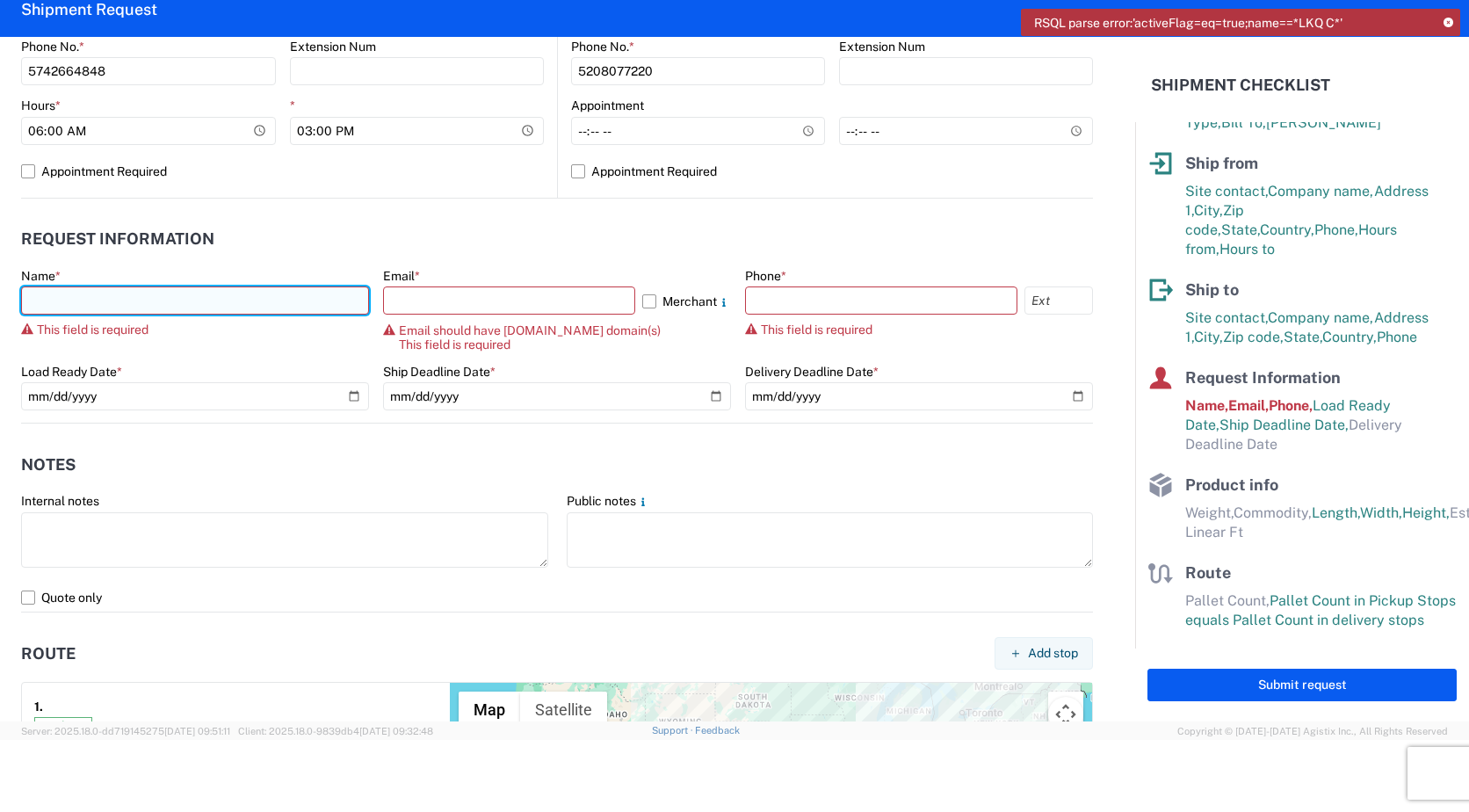
click at [61, 303] on input "text" at bounding box center [195, 300] width 348 height 29
type input "[PERSON_NAME]"
type input "[EMAIL_ADDRESS][DOMAIN_NAME]"
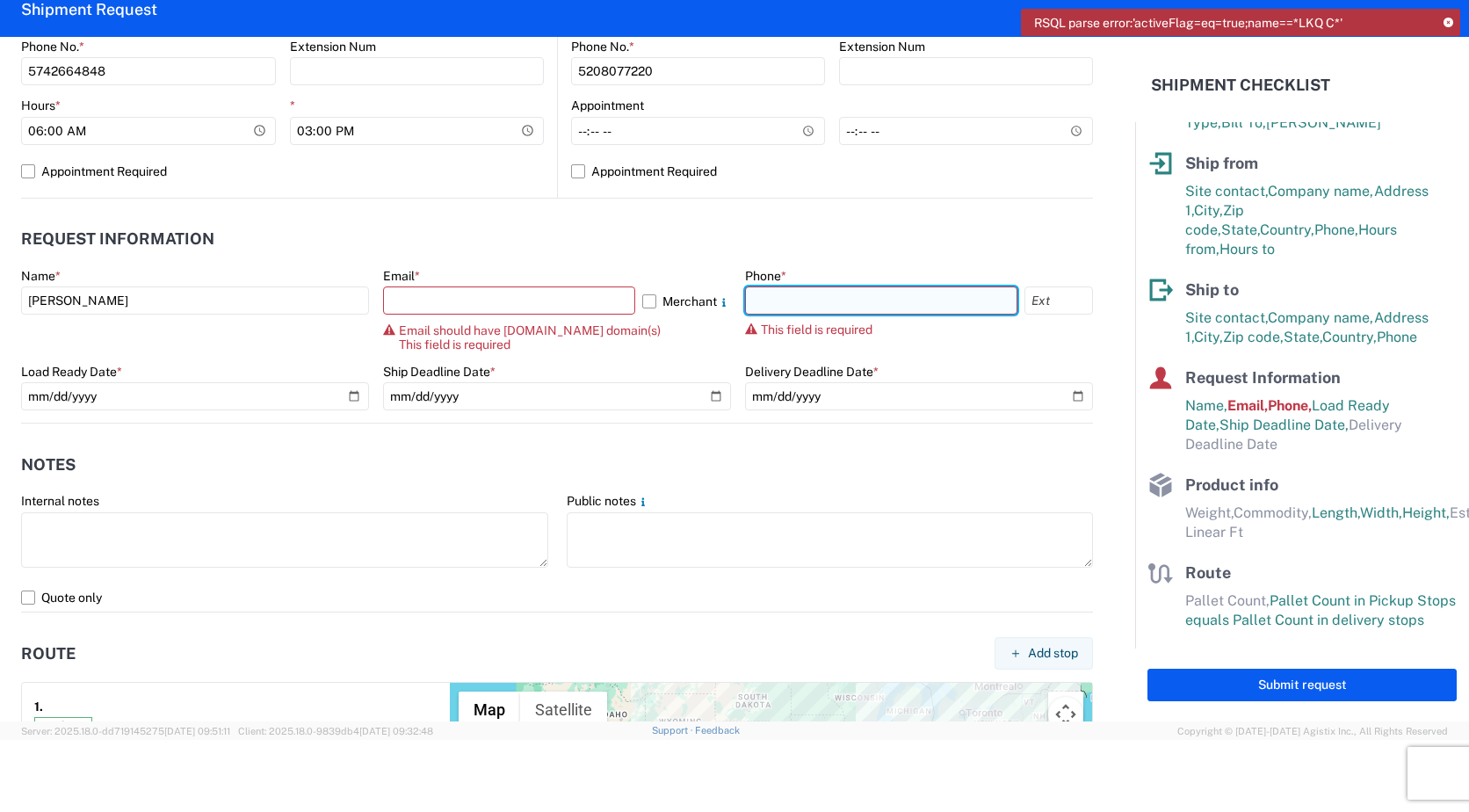
click at [808, 302] on input "text" at bounding box center [880, 300] width 272 height 29
type input "5742664848"
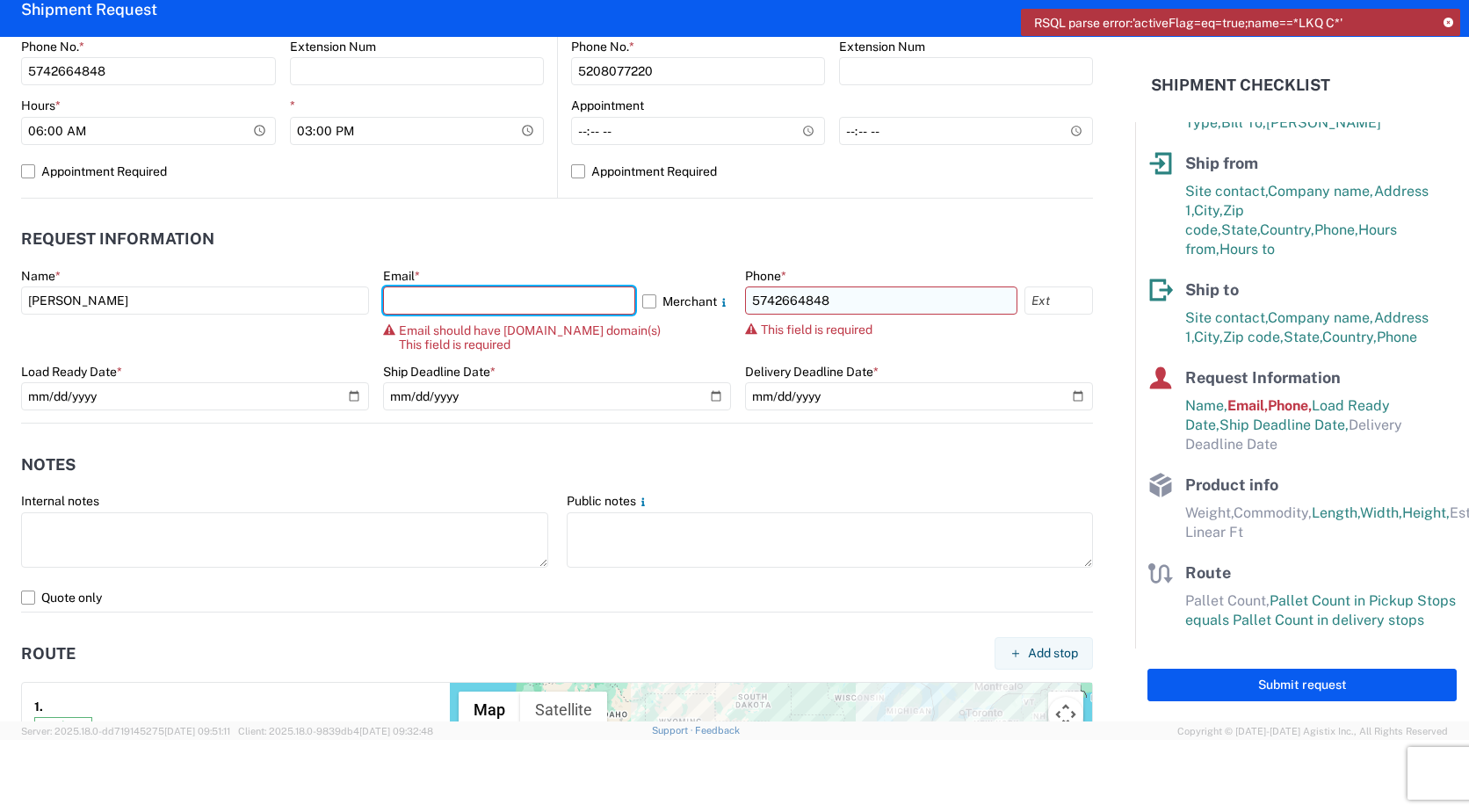
type input "[EMAIL_ADDRESS][DOMAIN_NAME]"
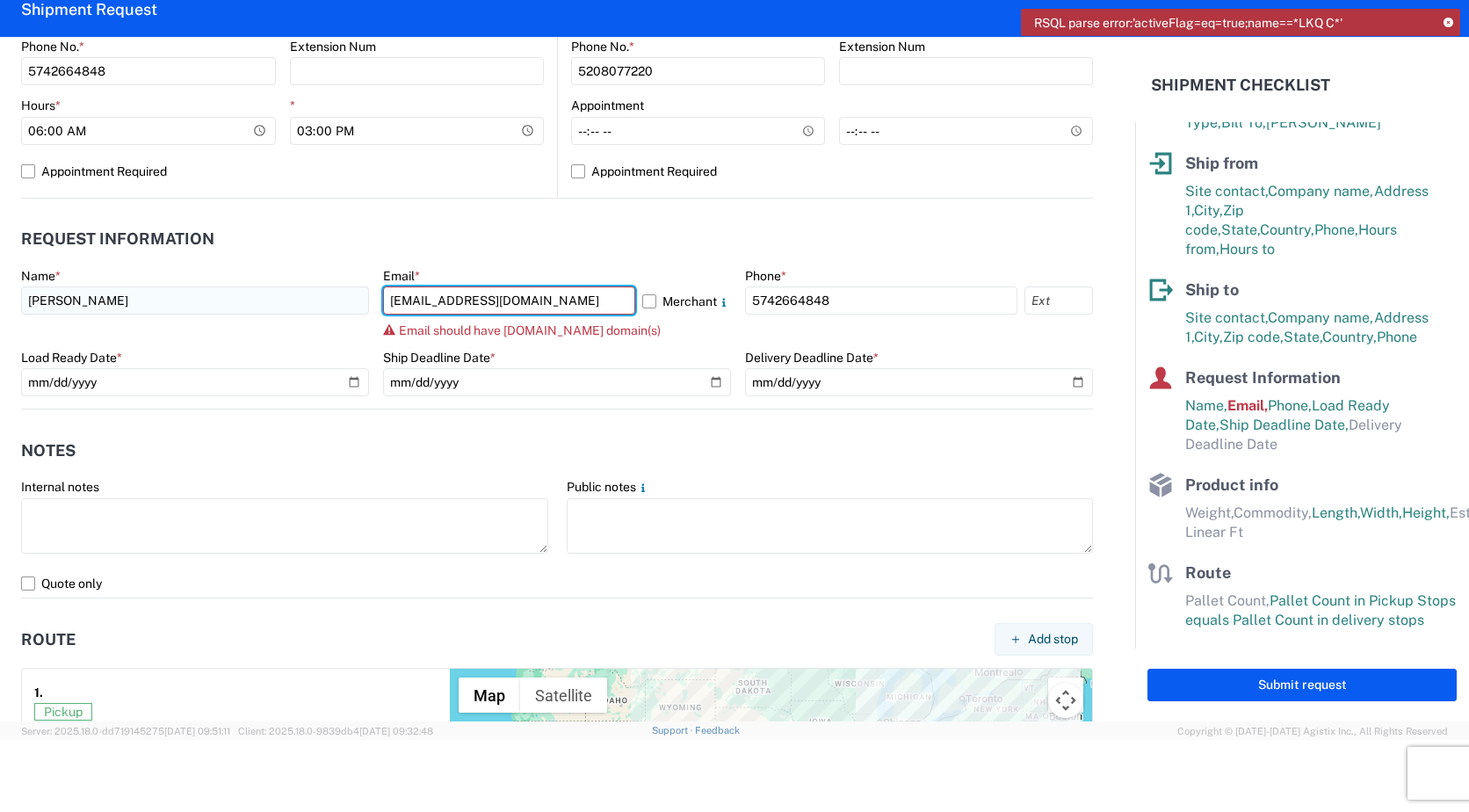
drag, startPoint x: 555, startPoint y: 296, endPoint x: 328, endPoint y: 300, distance: 227.0
click at [341, 292] on div "Name * [PERSON_NAME] Email * [EMAIL_ADDRESS][DOMAIN_NAME] [PERSON_NAME] Email s…" at bounding box center [556, 338] width 1072 height 141
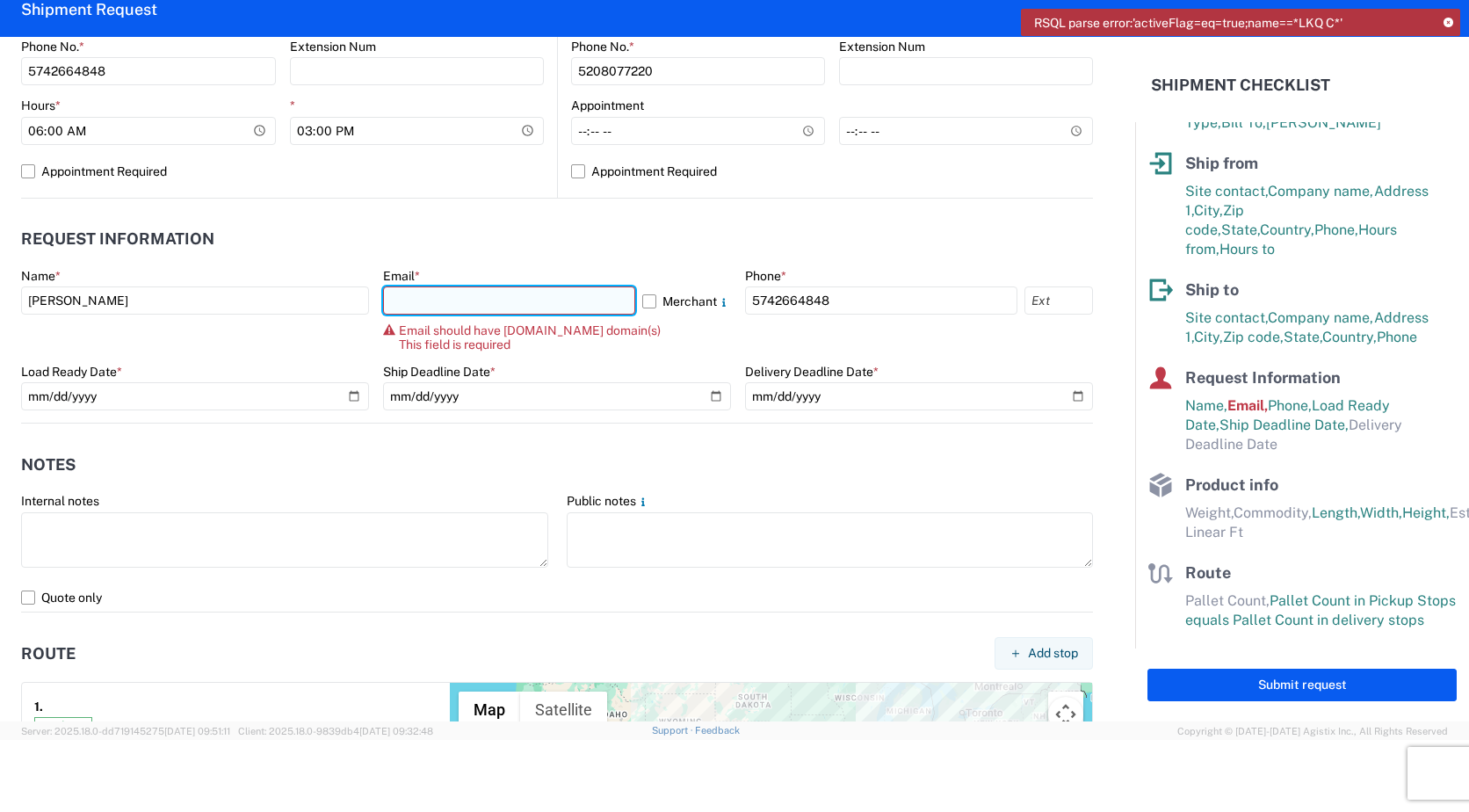
click at [419, 302] on input "text" at bounding box center [509, 300] width 252 height 29
type input "[EMAIL_ADDRESS][DOMAIN_NAME]"
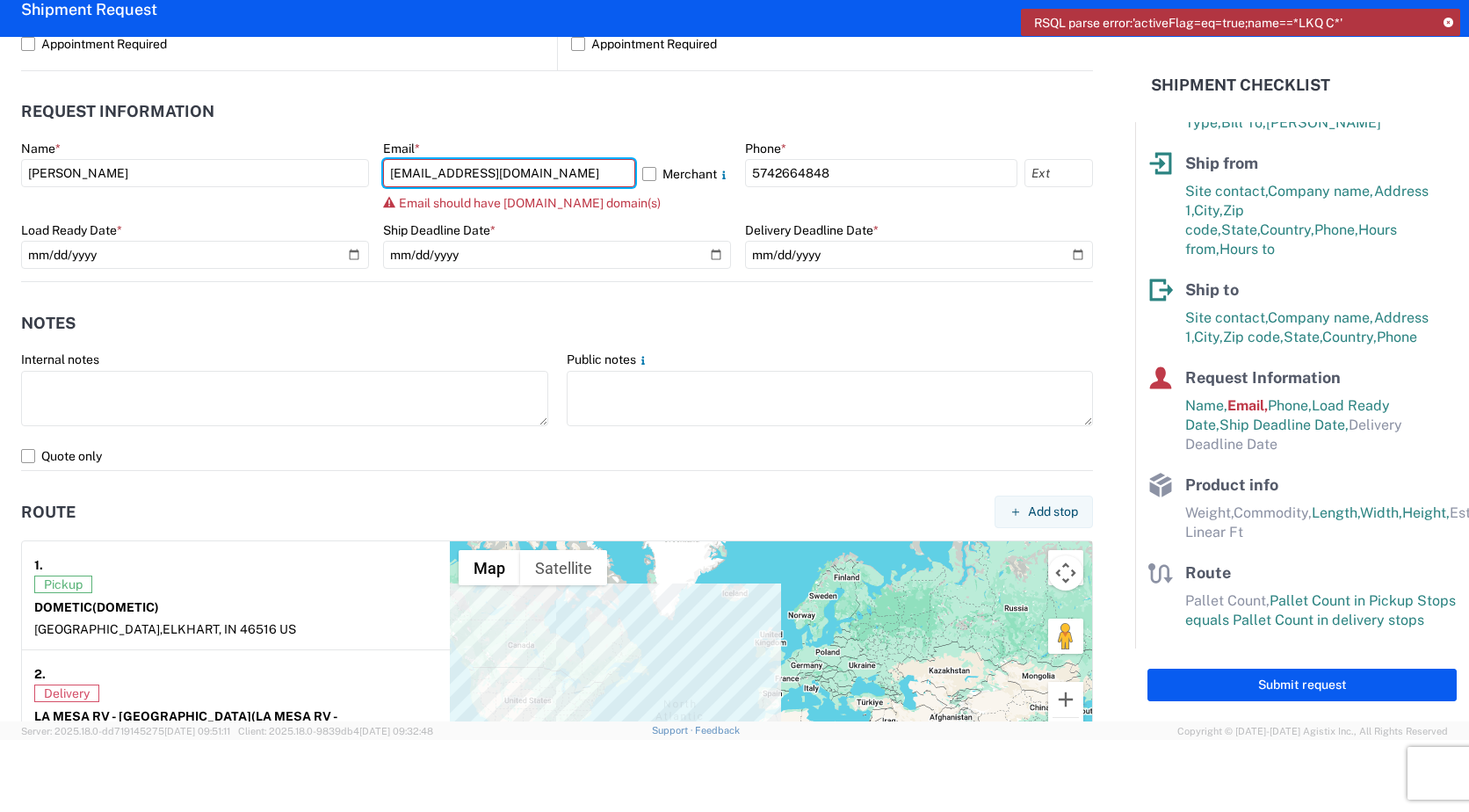
scroll to position [743, 0]
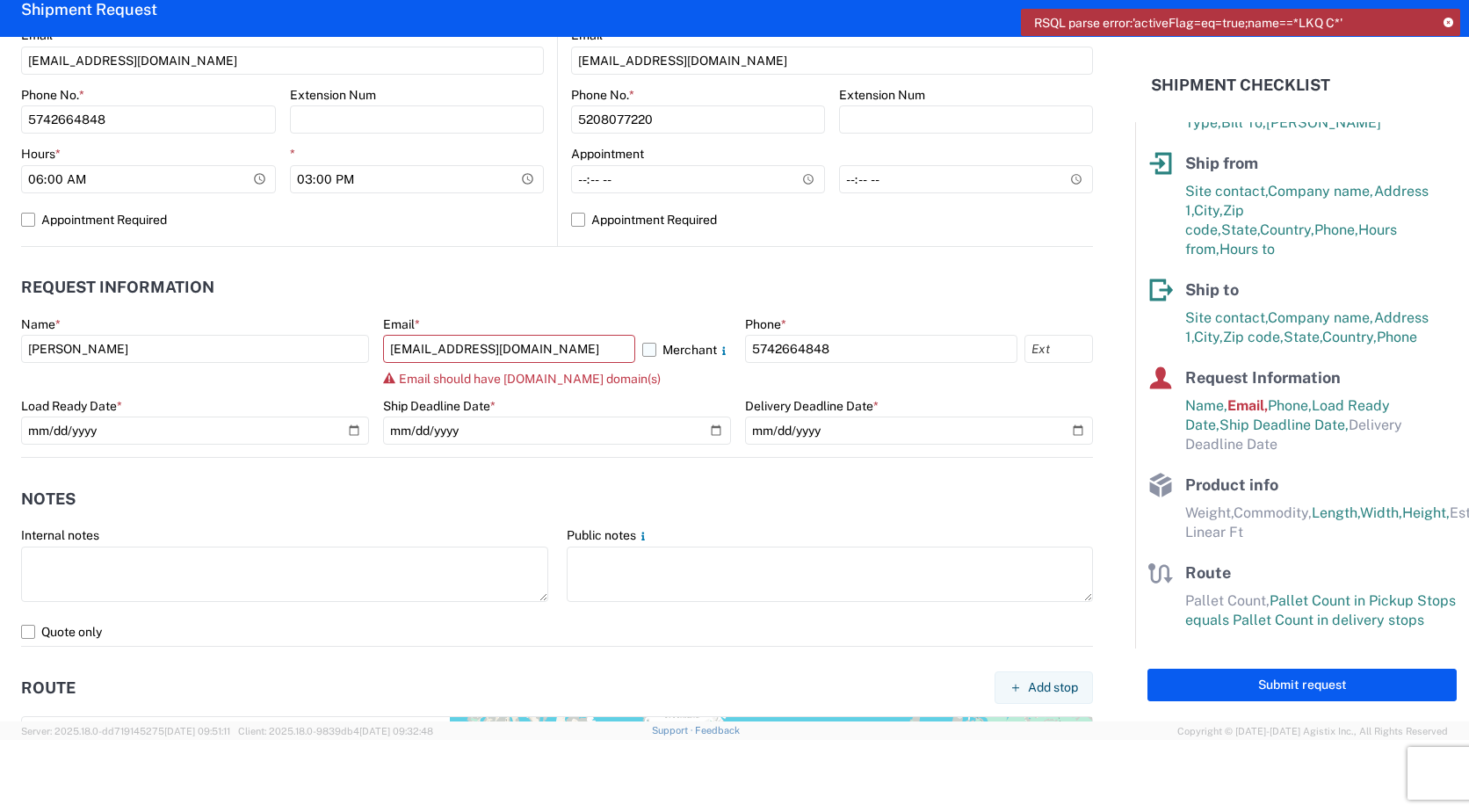
click at [642, 350] on label "Merchant" at bounding box center [686, 349] width 88 height 29
click at [0, 0] on input "Merchant" at bounding box center [0, 0] width 0 height 0
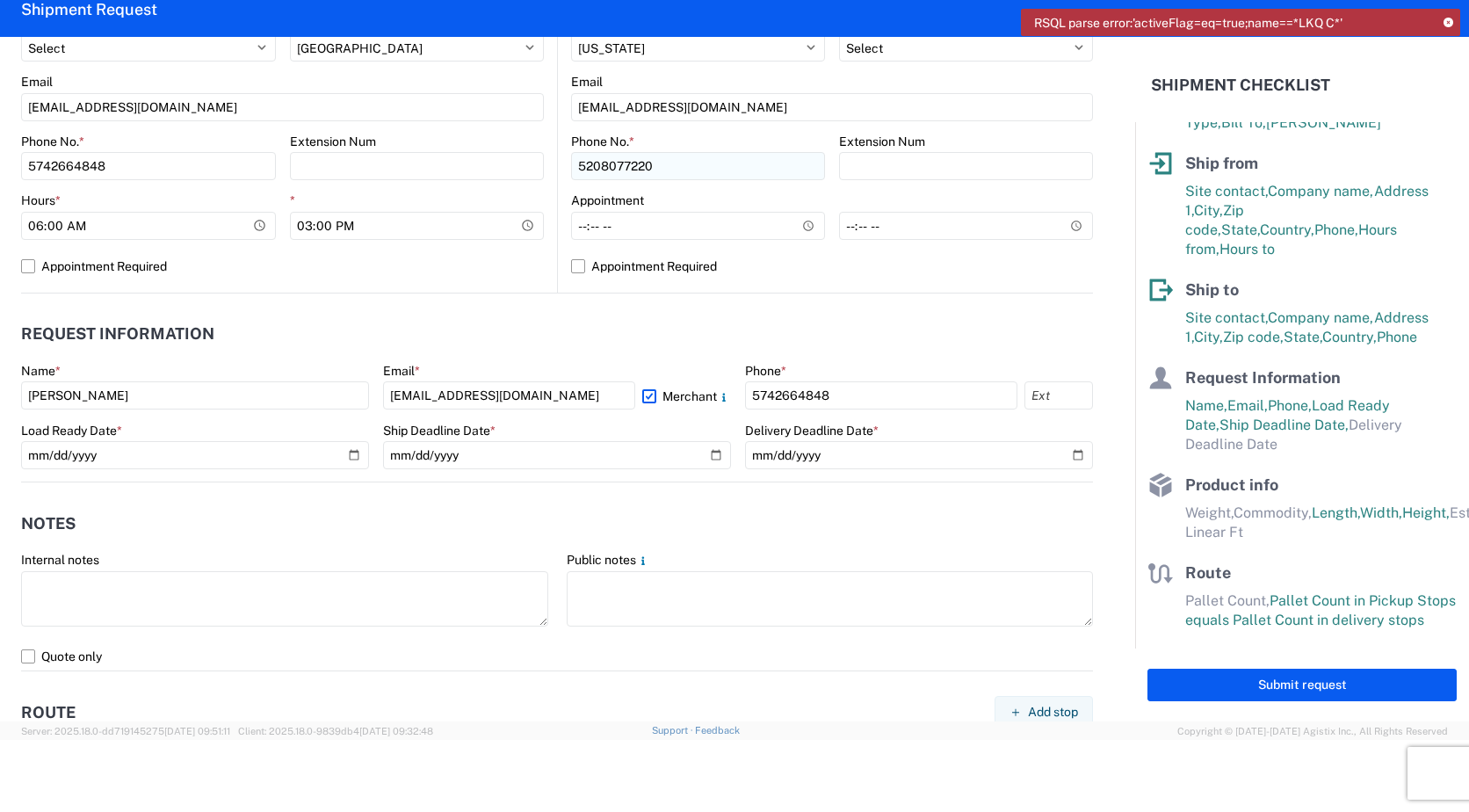
scroll to position [567, 0]
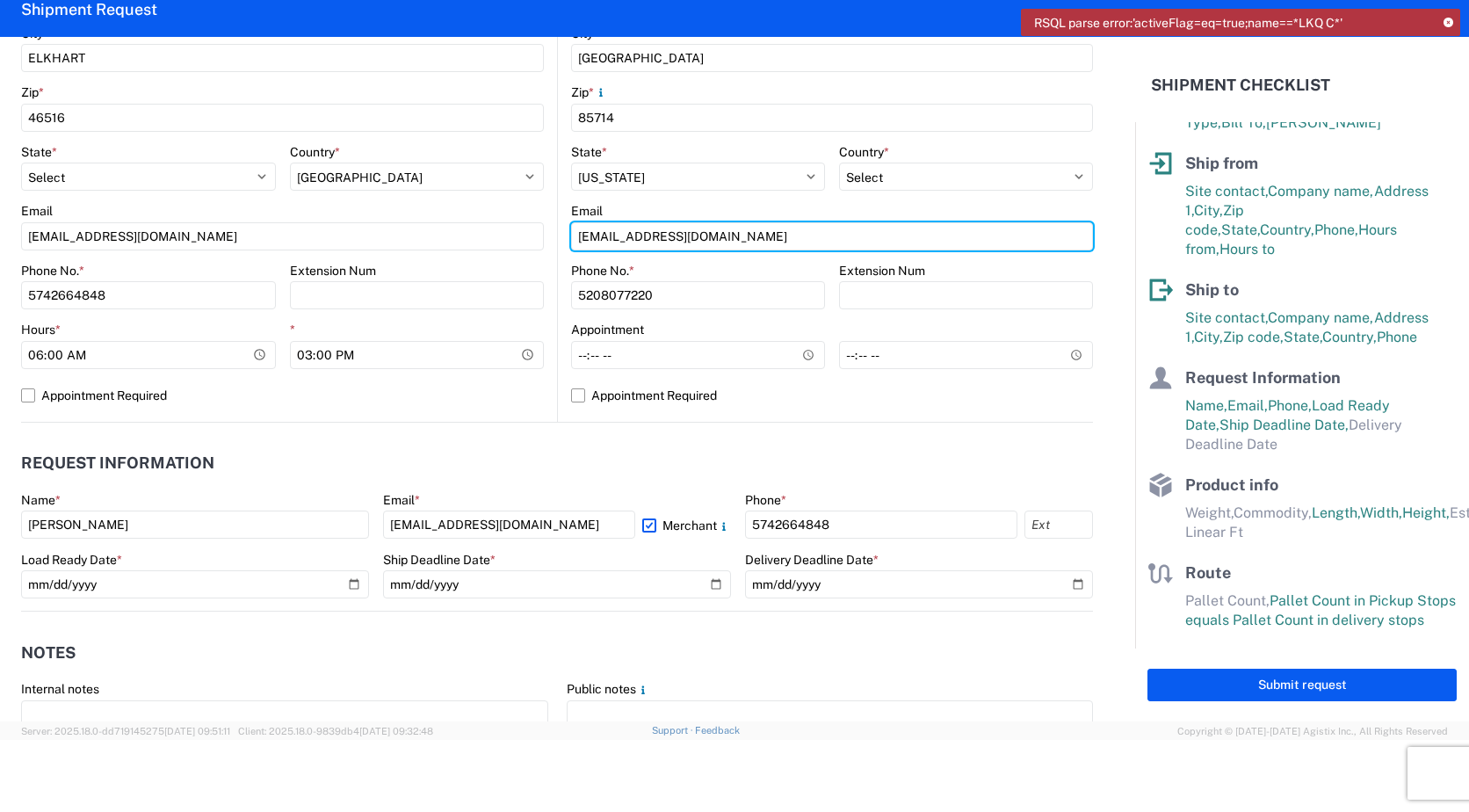
drag, startPoint x: 731, startPoint y: 233, endPoint x: 543, endPoint y: 238, distance: 188.1
click at [547, 238] on div "Ship from Location Site contact * [PERSON_NAME] Company * DOMETIC Address 1 * […" at bounding box center [556, 41] width 1072 height 764
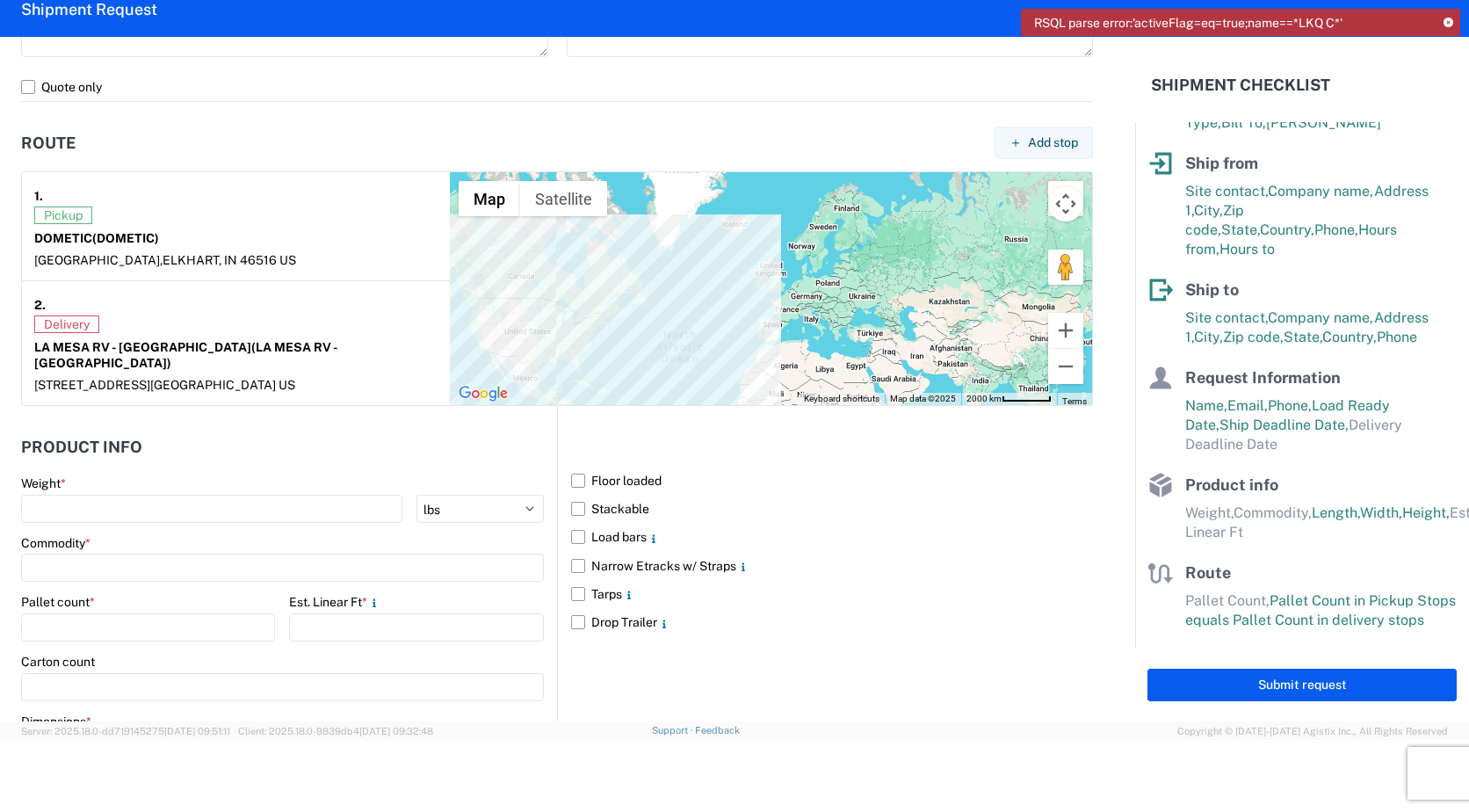
scroll to position [1269, 0]
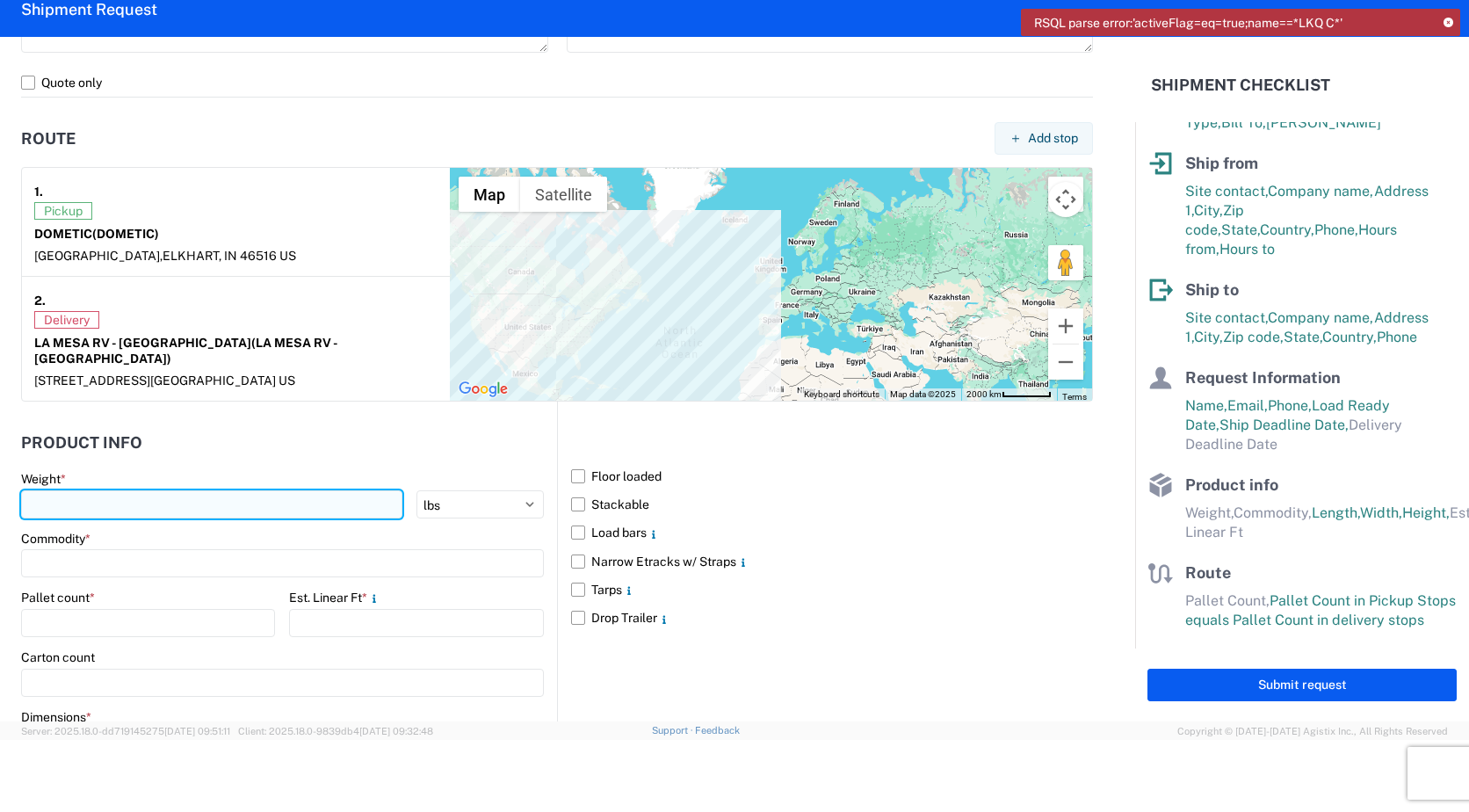
click at [255, 494] on input "number" at bounding box center [211, 504] width 381 height 29
type input "92"
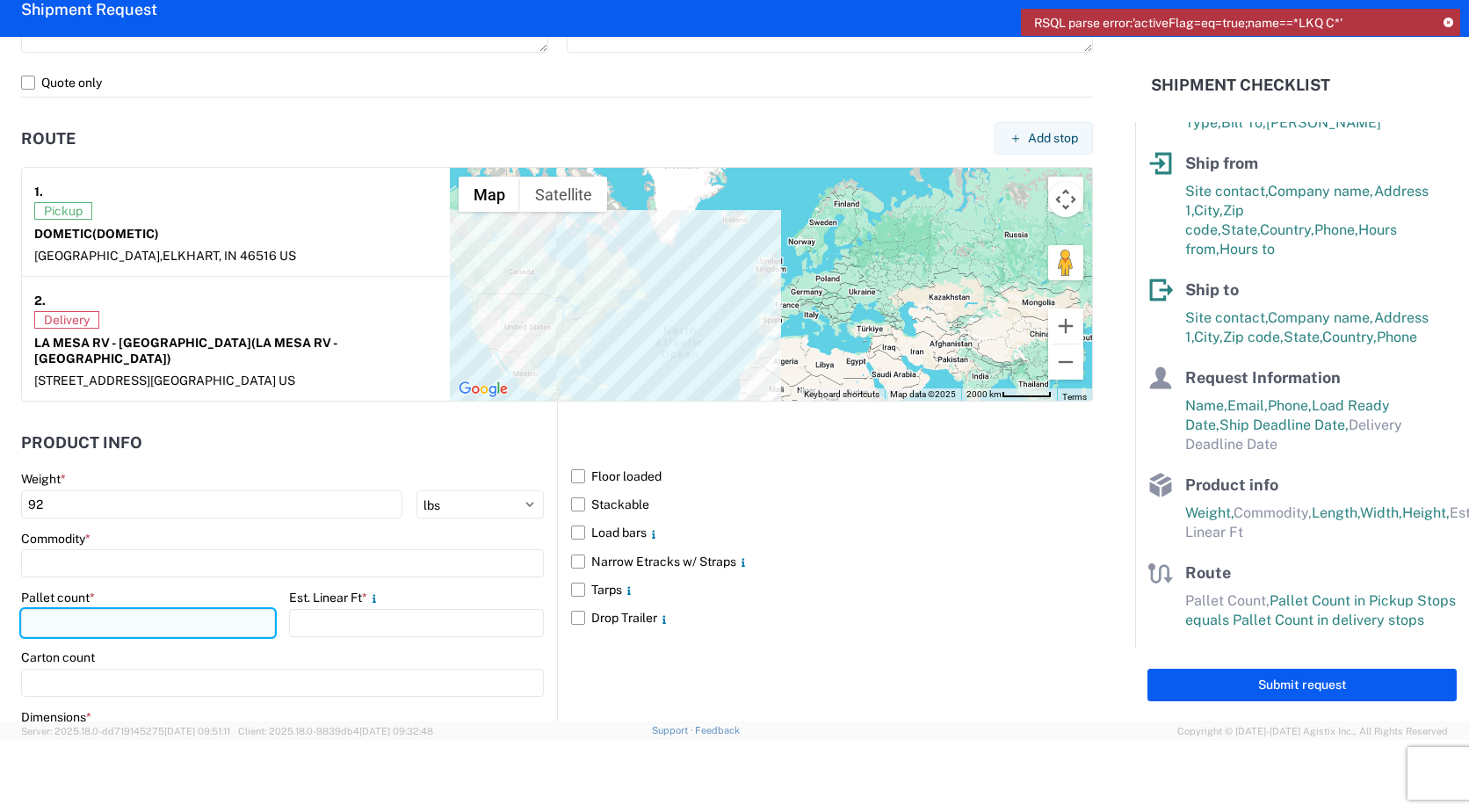
click at [179, 609] on input "number" at bounding box center [147, 623] width 254 height 29
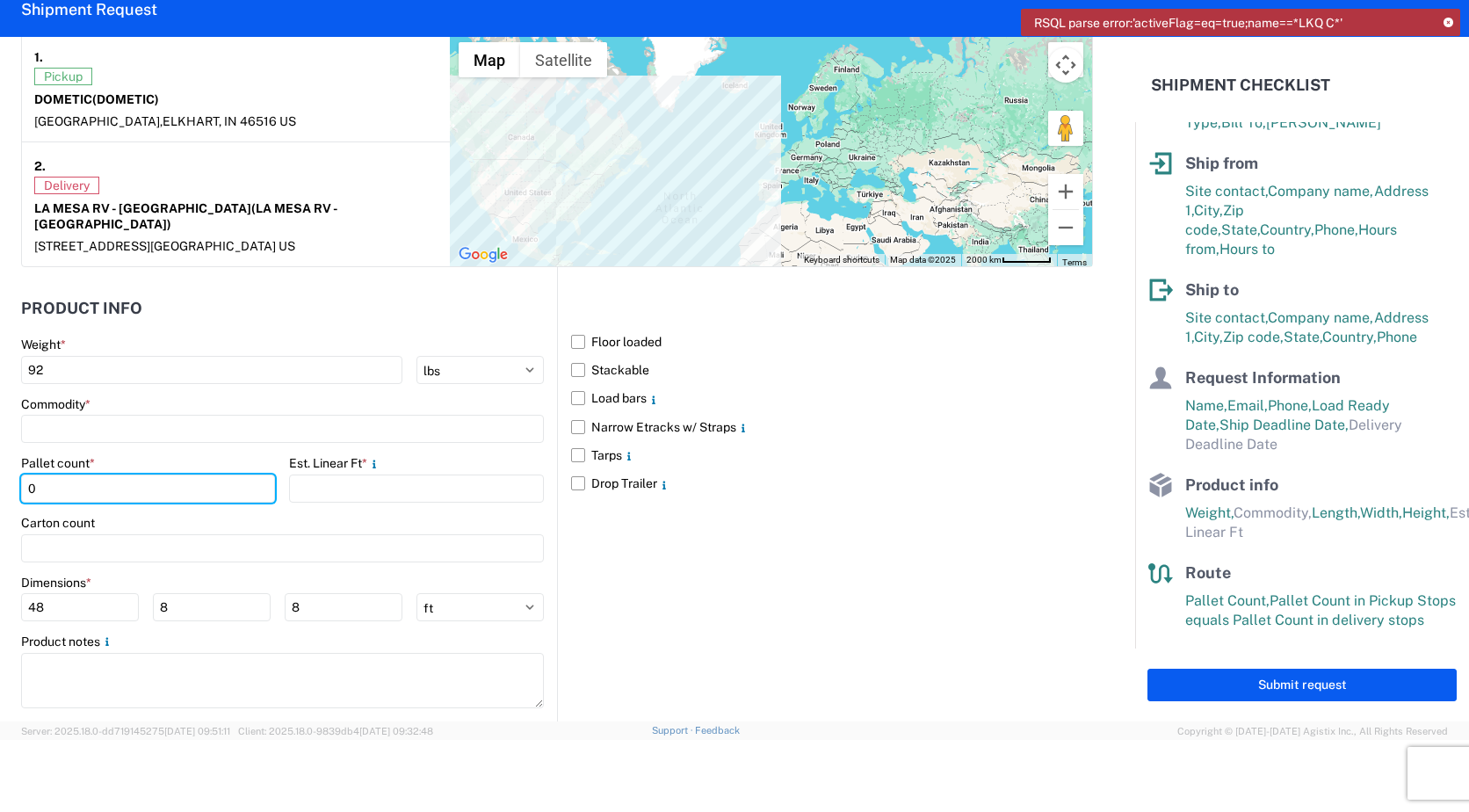
scroll to position [1423, 0]
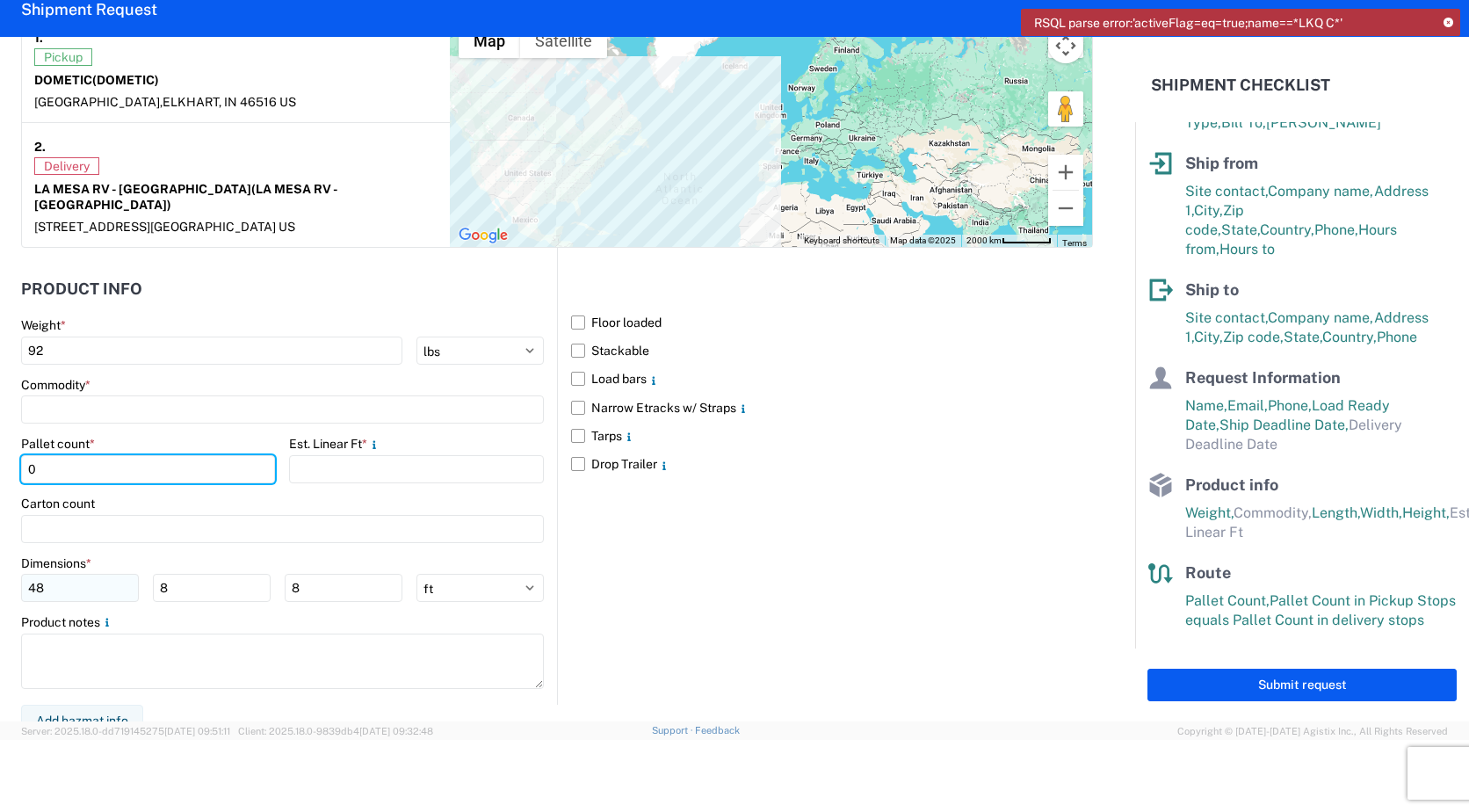
type input "0"
drag, startPoint x: 68, startPoint y: 570, endPoint x: 19, endPoint y: 575, distance: 49.3
click at [19, 575] on form "General Information Template PO# 8340780 Equipment Type * Select 53’ Dry Van Fl…" at bounding box center [568, 379] width 1135 height 685
type input "334"
drag, startPoint x: 179, startPoint y: 570, endPoint x: 113, endPoint y: 572, distance: 66.0
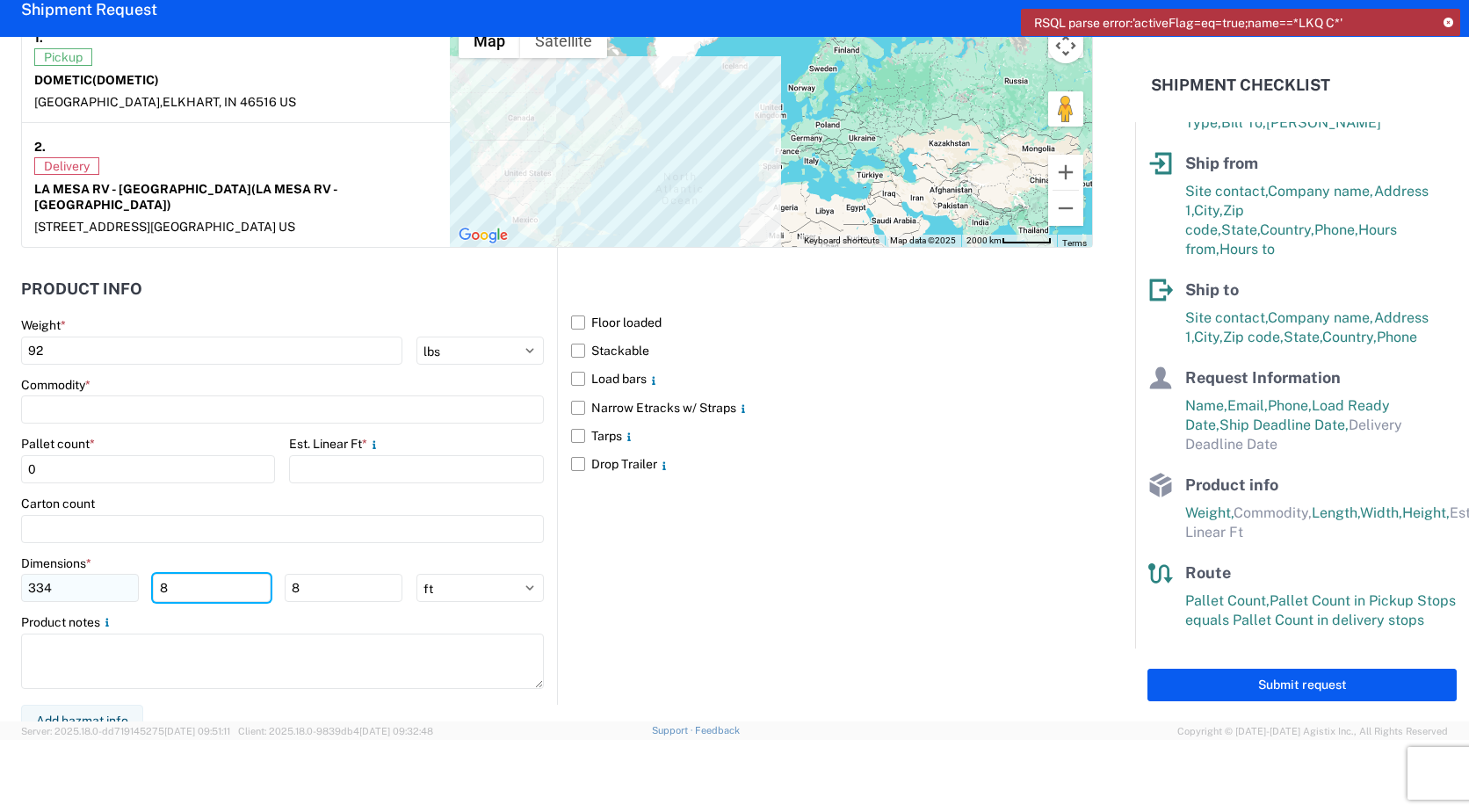
click at [119, 573] on div "334 8 8" at bounding box center [211, 588] width 381 height 29
type input "9"
drag, startPoint x: 308, startPoint y: 575, endPoint x: 277, endPoint y: 577, distance: 31.1
click at [284, 578] on input "8" at bounding box center [343, 588] width 118 height 29
type input "9"
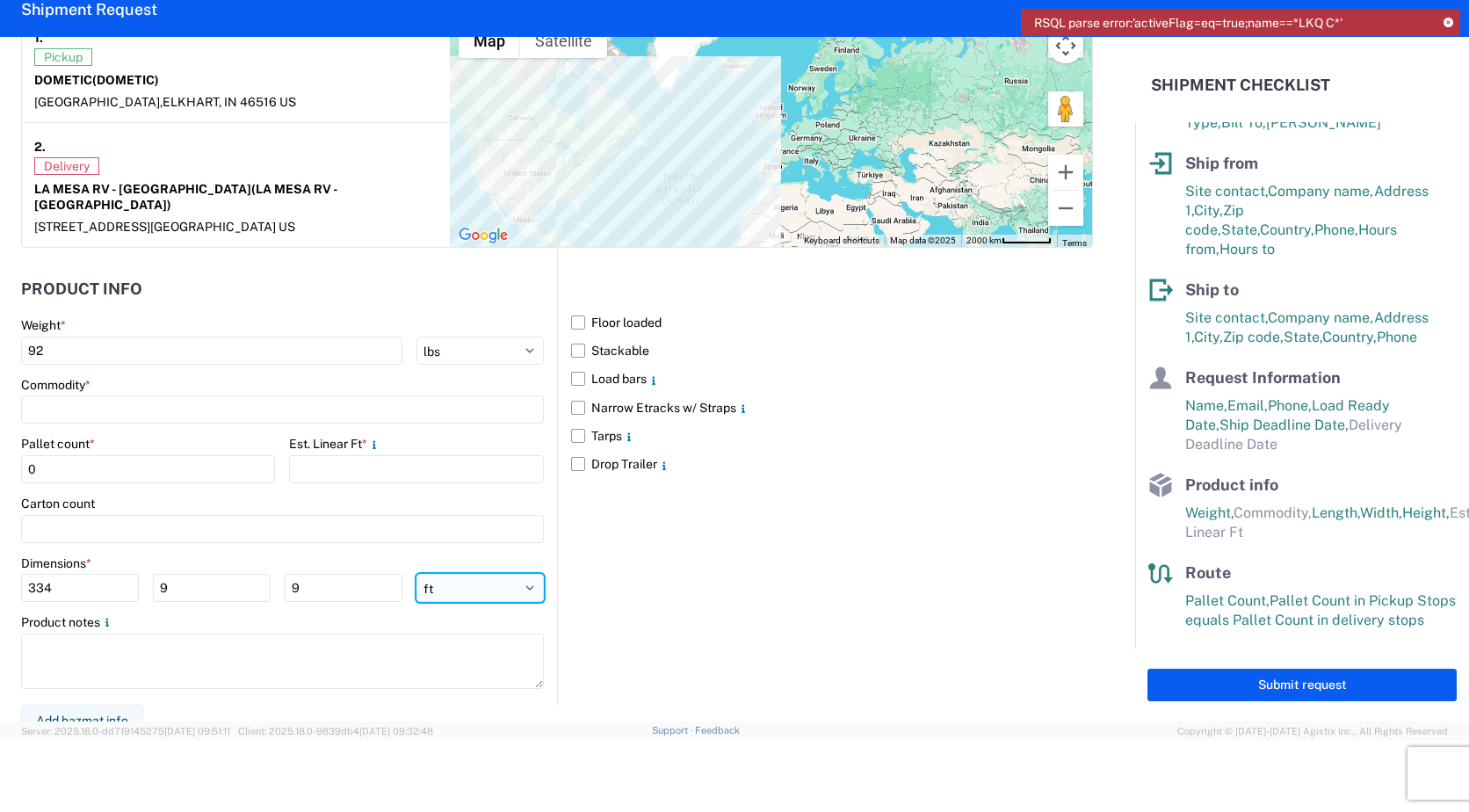
click at [524, 575] on select "ft in cm" at bounding box center [480, 588] width 127 height 29
select select "IN"
click at [416, 573] on select "ft in cm" at bounding box center [480, 588] width 127 height 29
type input "4008"
type input "108"
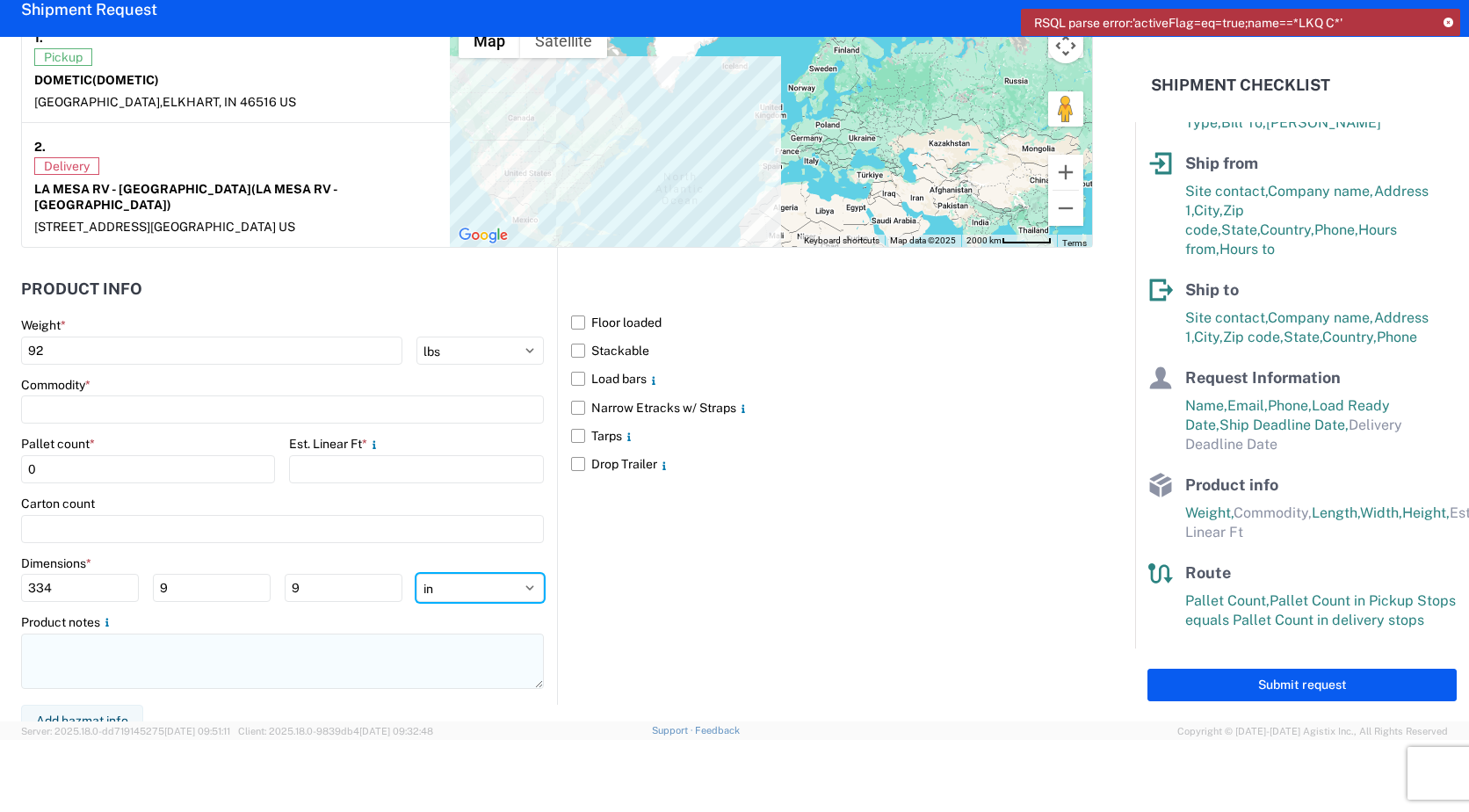
type input "108"
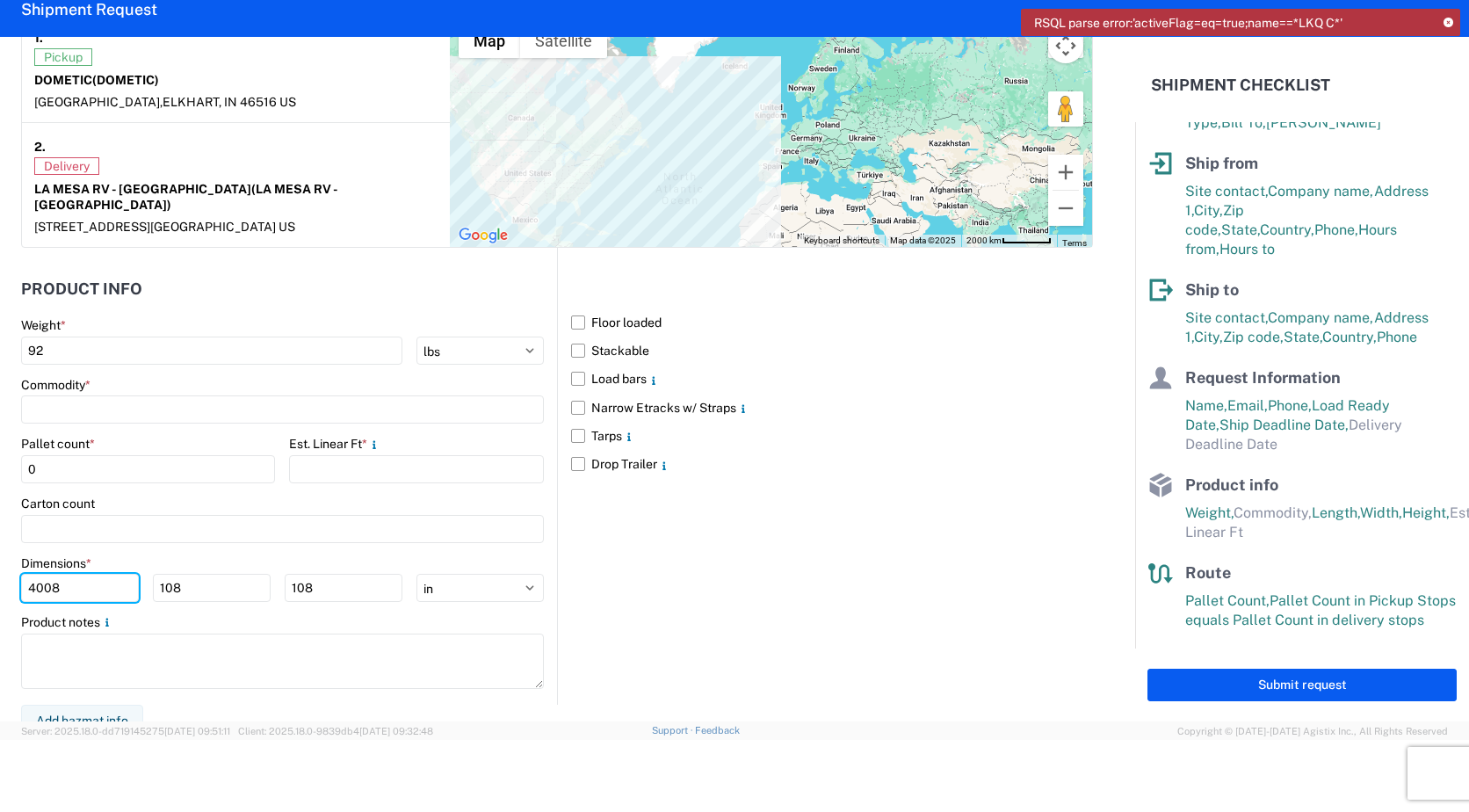
drag, startPoint x: 14, startPoint y: 577, endPoint x: -24, endPoint y: 579, distance: 38.1
click at [0, 579] on html "RSQL parse error:'activeFlag=eq=true;name==*LKQ C*' Home Shipment request Shipm…" at bounding box center [734, 406] width 1469 height 812
type input "334"
drag, startPoint x: 198, startPoint y: 572, endPoint x: 117, endPoint y: 572, distance: 81.0
click at [119, 574] on div "334 108 108" at bounding box center [211, 588] width 381 height 29
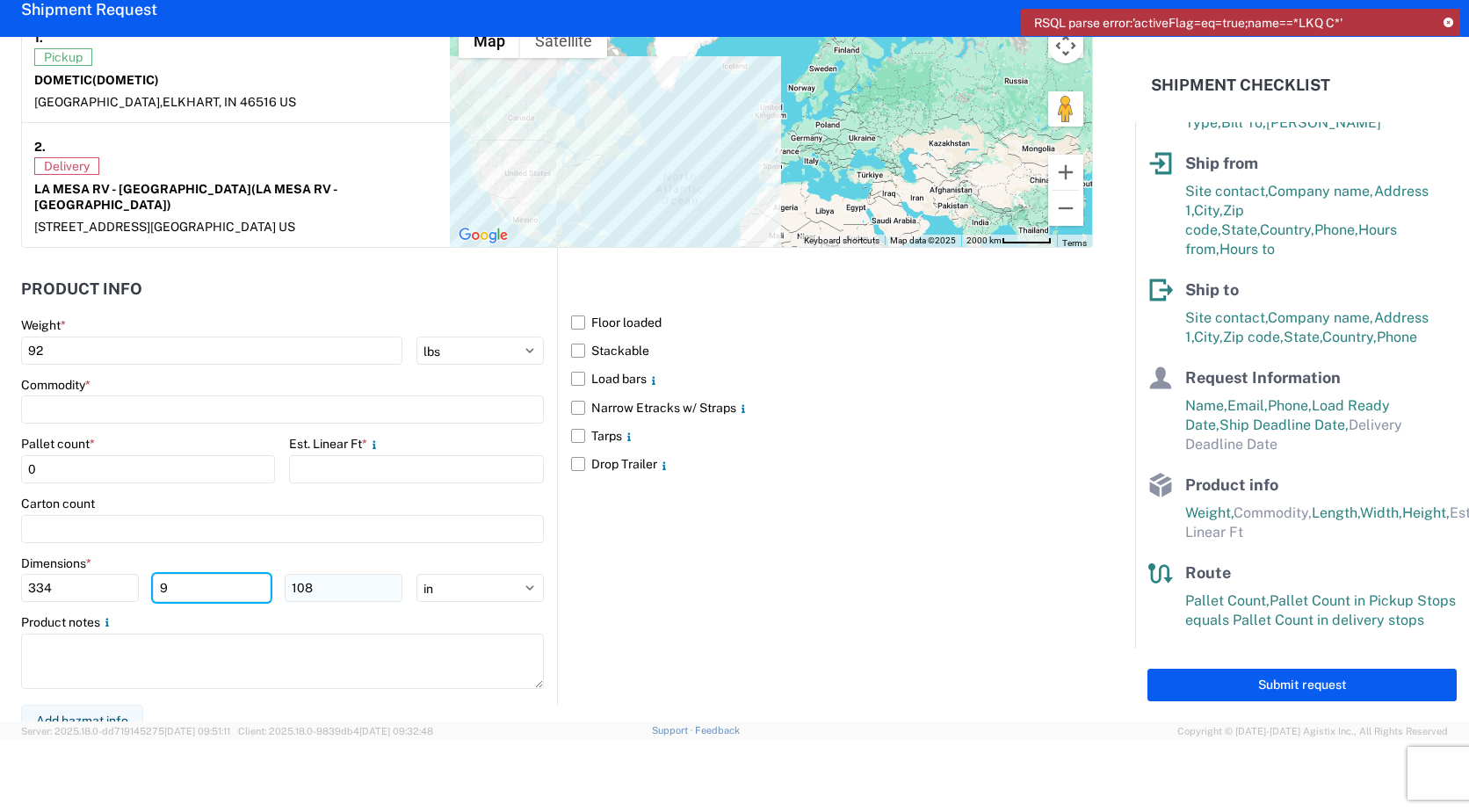
type input "9"
drag, startPoint x: 312, startPoint y: 566, endPoint x: 264, endPoint y: 570, distance: 48.2
click at [264, 573] on div "334 9 108" at bounding box center [211, 588] width 381 height 29
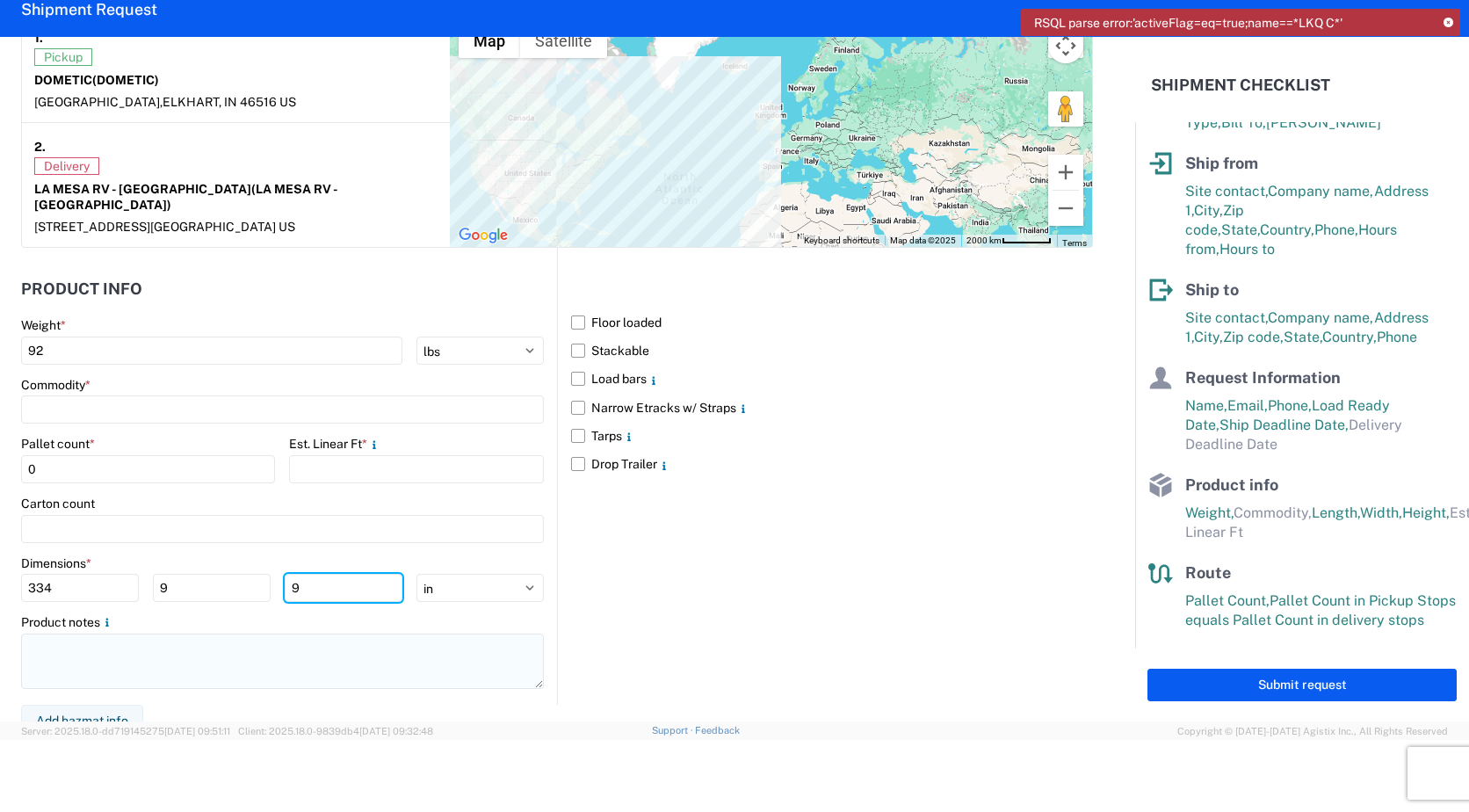
type input "9"
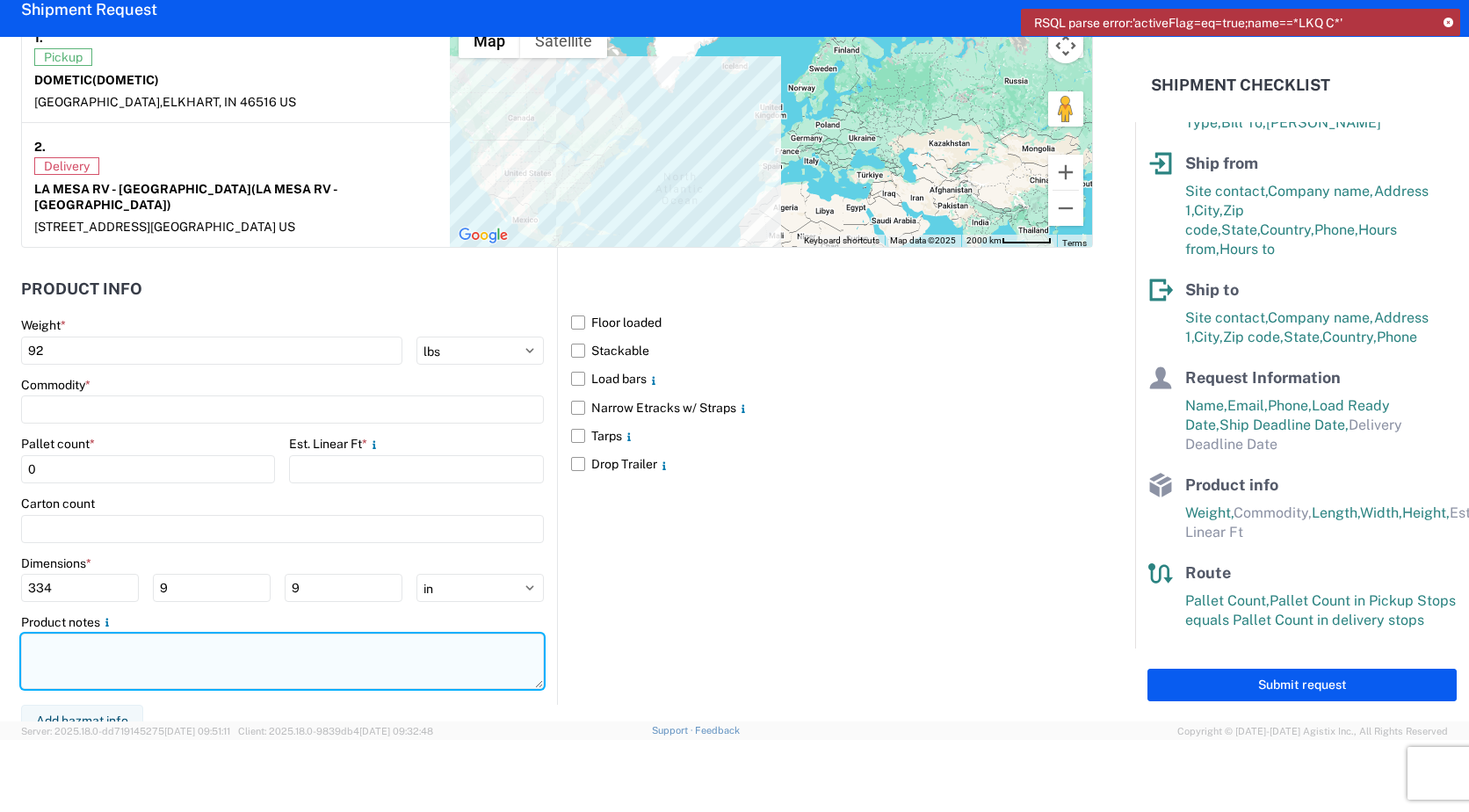
click at [217, 643] on textarea at bounding box center [282, 661] width 523 height 55
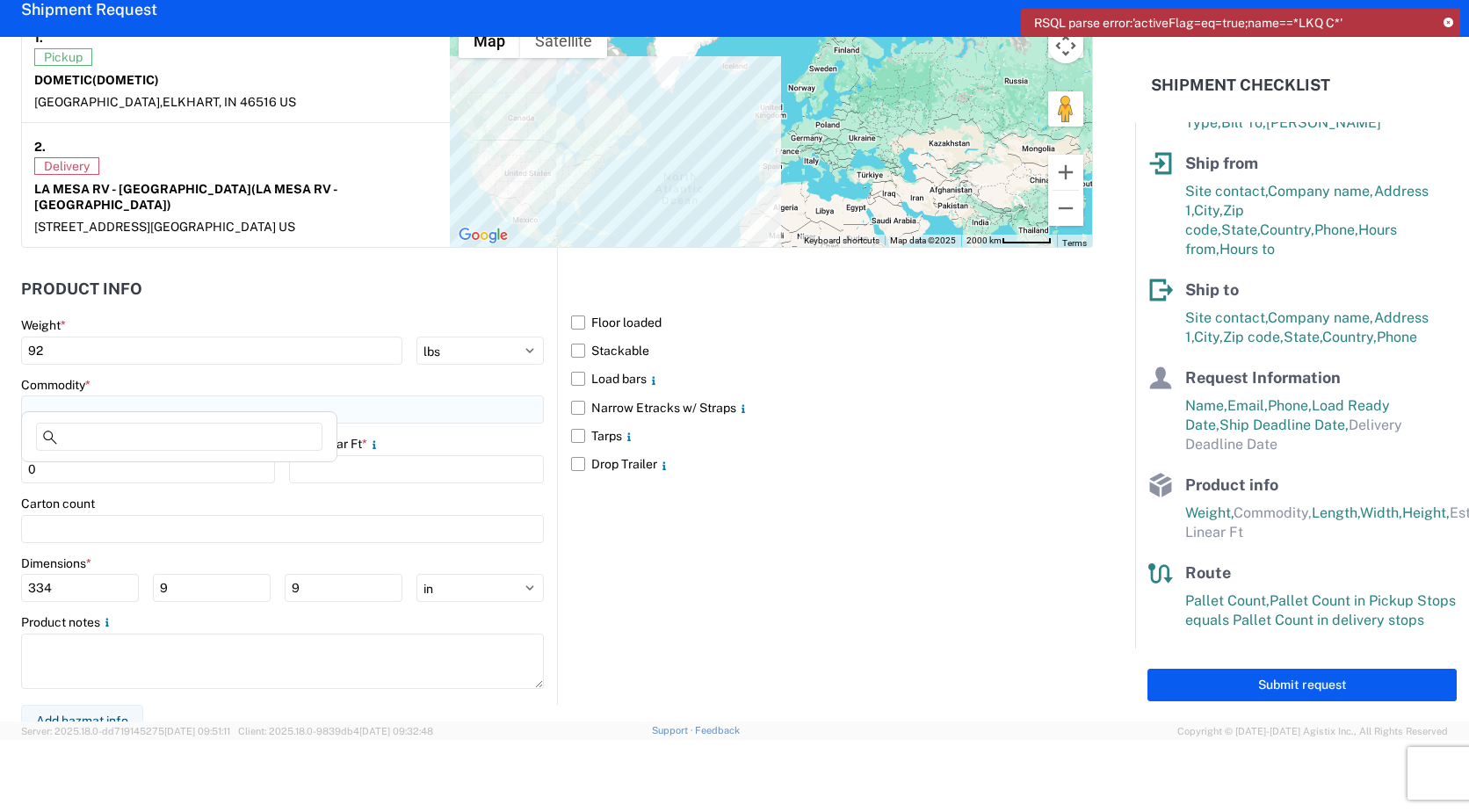
click at [50, 398] on input at bounding box center [282, 410] width 523 height 29
click at [105, 437] on input "AwningX9X9" at bounding box center [179, 436] width 286 height 29
click at [340, 396] on input at bounding box center [282, 410] width 523 height 29
click at [202, 433] on input "Awning 334X9X9" at bounding box center [179, 436] width 286 height 29
type input "Awning 334X9X9"
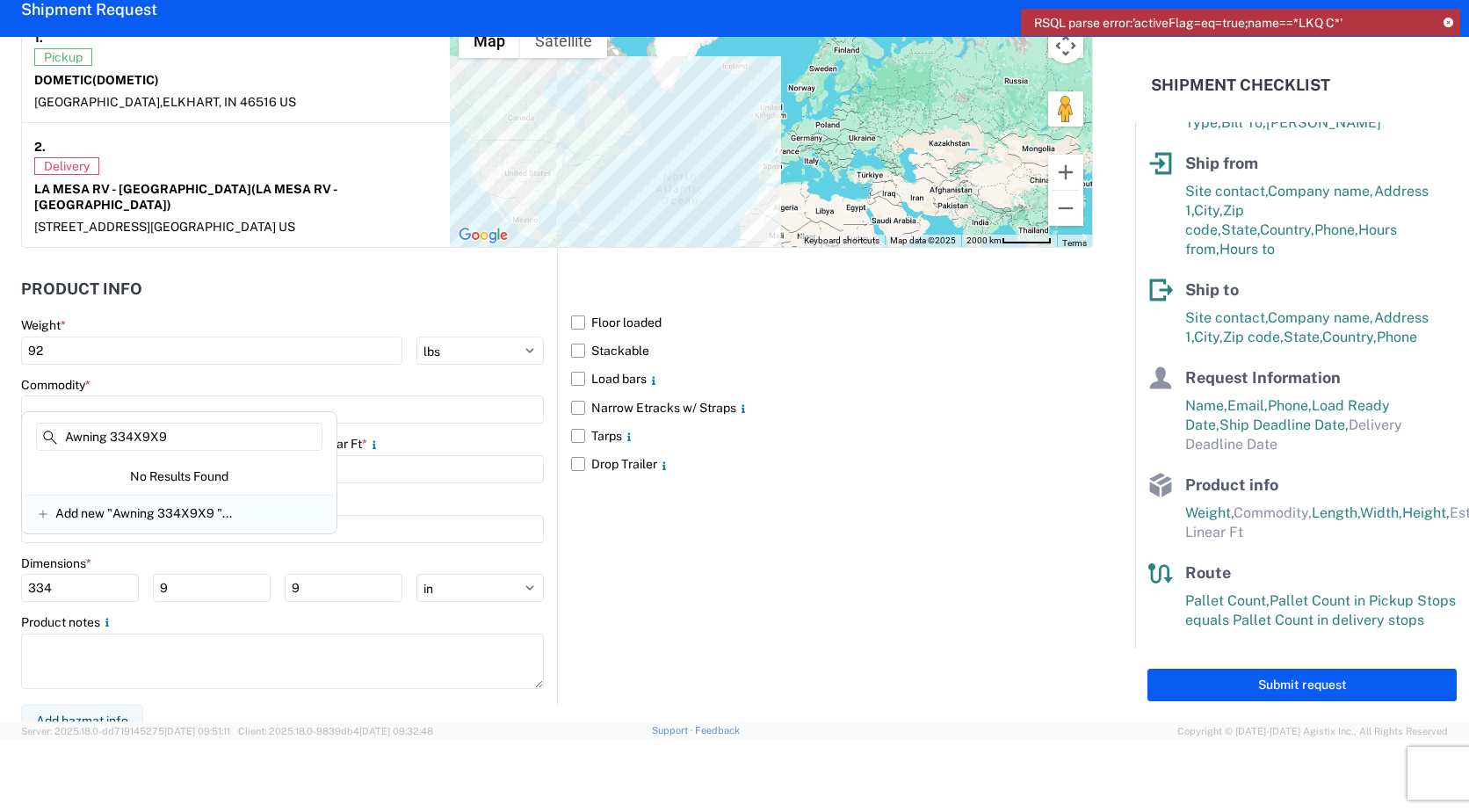
click at [197, 512] on span "Add new "Awning 334X9X9 "..." at bounding box center [144, 512] width 177 height 16
type input "Awning 334X9X9"
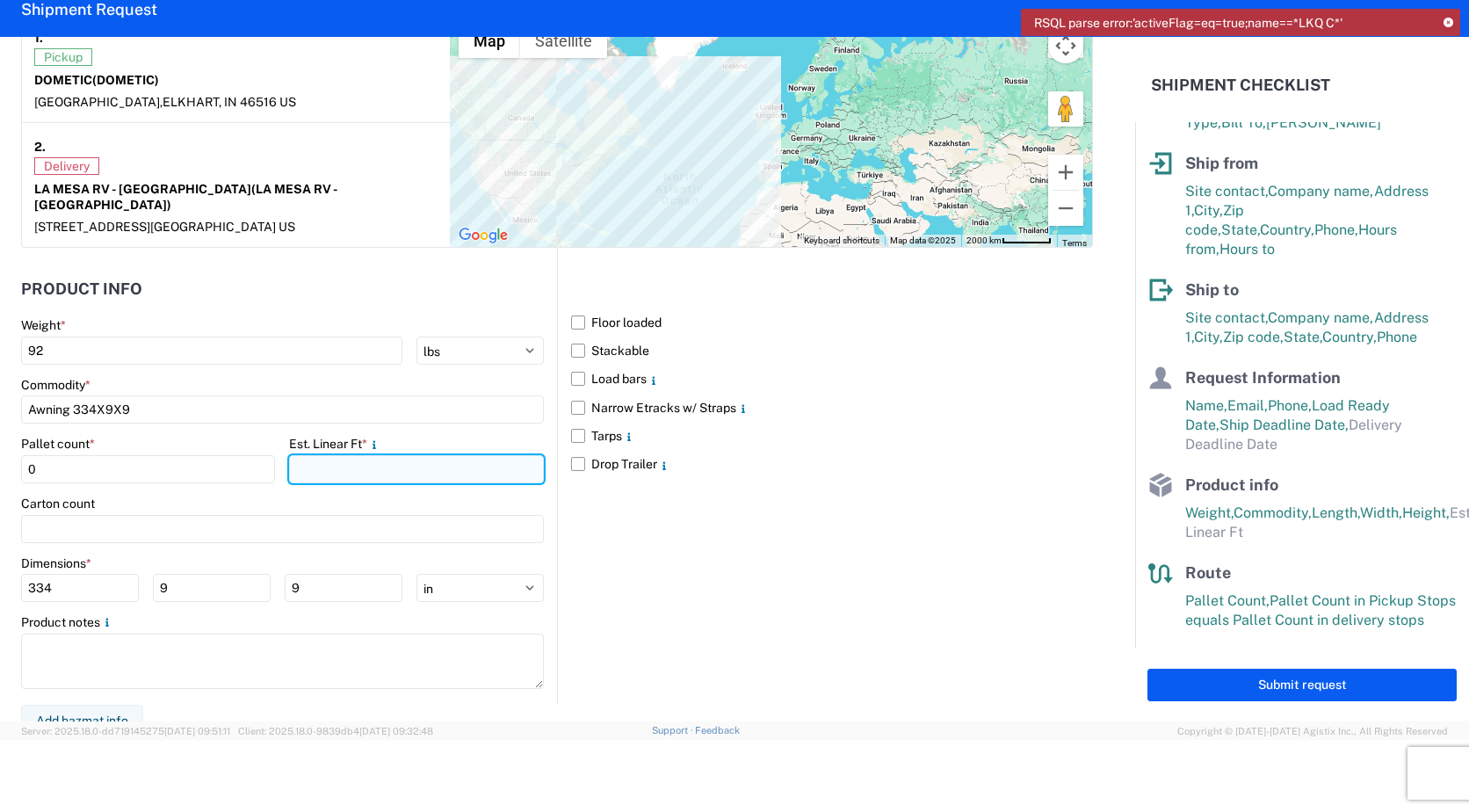
click at [319, 455] on input "number" at bounding box center [416, 470] width 254 height 29
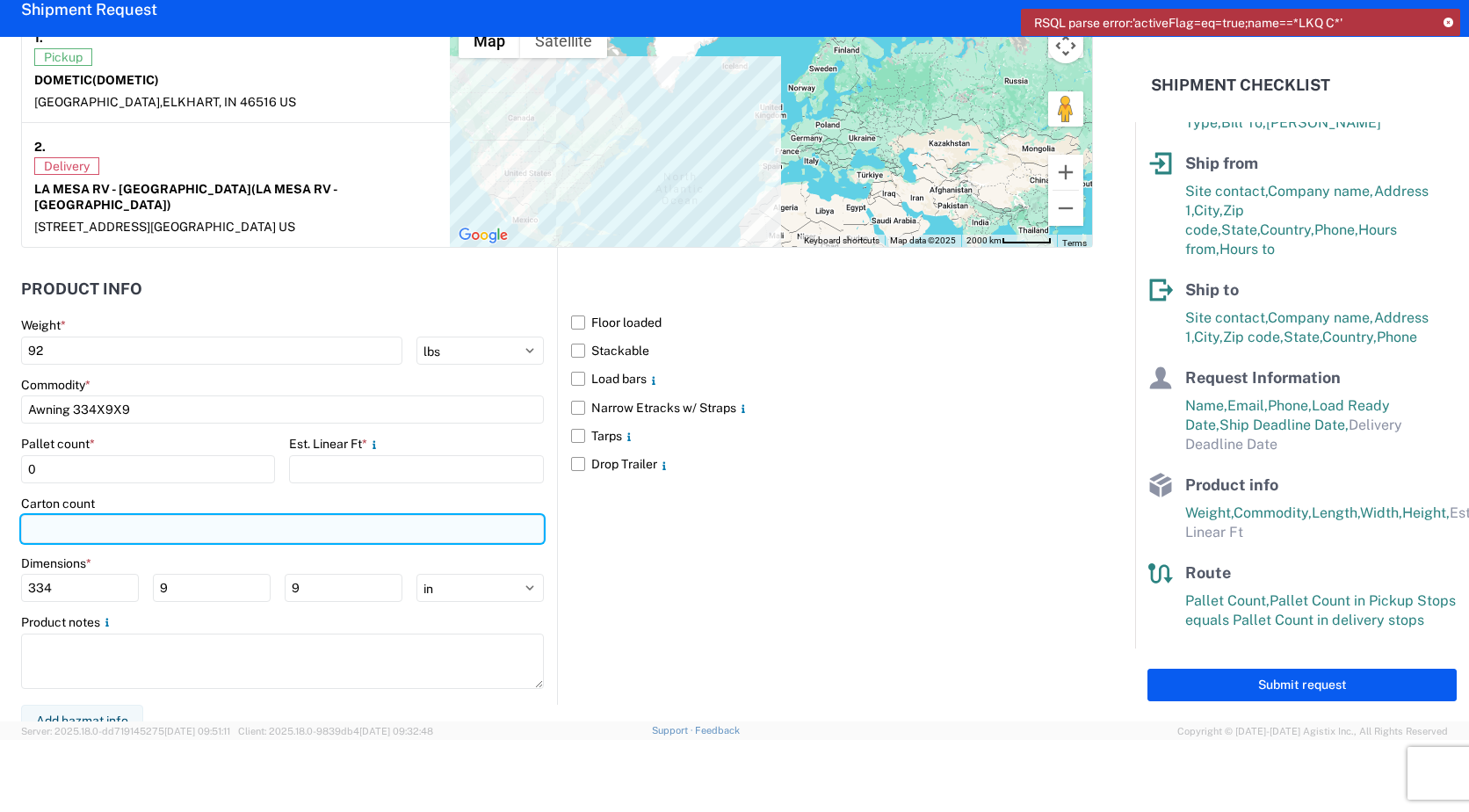
click at [75, 521] on input "number" at bounding box center [282, 529] width 523 height 29
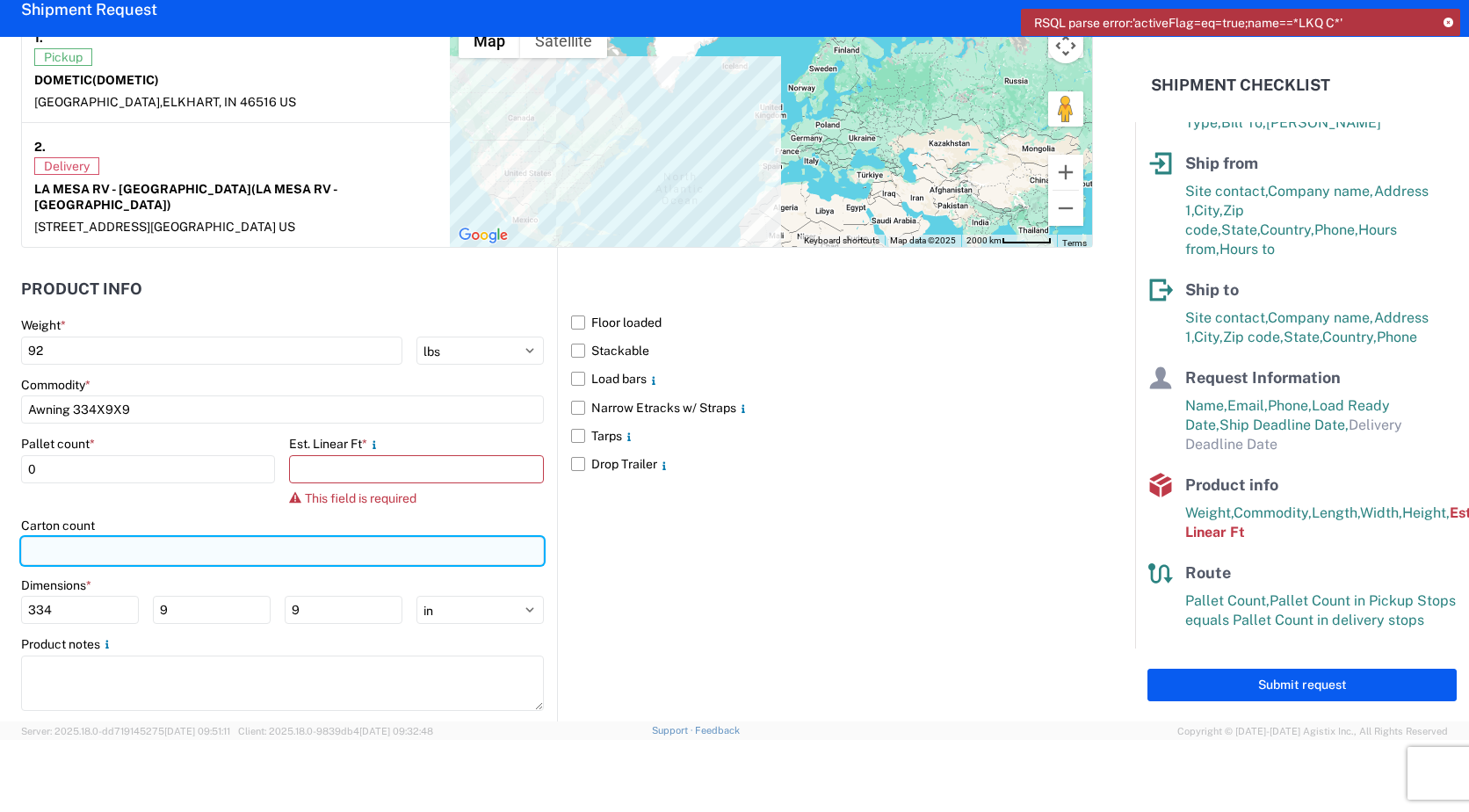
type input "1"
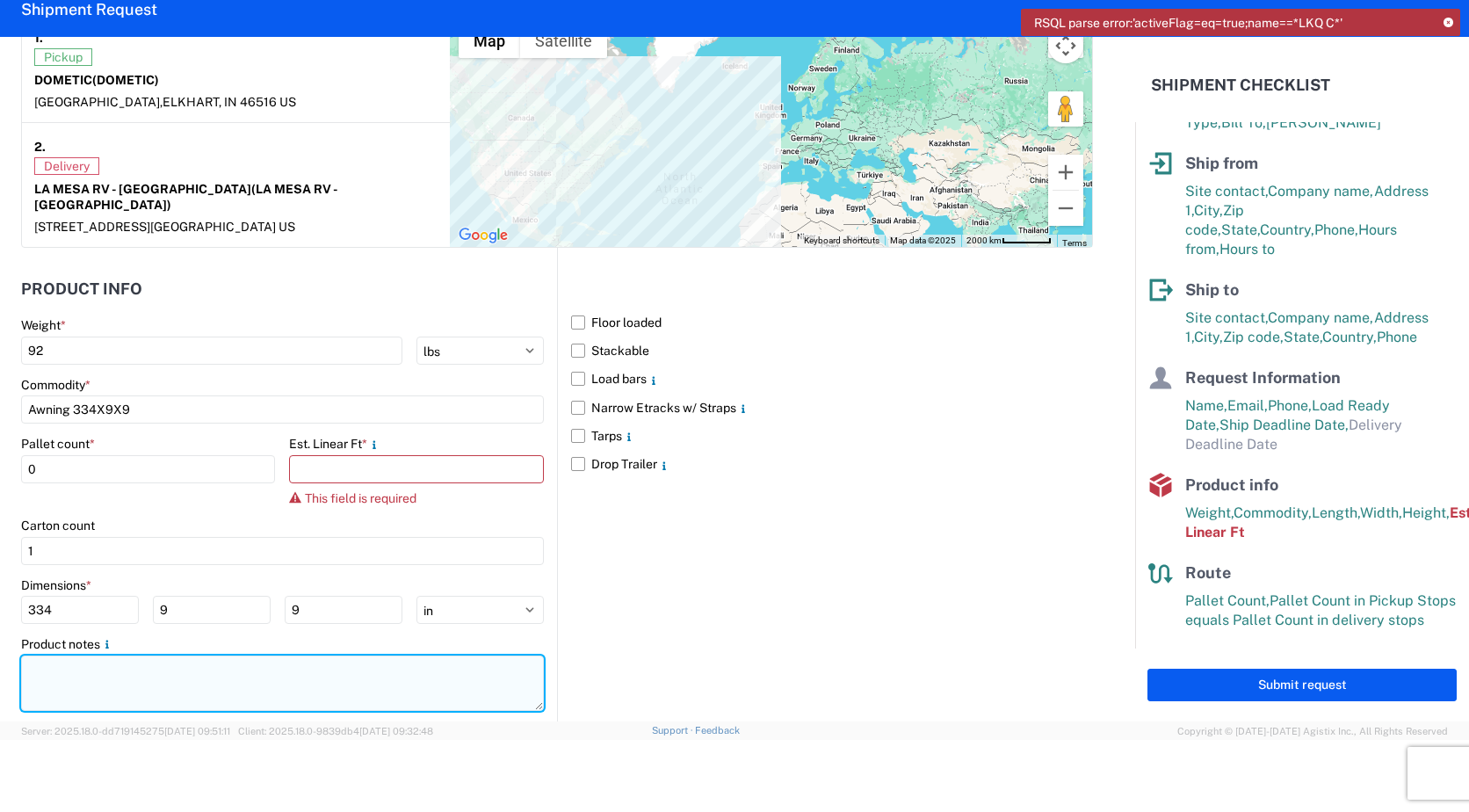
click at [65, 658] on textarea at bounding box center [282, 683] width 523 height 55
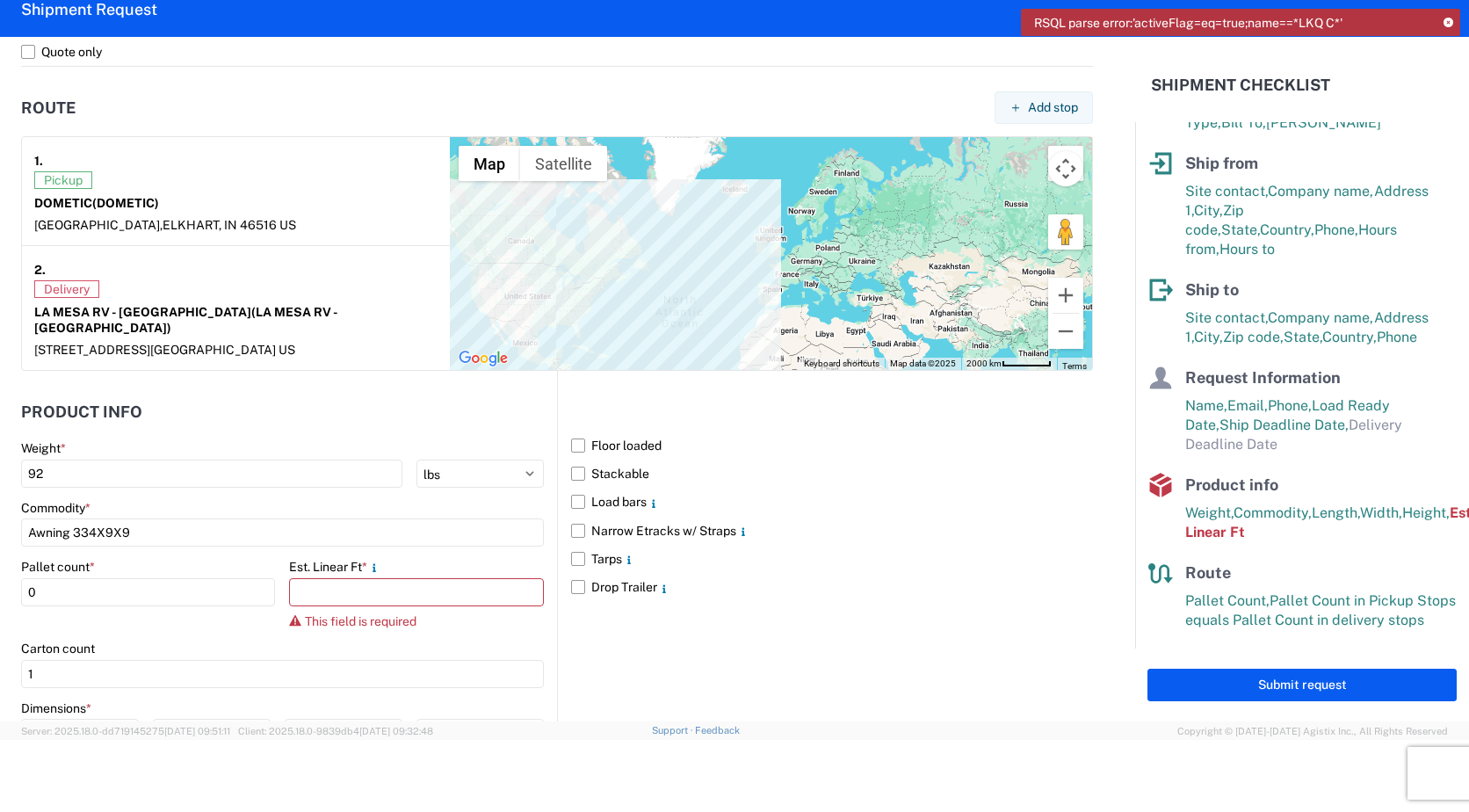
scroll to position [1445, 0]
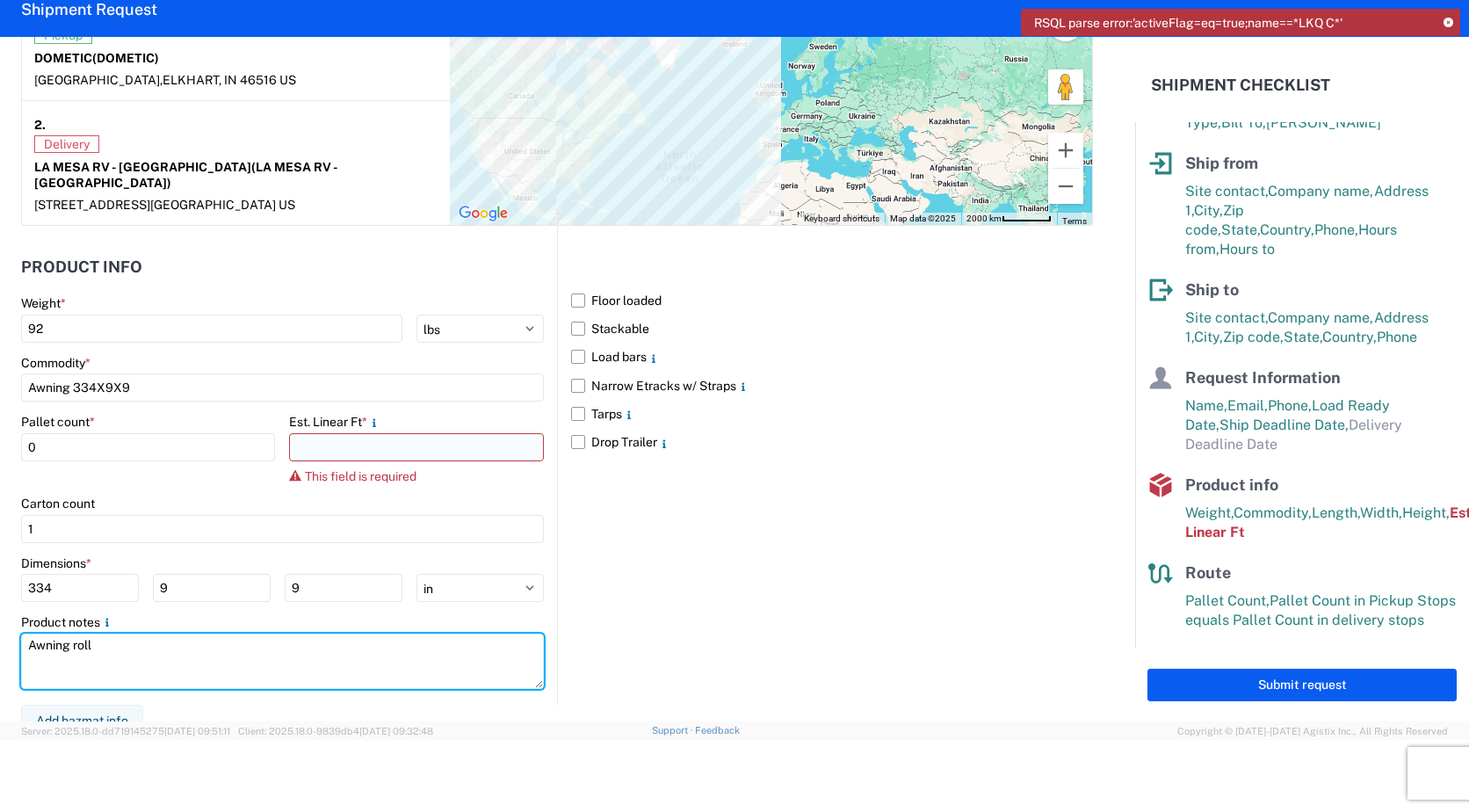
type textarea "Awning roll"
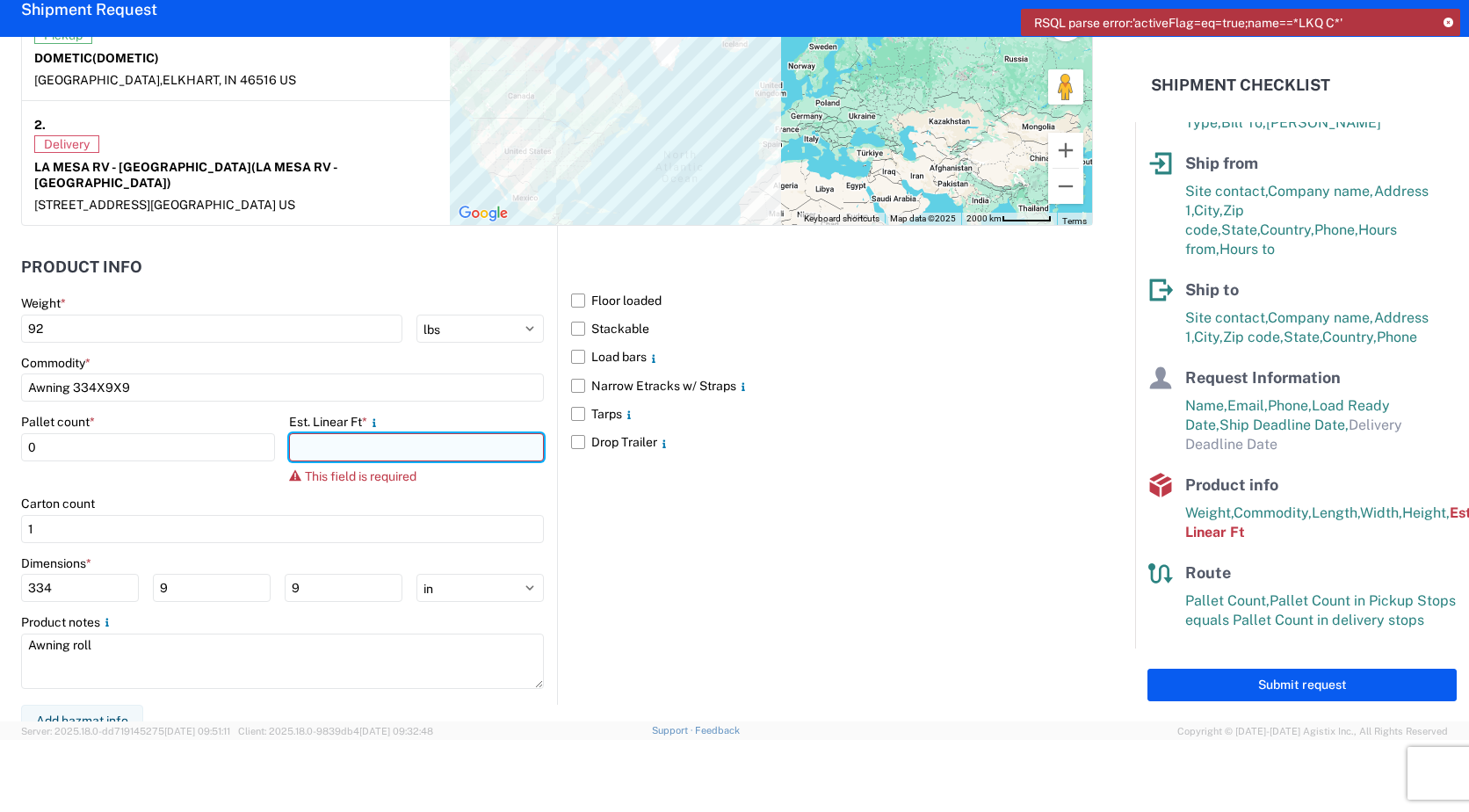
click at [340, 433] on input "number" at bounding box center [416, 447] width 254 height 29
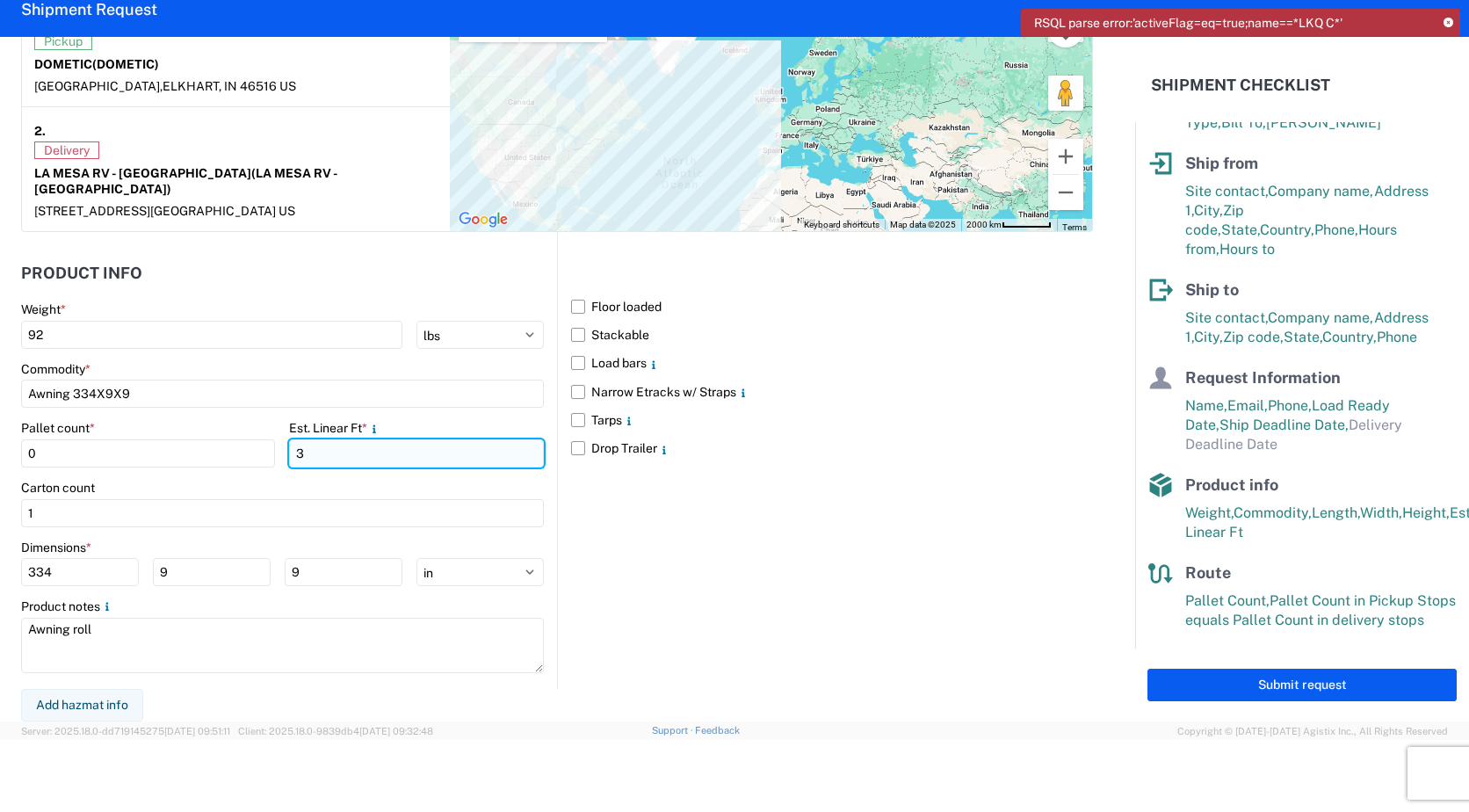
scroll to position [1423, 0]
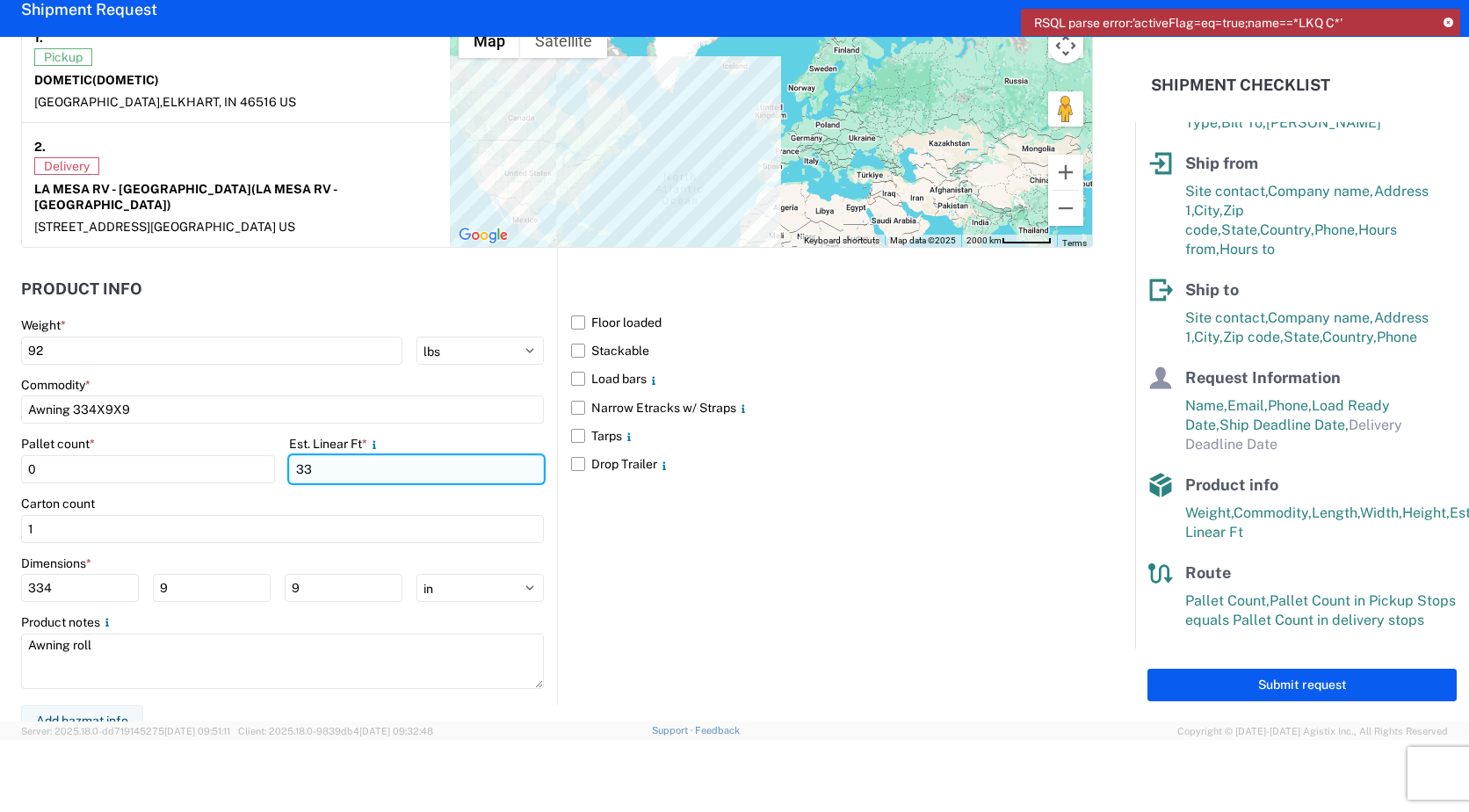
type input "3"
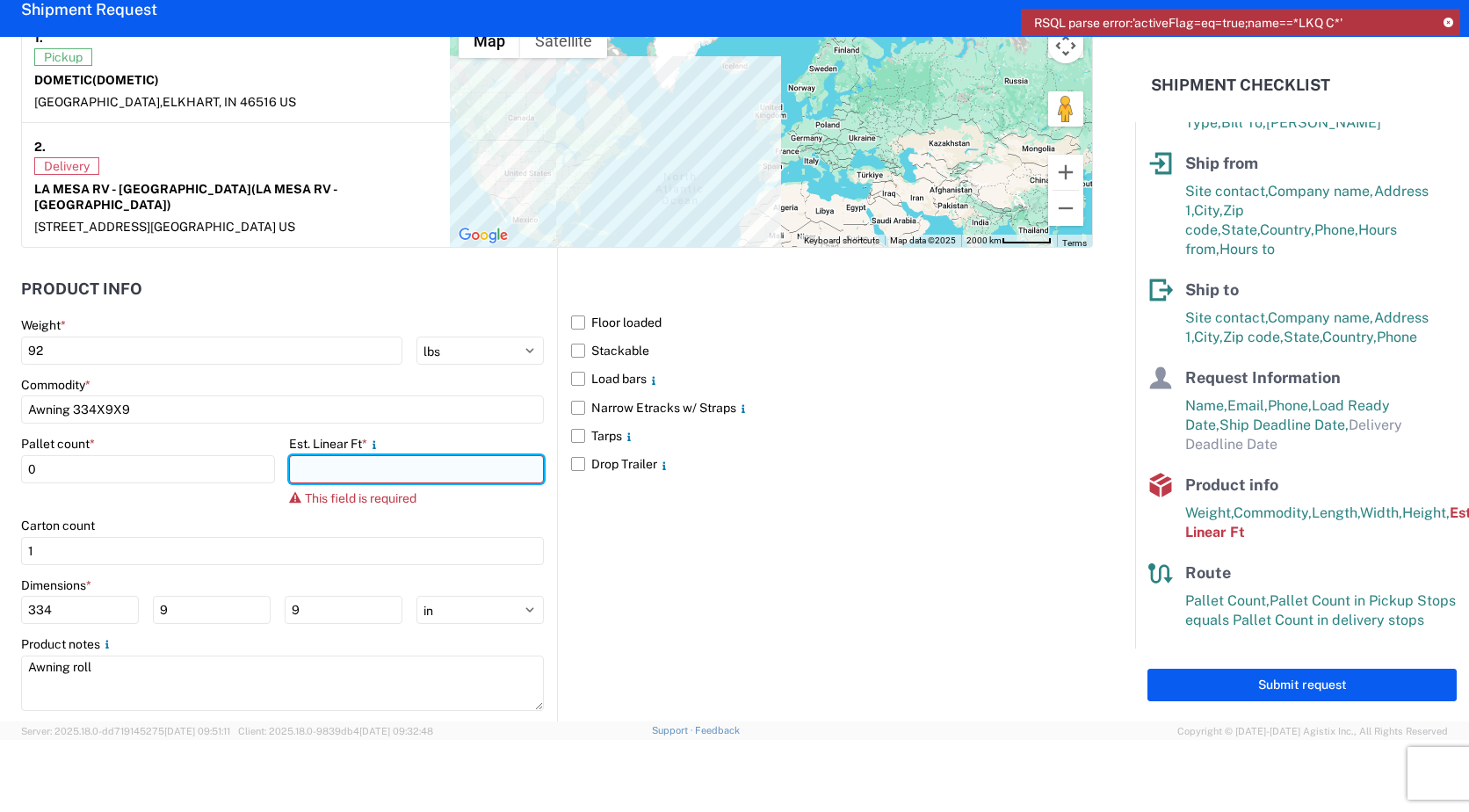
scroll to position [1445, 0]
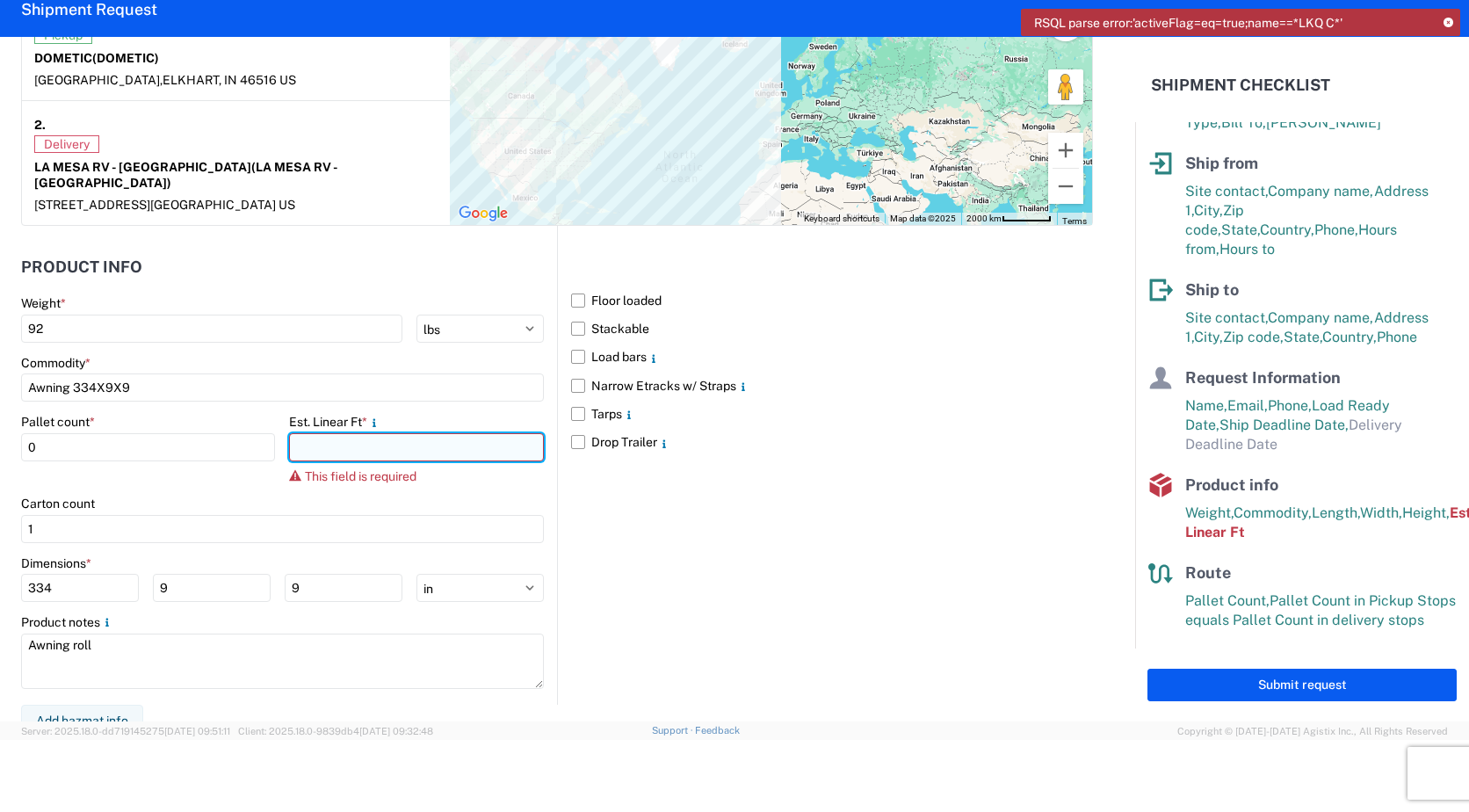
click at [419, 433] on input "number" at bounding box center [416, 447] width 254 height 29
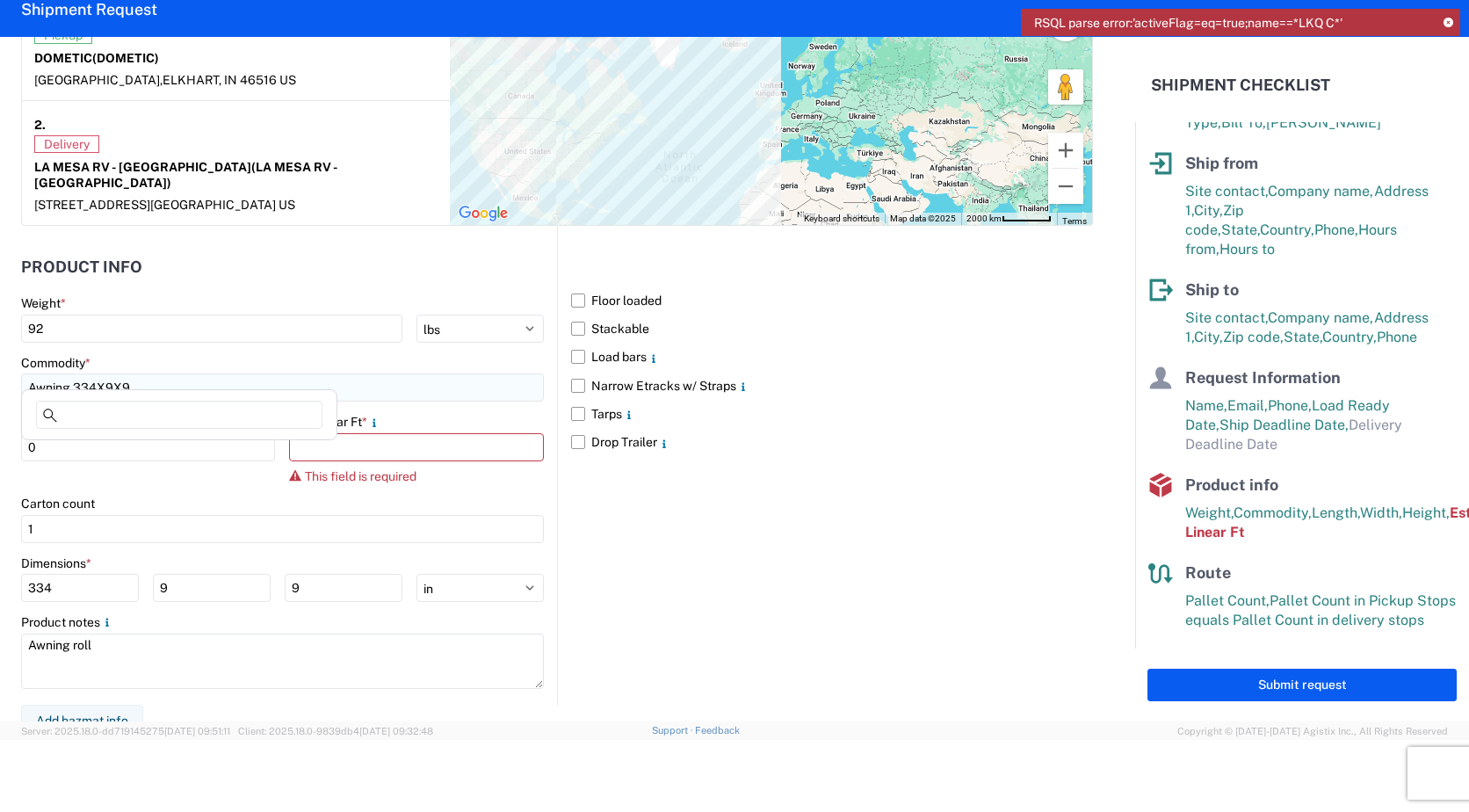
click at [346, 375] on input "Awning 334X9X9" at bounding box center [282, 388] width 523 height 29
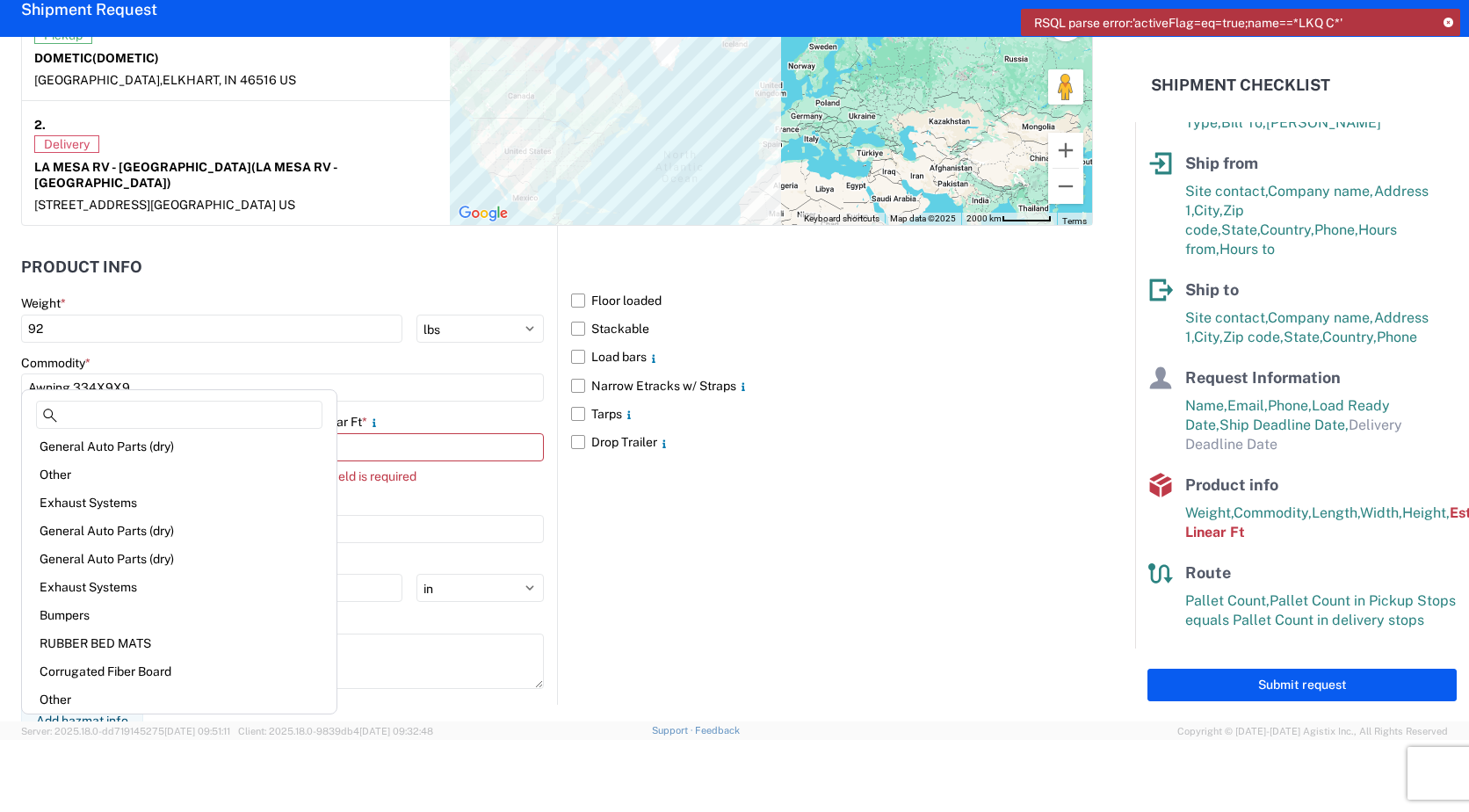
scroll to position [190, 0]
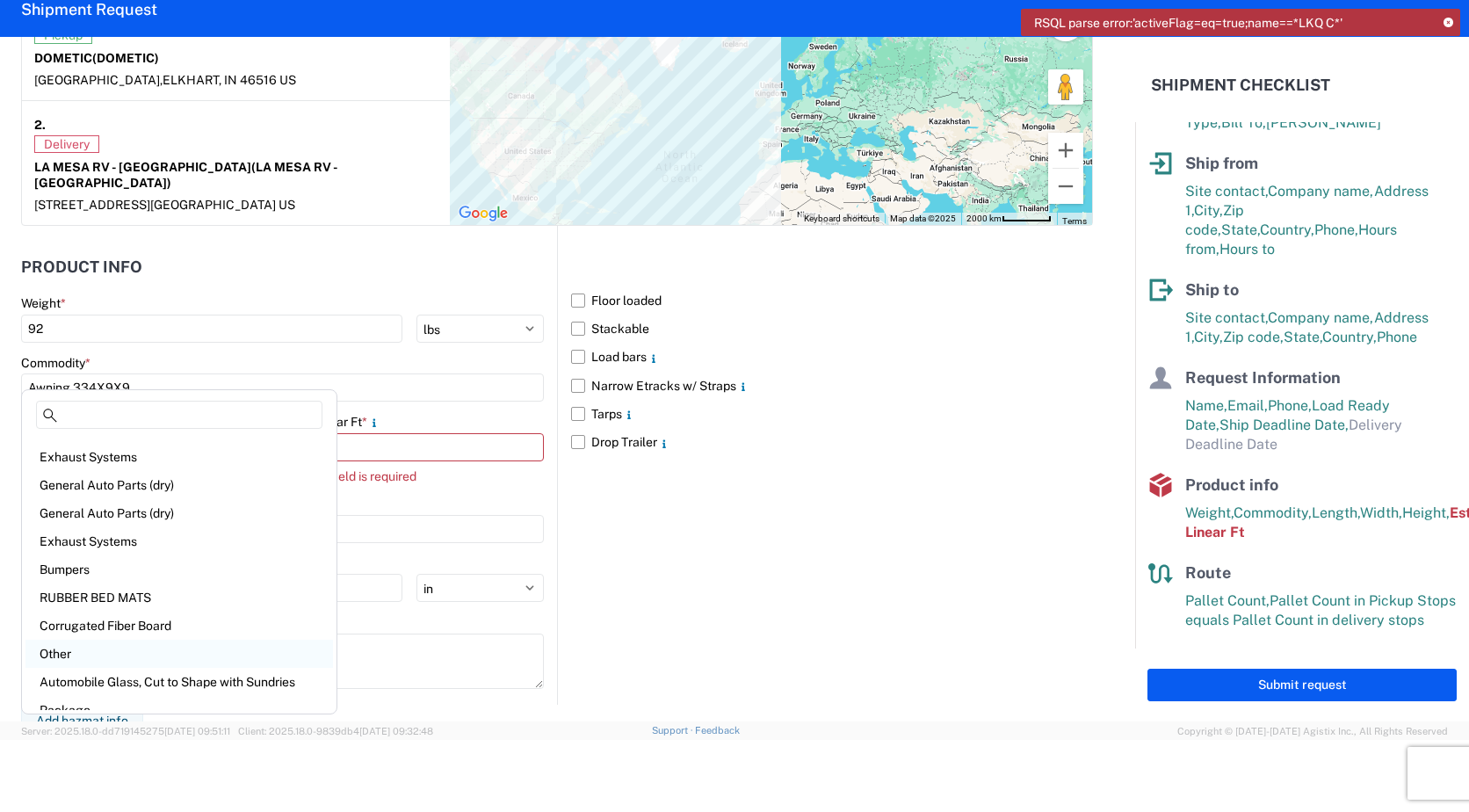
click at [88, 646] on div "Other" at bounding box center [179, 654] width 307 height 29
type input "Other"
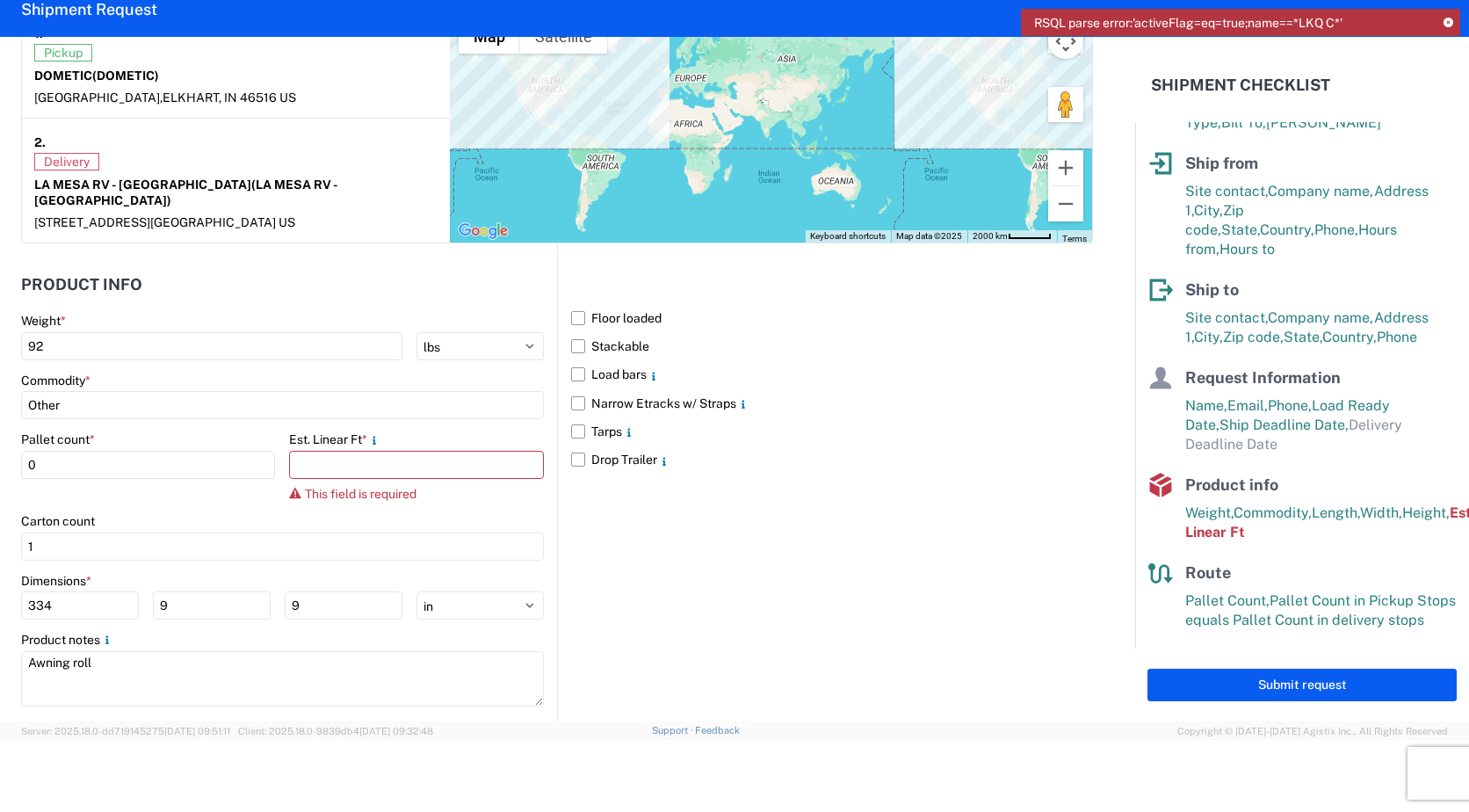
scroll to position [1445, 0]
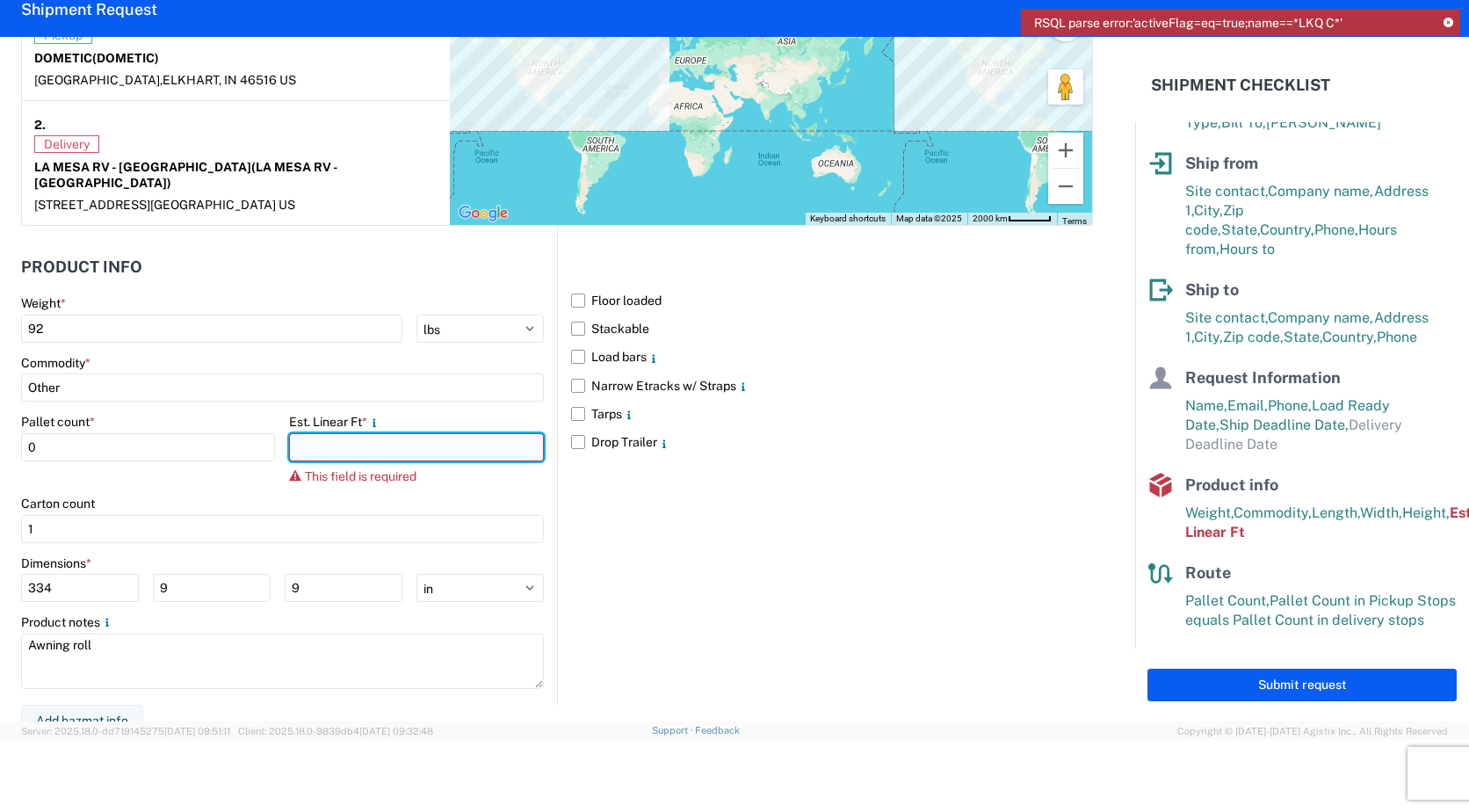
click at [328, 434] on input "number" at bounding box center [416, 447] width 254 height 29
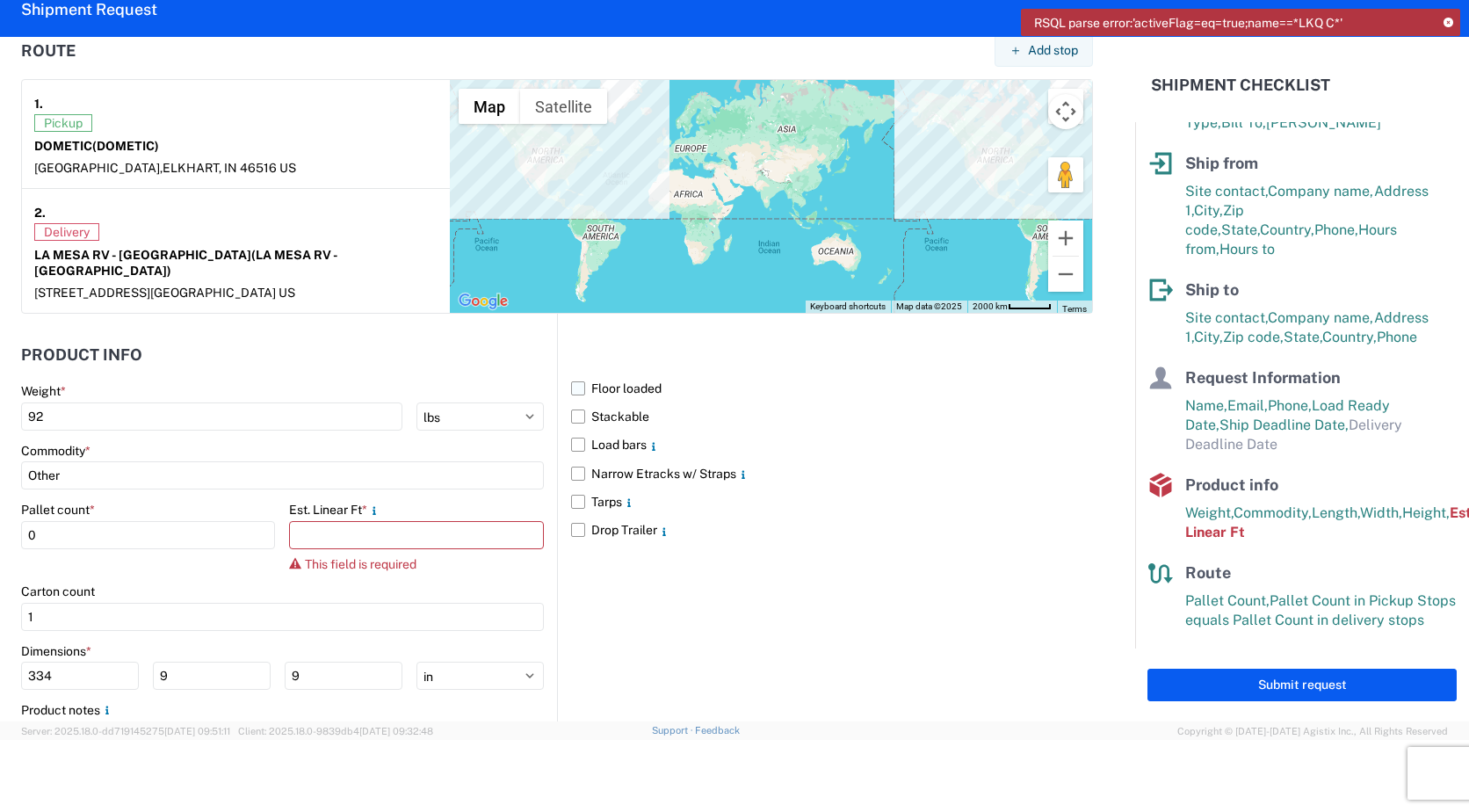
click at [573, 375] on label "Floor loaded" at bounding box center [831, 389] width 522 height 29
click at [0, 0] on input "Floor loaded" at bounding box center [0, 0] width 0 height 0
click at [573, 375] on label "Floor loaded" at bounding box center [831, 389] width 522 height 29
click at [0, 0] on input "Floor loaded" at bounding box center [0, 0] width 0 height 0
click at [377, 522] on input "number" at bounding box center [416, 535] width 254 height 29
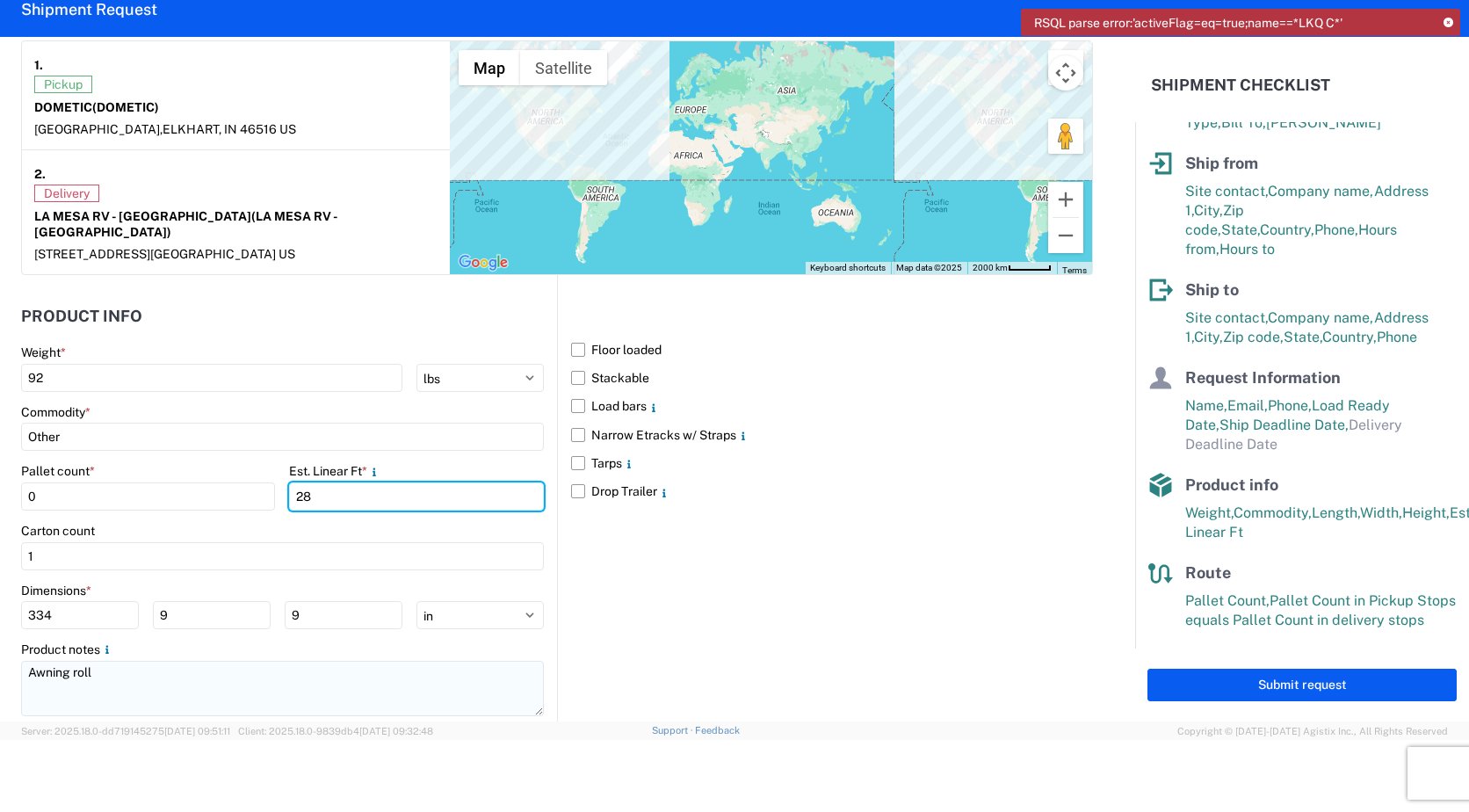
scroll to position [1423, 0]
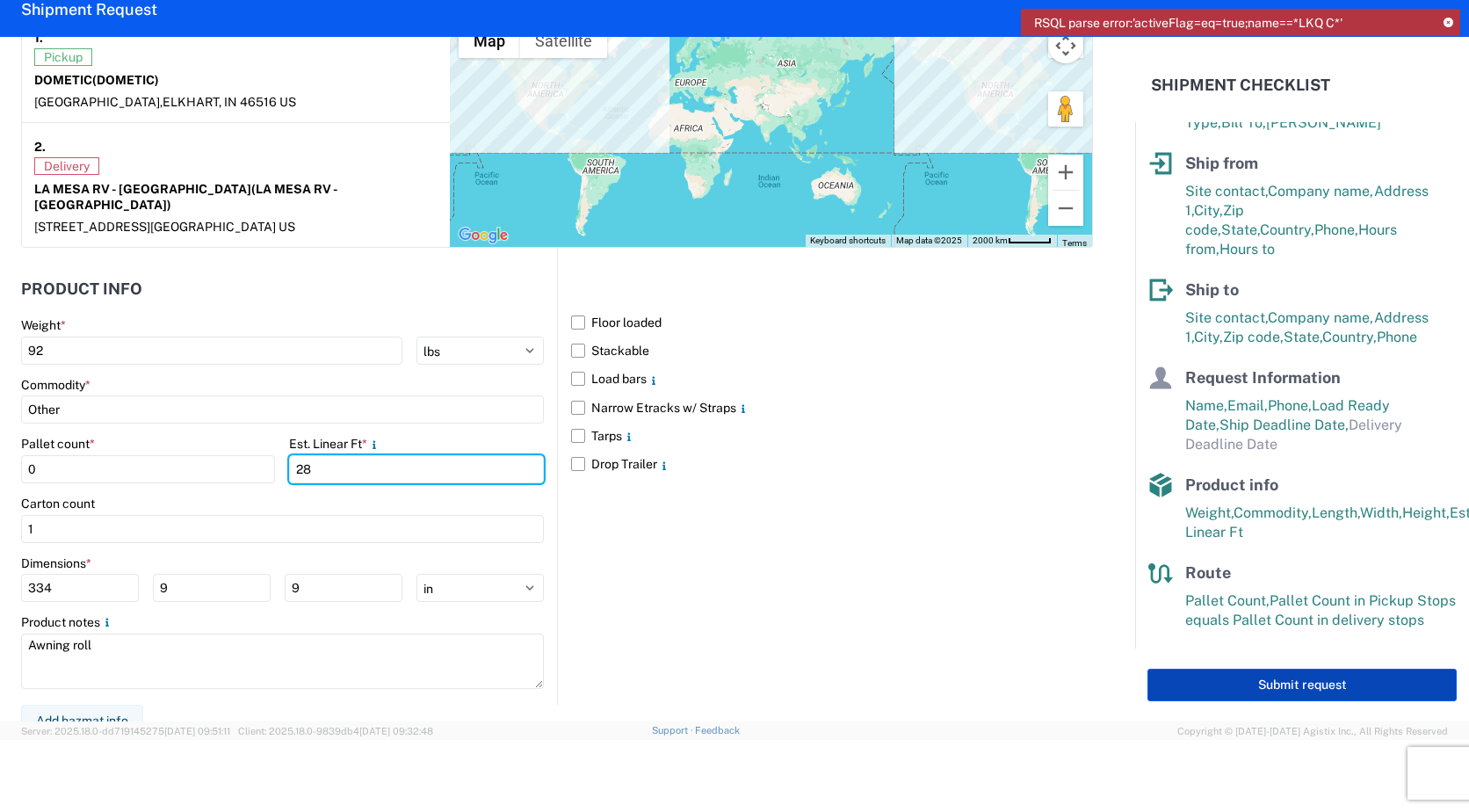
type input "28"
click at [1294, 680] on button "Submit request" at bounding box center [1301, 685] width 309 height 32
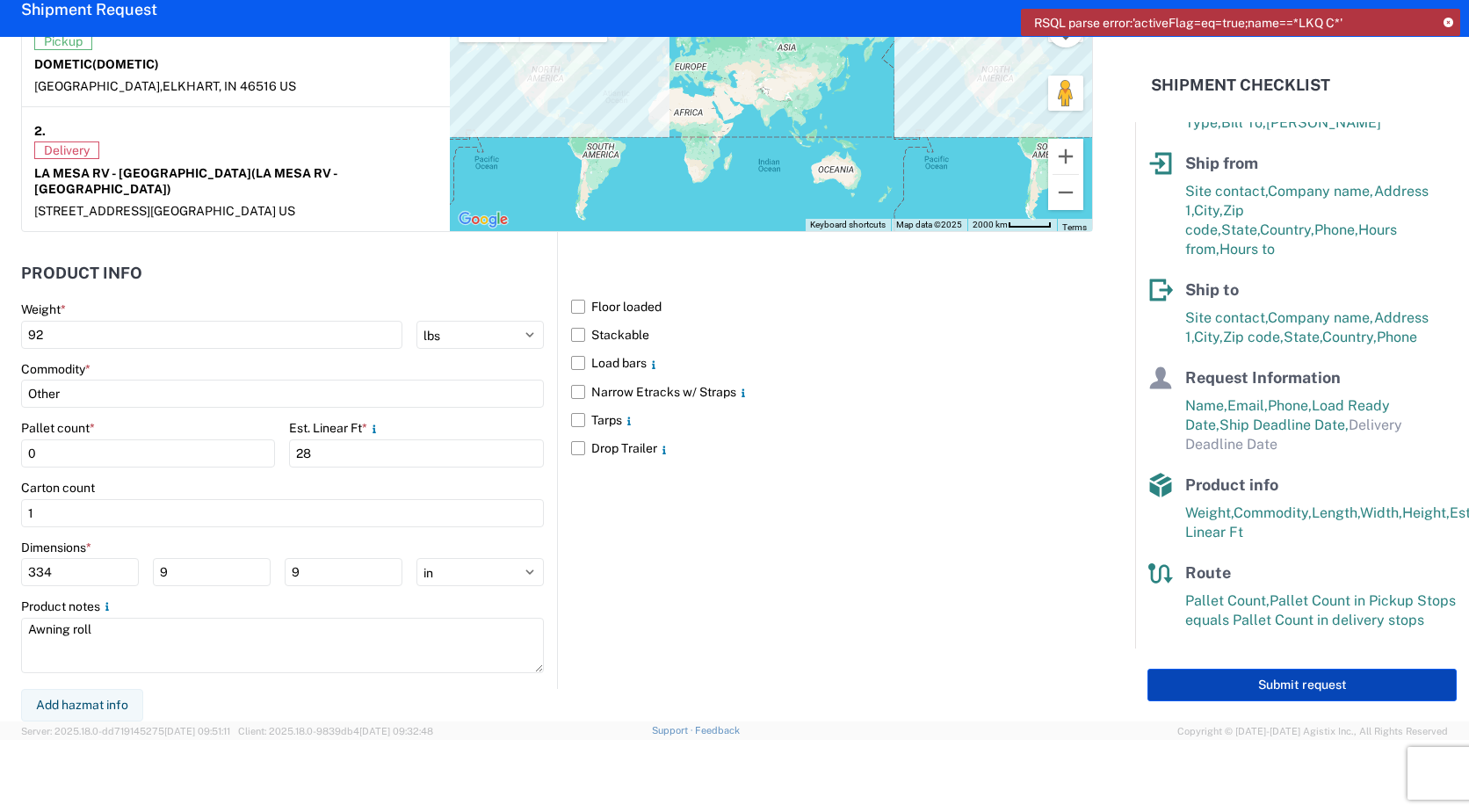
select select "US"
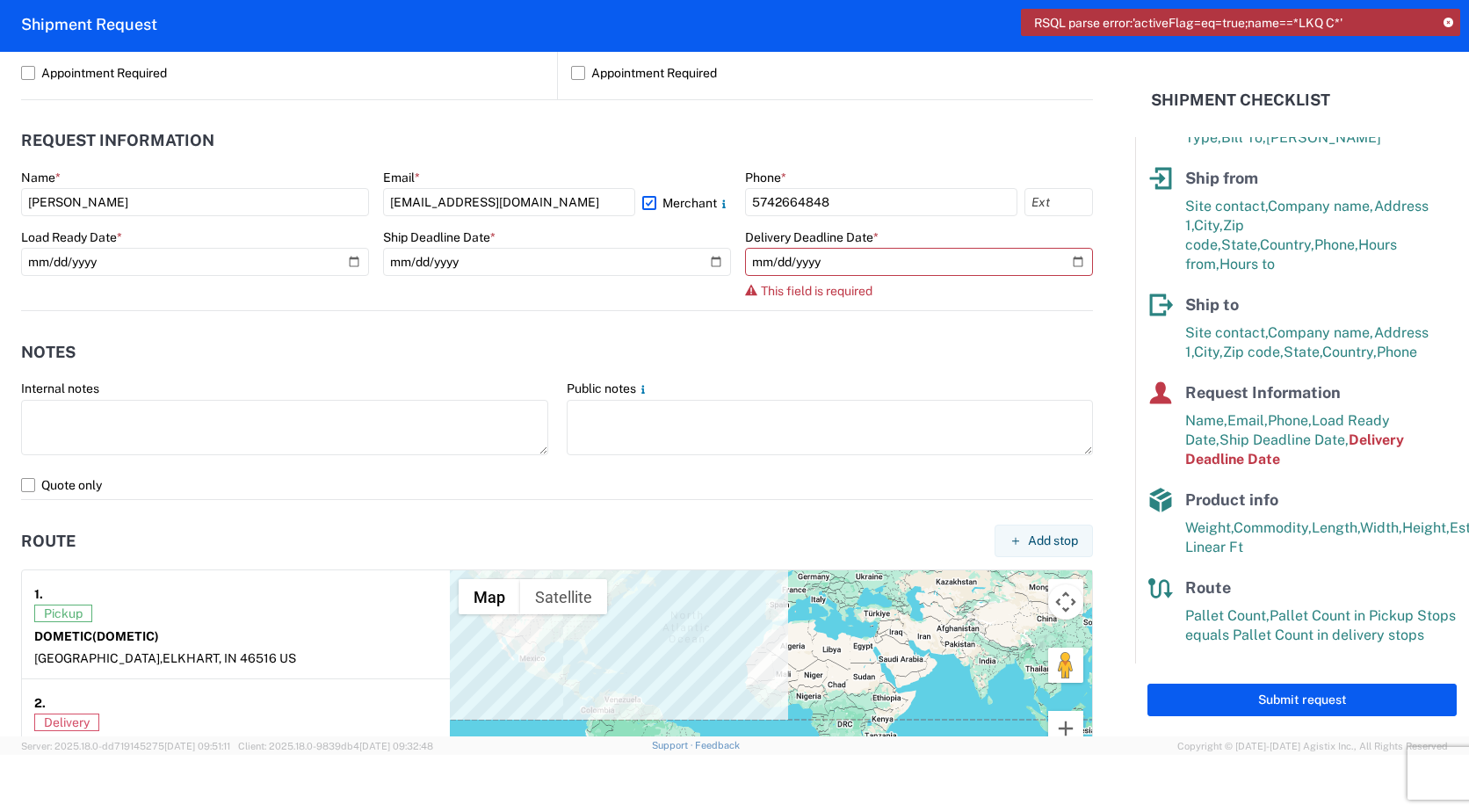
scroll to position [830, 0]
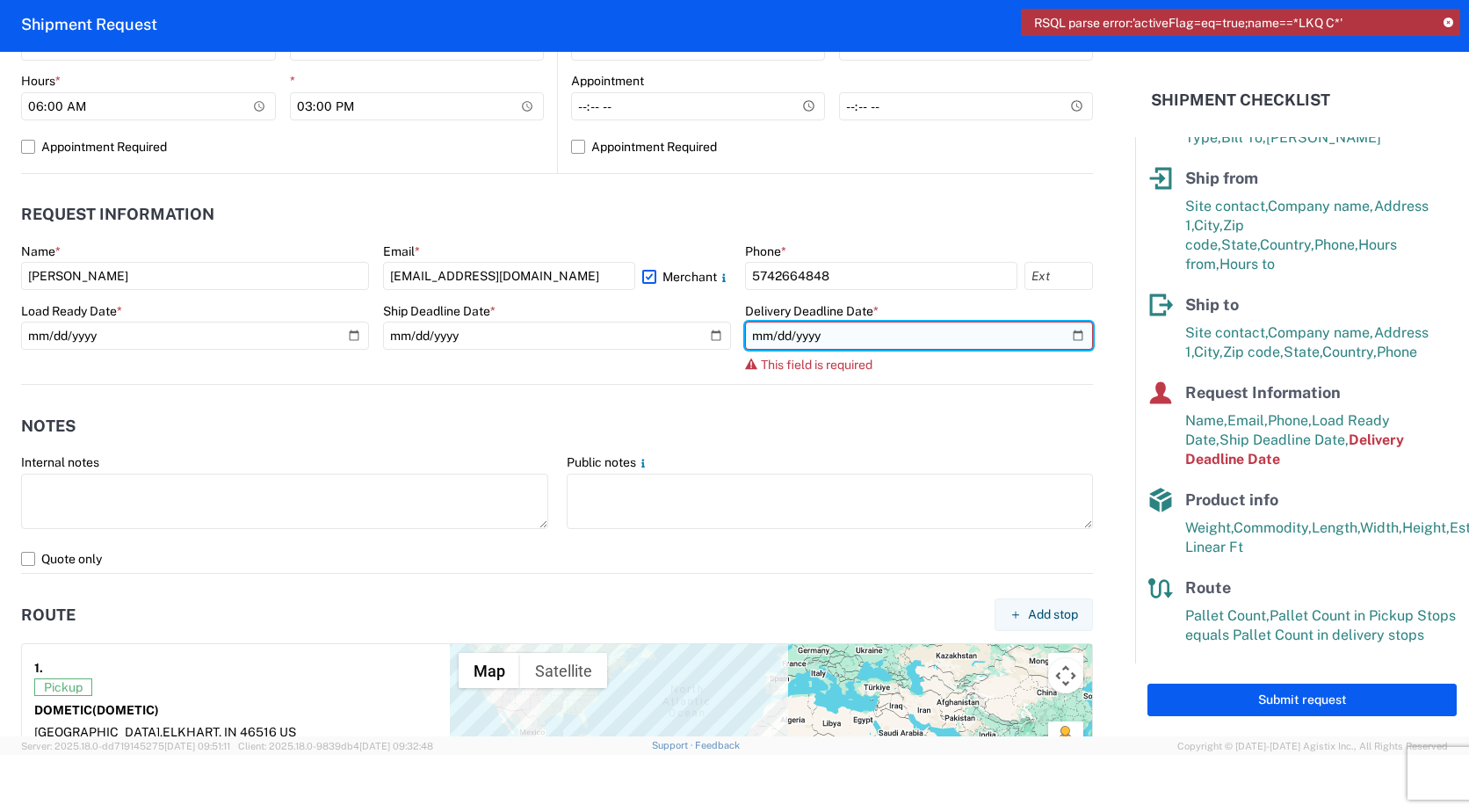
click at [1066, 334] on input "date" at bounding box center [918, 336] width 348 height 29
type input "[DATE]"
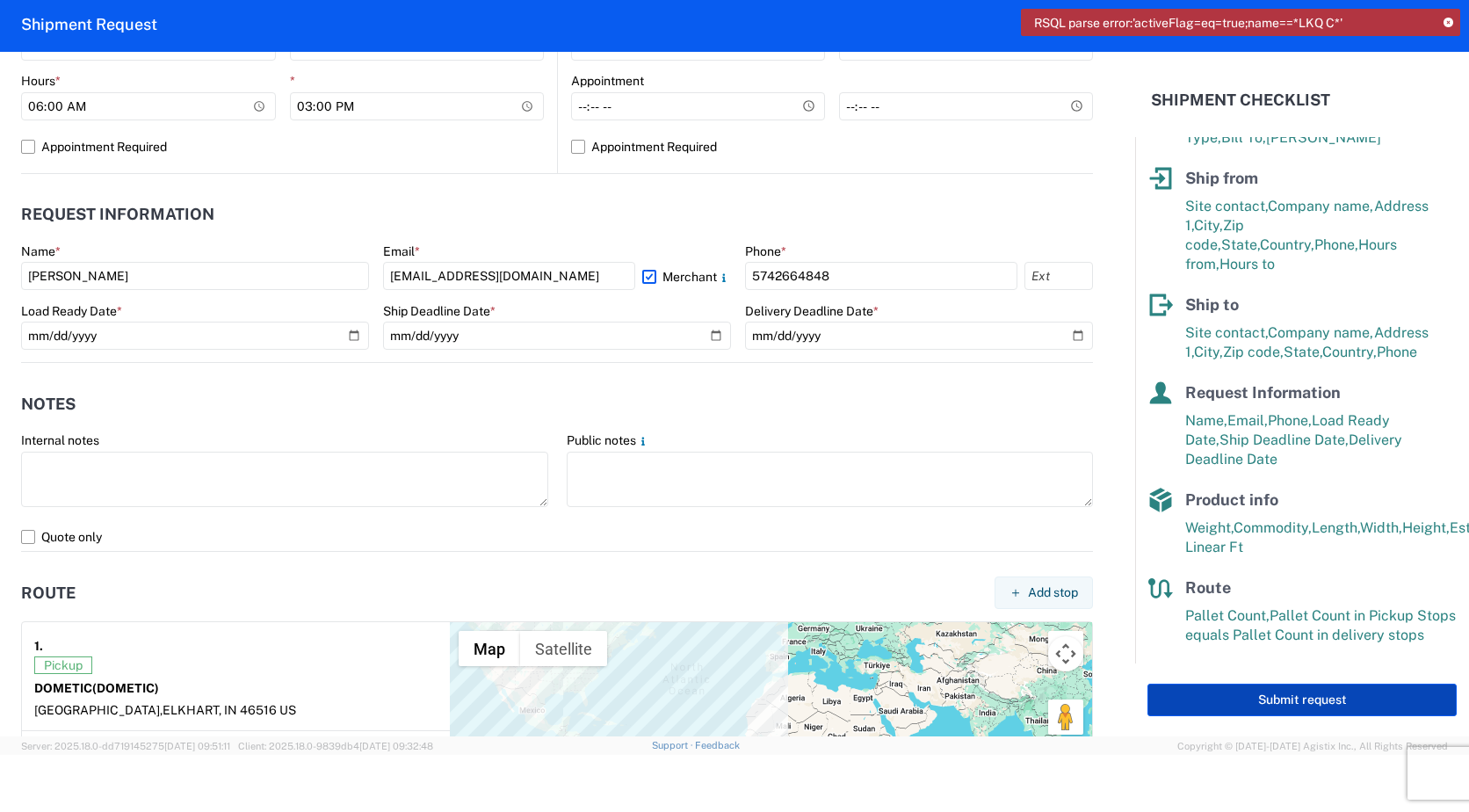
click at [1333, 693] on button "Submit request" at bounding box center [1301, 700] width 309 height 32
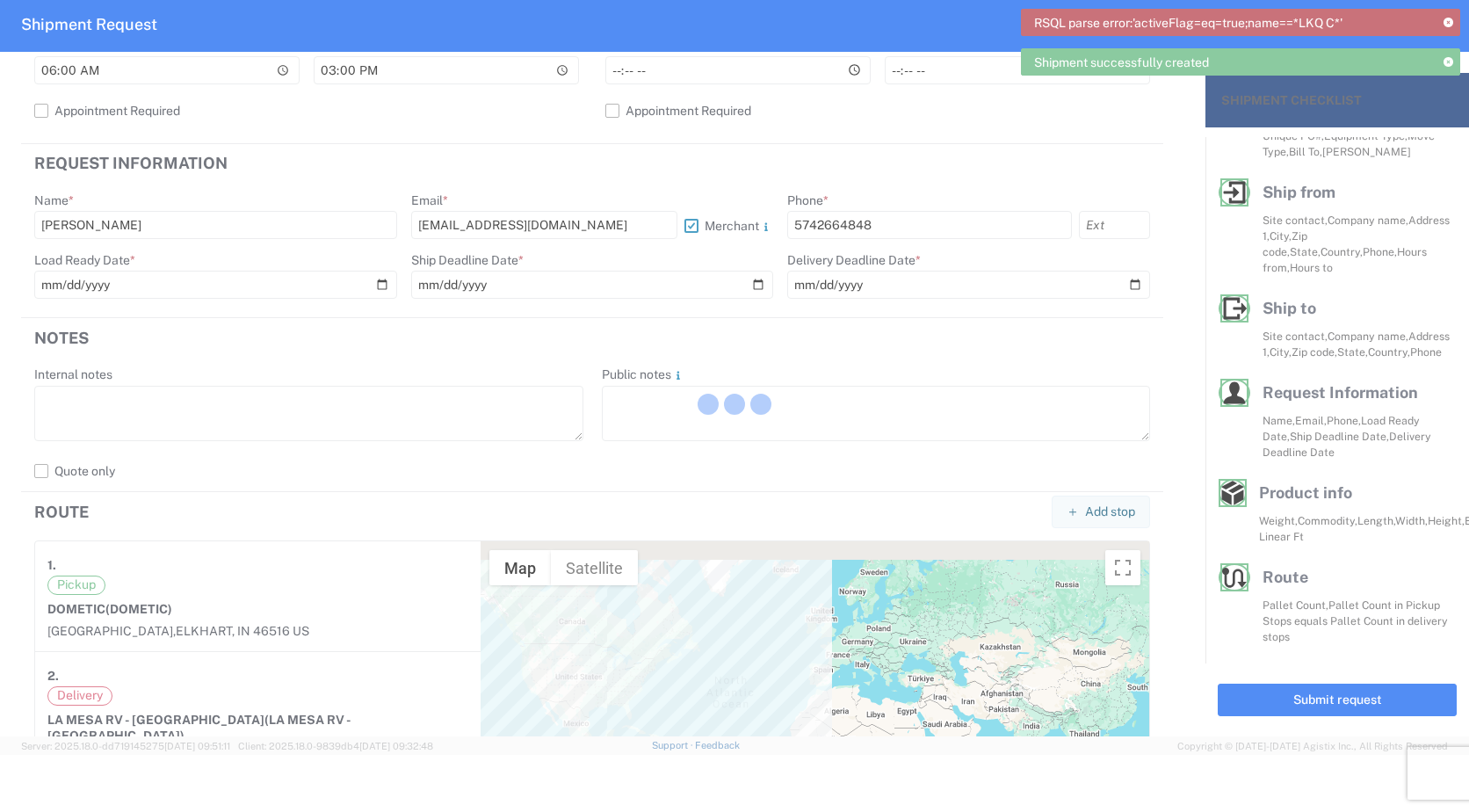
scroll to position [77, 0]
